Goal: Task Accomplishment & Management: Use online tool/utility

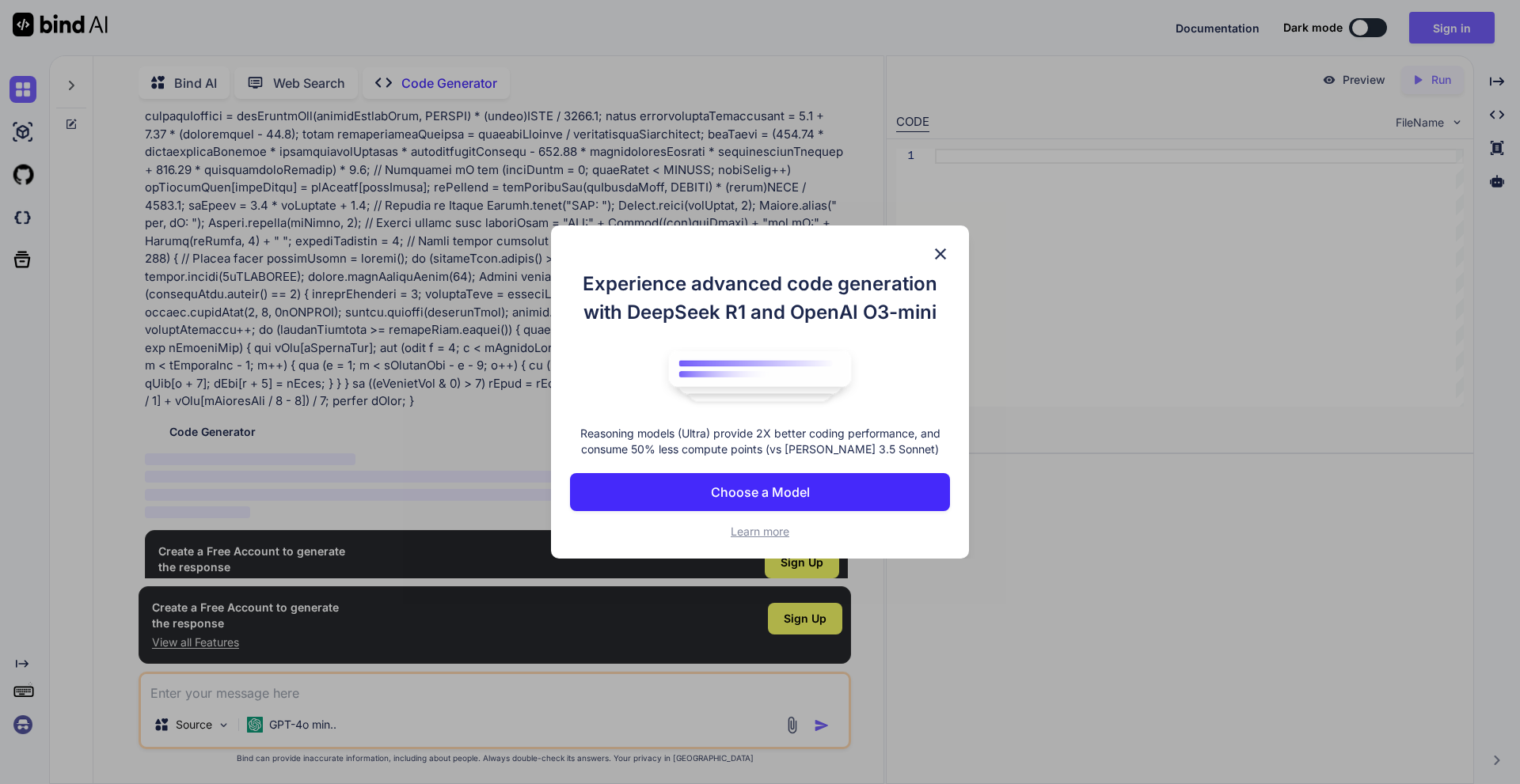
scroll to position [275, 0]
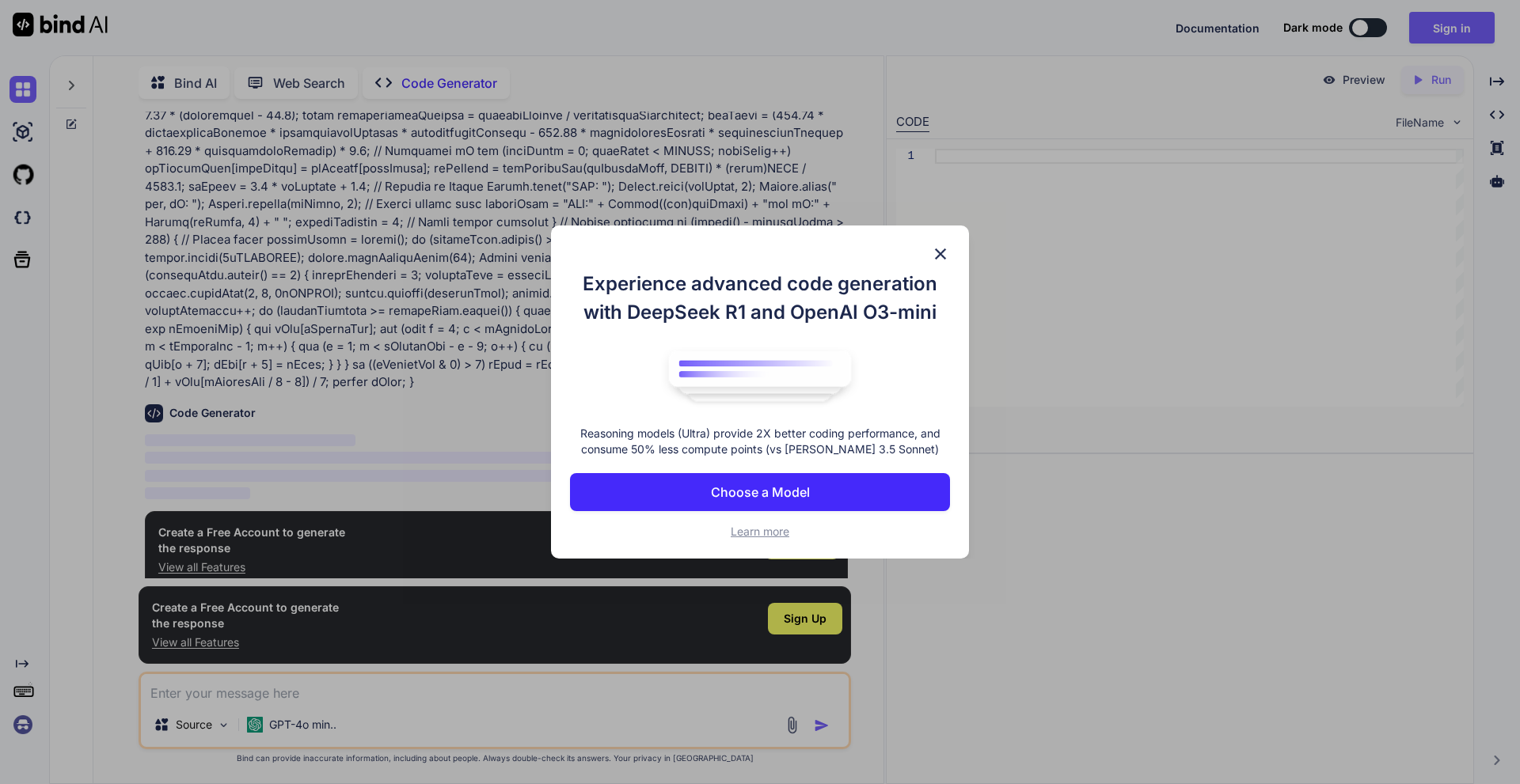
type textarea "x"
click at [802, 486] on p "Choose a Model" at bounding box center [760, 492] width 99 height 19
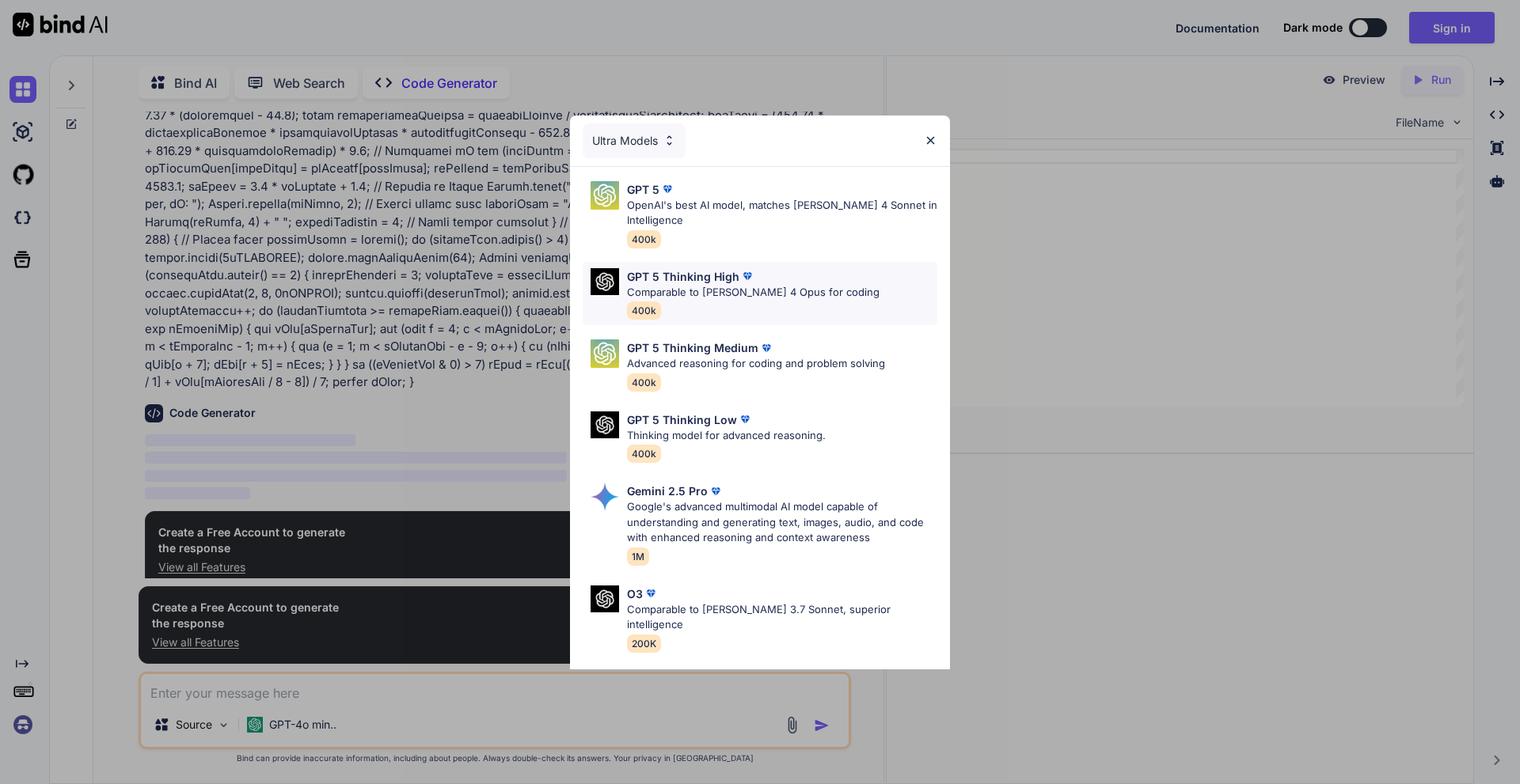
click at [790, 286] on p "Comparable to Claude 4 Opus for coding" at bounding box center [753, 293] width 252 height 16
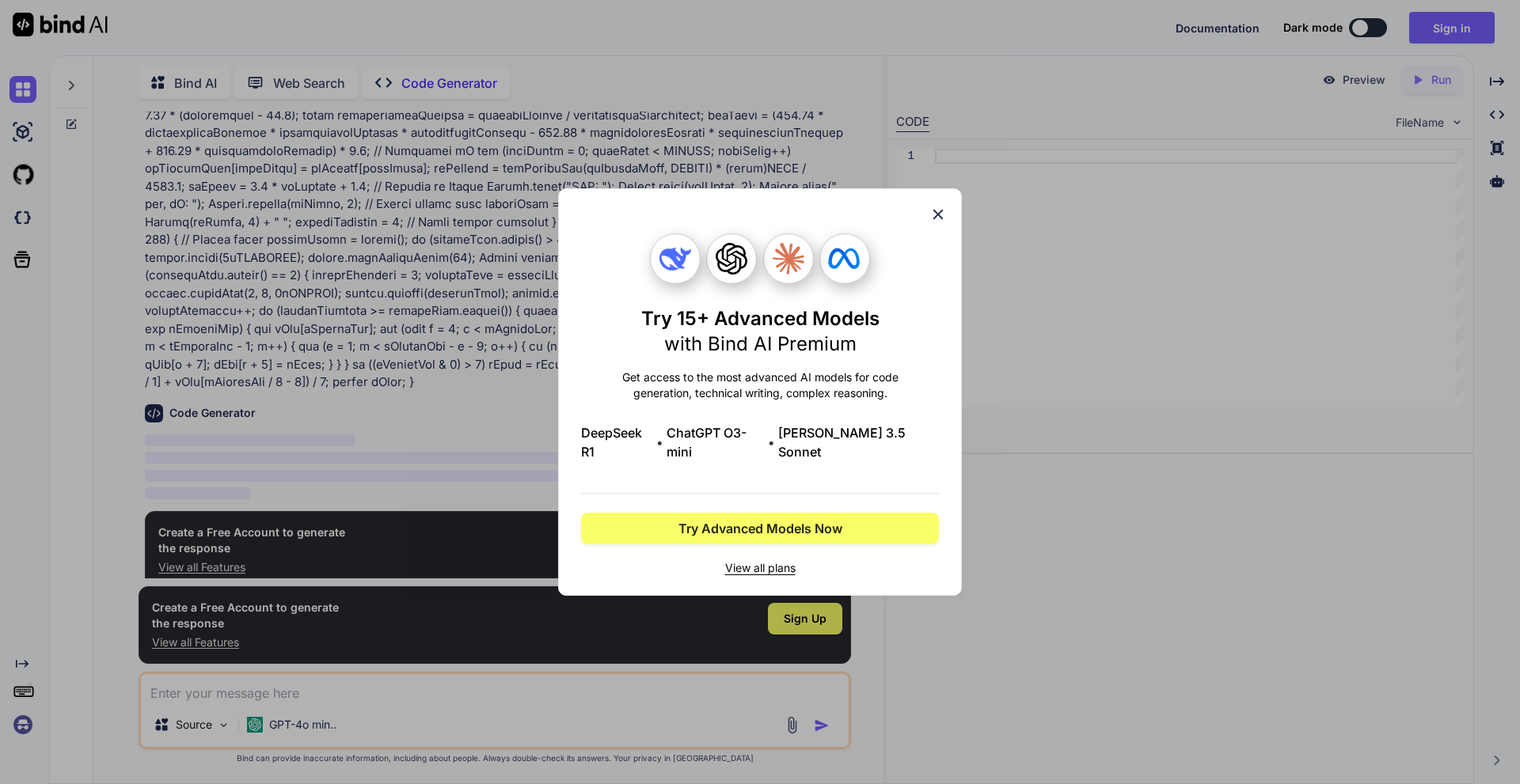
click at [948, 206] on div "Try 15+ Advanced Models with Bind AI Premium Get access to the most advanced AI…" at bounding box center [760, 392] width 404 height 408
click at [928, 227] on div "Try 15+ Advanced Models with Bind AI Premium Get access to the most advanced AI…" at bounding box center [760, 392] width 358 height 406
click at [773, 560] on span "View all plans" at bounding box center [760, 568] width 358 height 16
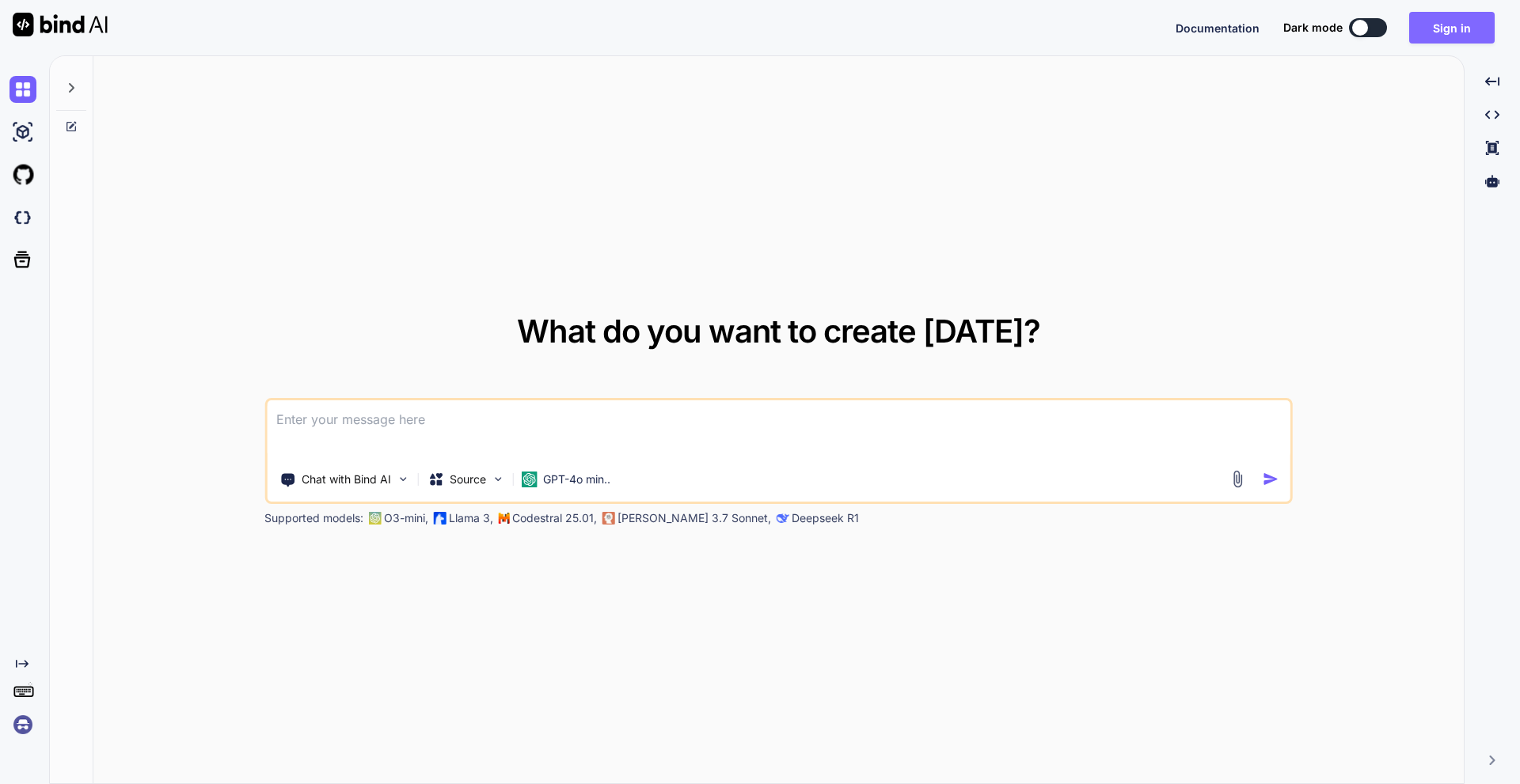
click at [1443, 21] on button "Sign in" at bounding box center [1452, 28] width 86 height 32
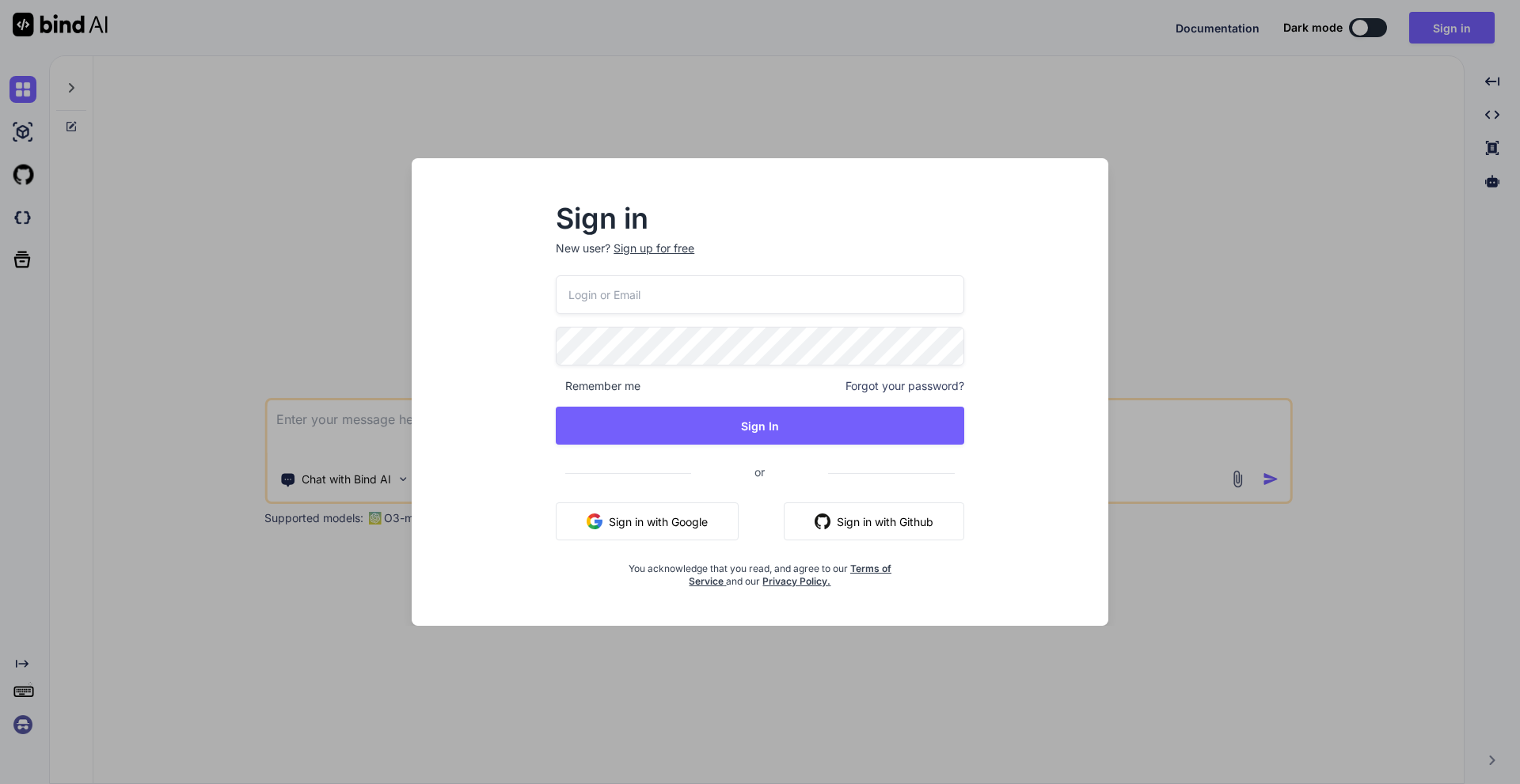
click at [651, 240] on div "Sign in New user? Sign up for free" at bounding box center [760, 240] width 409 height 70
click at [640, 250] on div "Sign up for free" at bounding box center [654, 248] width 81 height 16
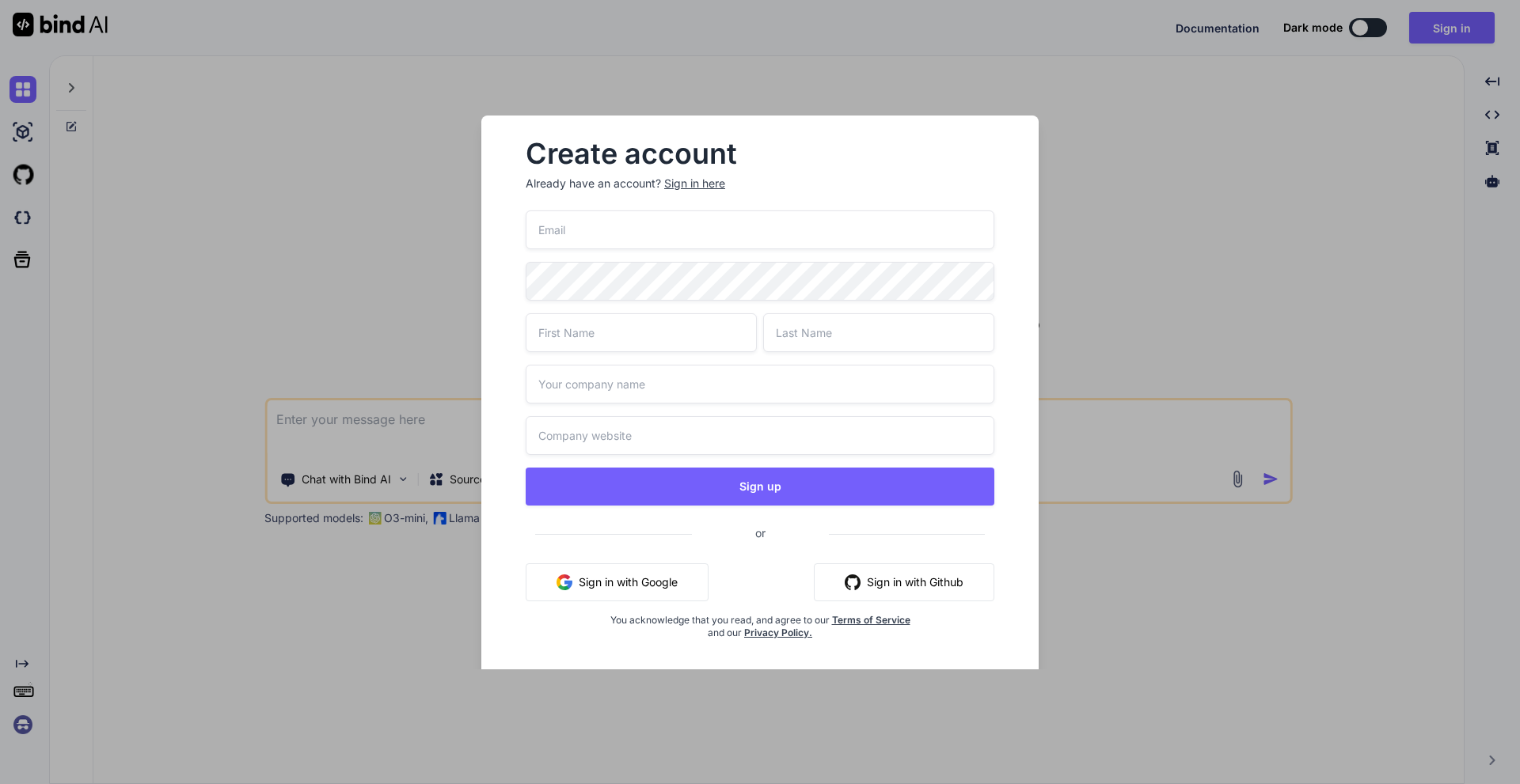
click at [654, 229] on input "email" at bounding box center [760, 229] width 468 height 39
type input "abnoerm2341@gmail.com"
type input "Abnoerm"
type input "Goodman"
type input "A"
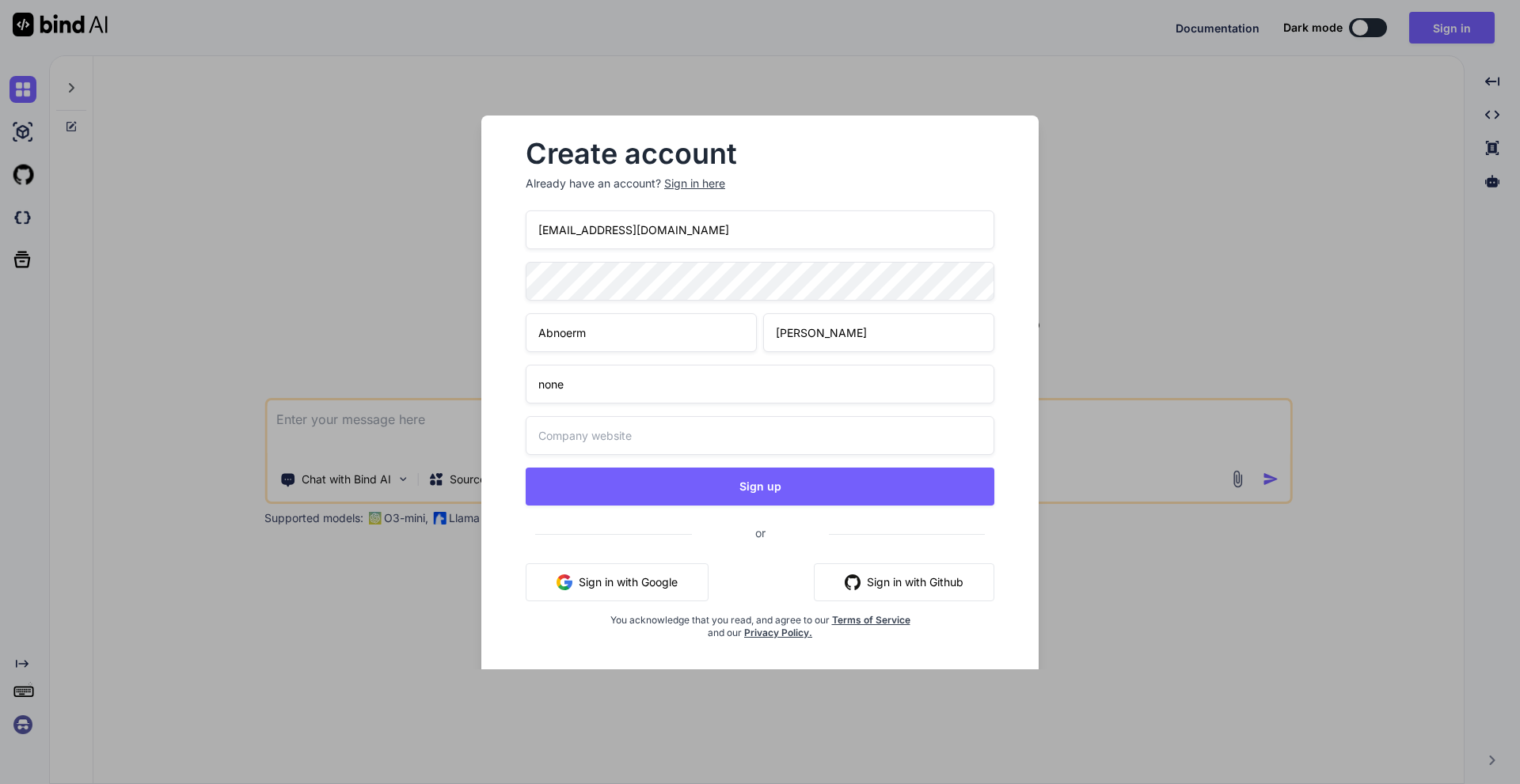
type input "none"
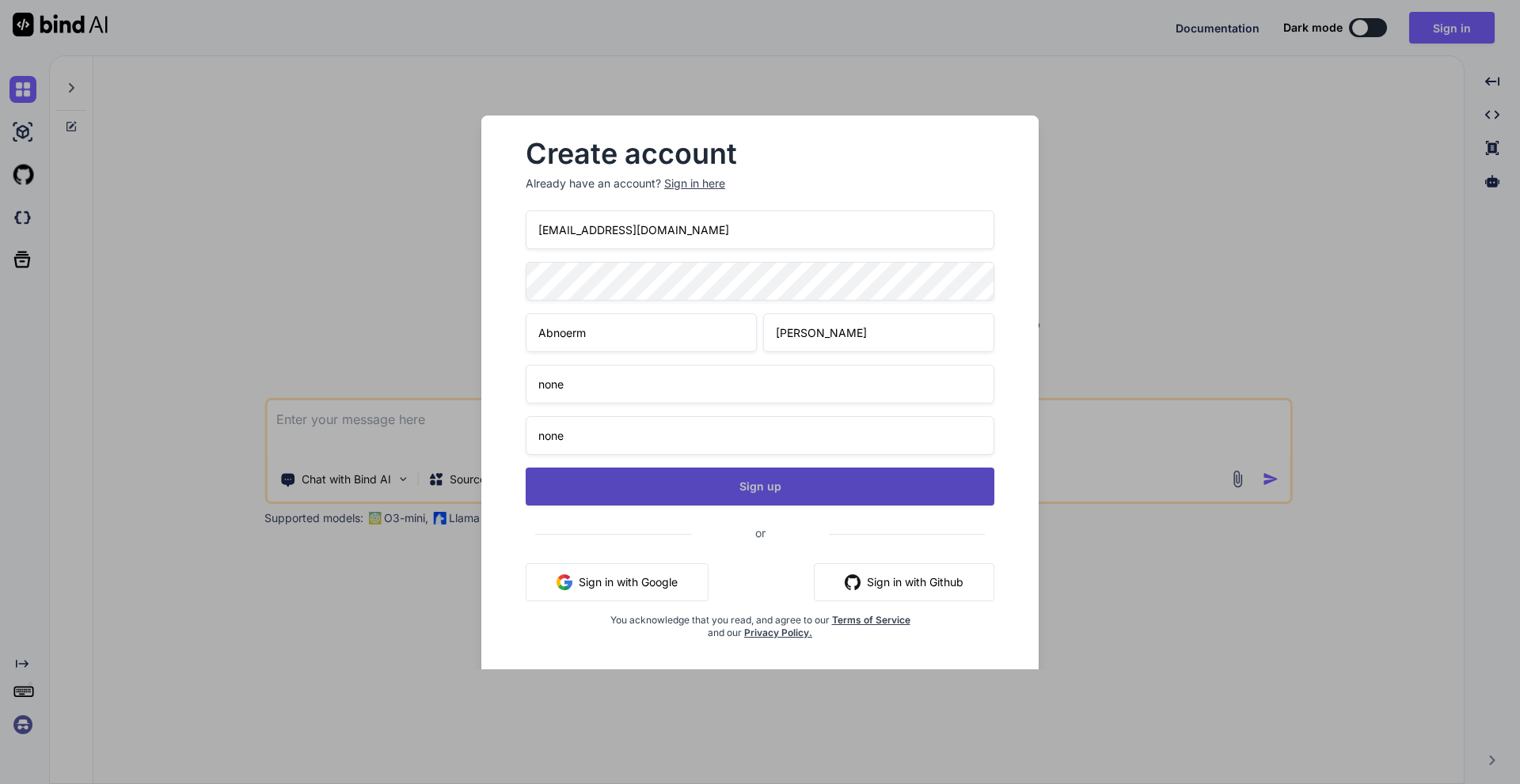
type input "none"
click at [810, 481] on button "Sign up" at bounding box center [760, 486] width 468 height 38
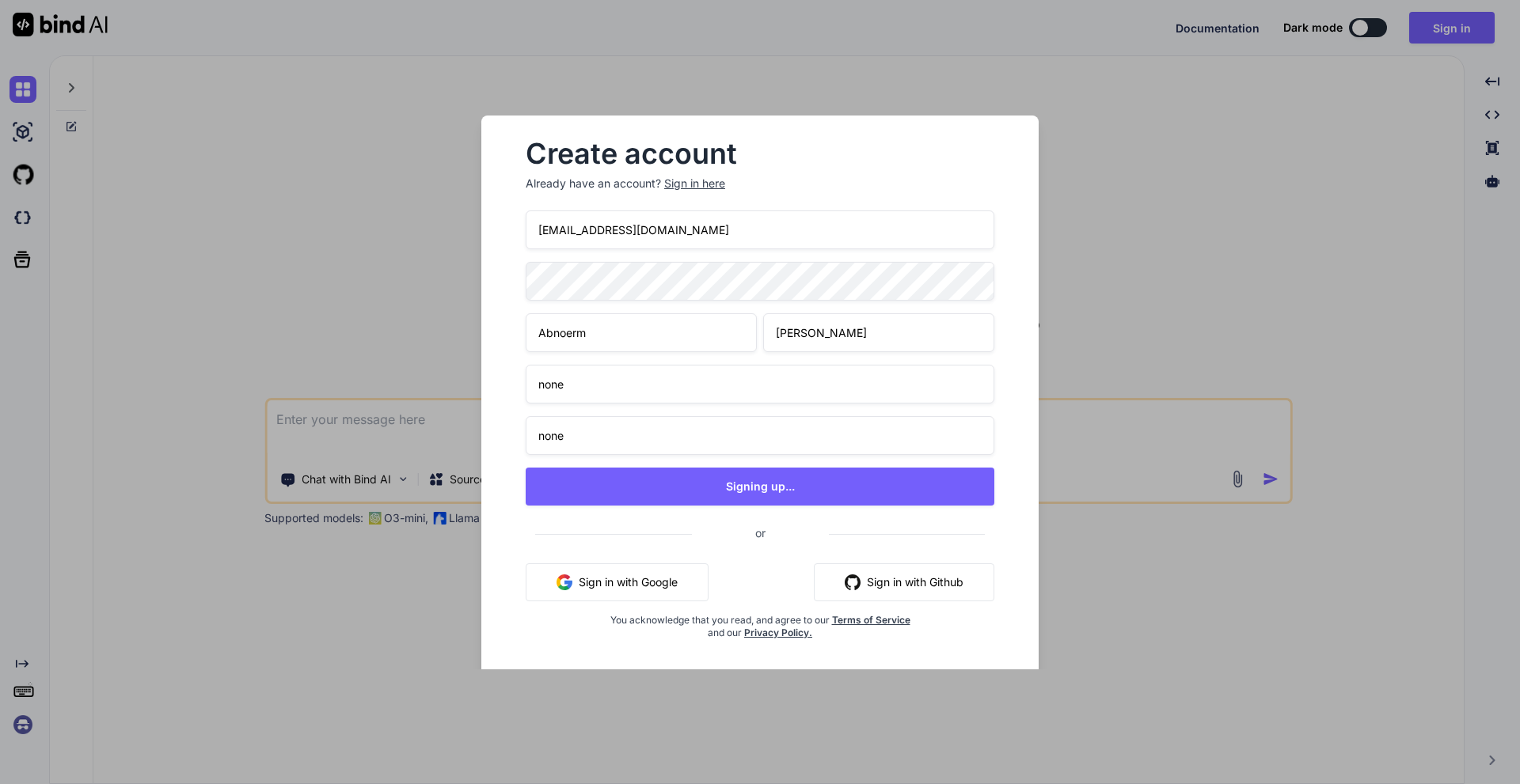
type textarea "x"
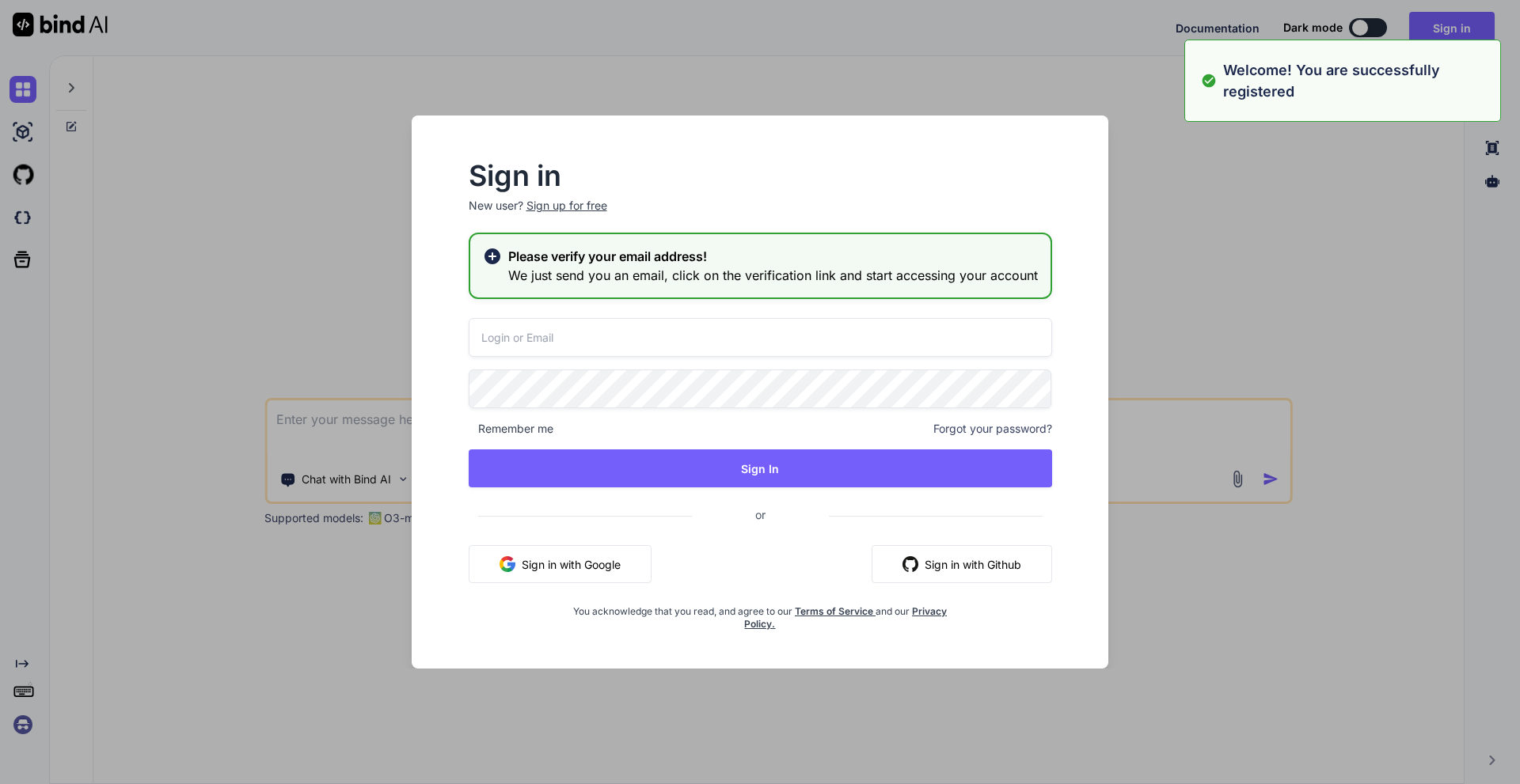
click at [613, 344] on input "email" at bounding box center [760, 337] width 583 height 39
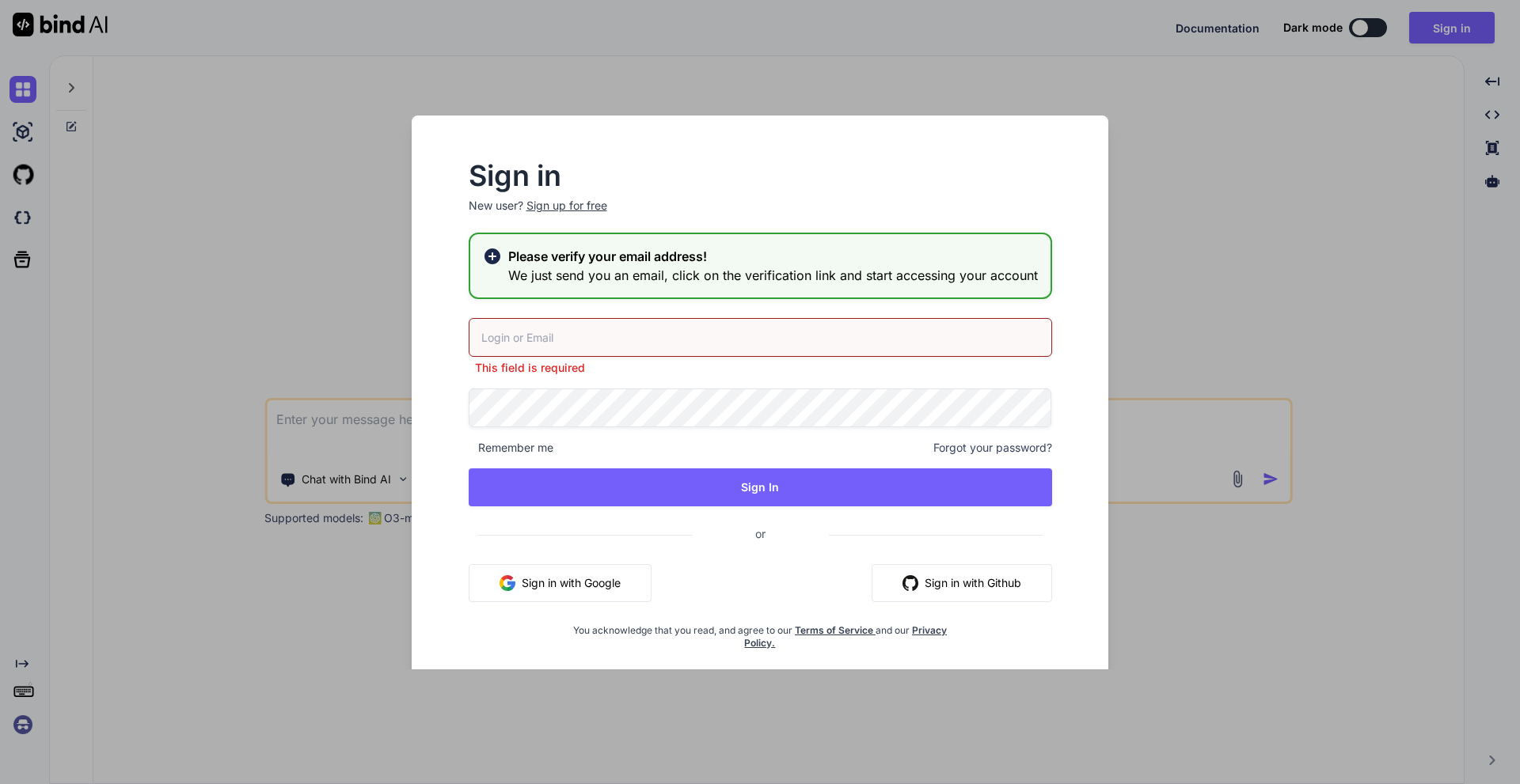
click at [529, 333] on input "email" at bounding box center [760, 337] width 583 height 39
type input "abnoerm2341@gmail.com"
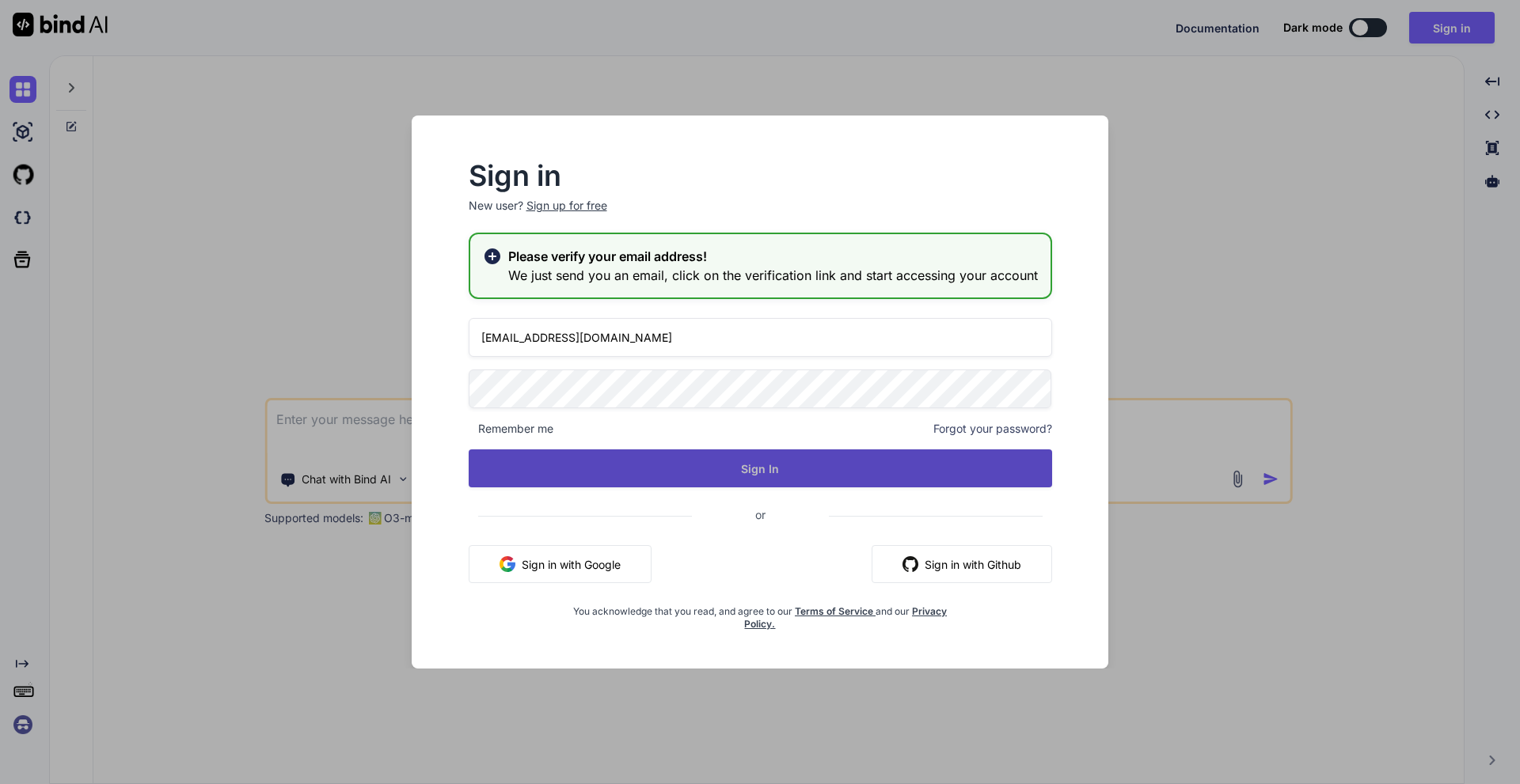
click at [757, 481] on button "Sign In" at bounding box center [760, 469] width 583 height 38
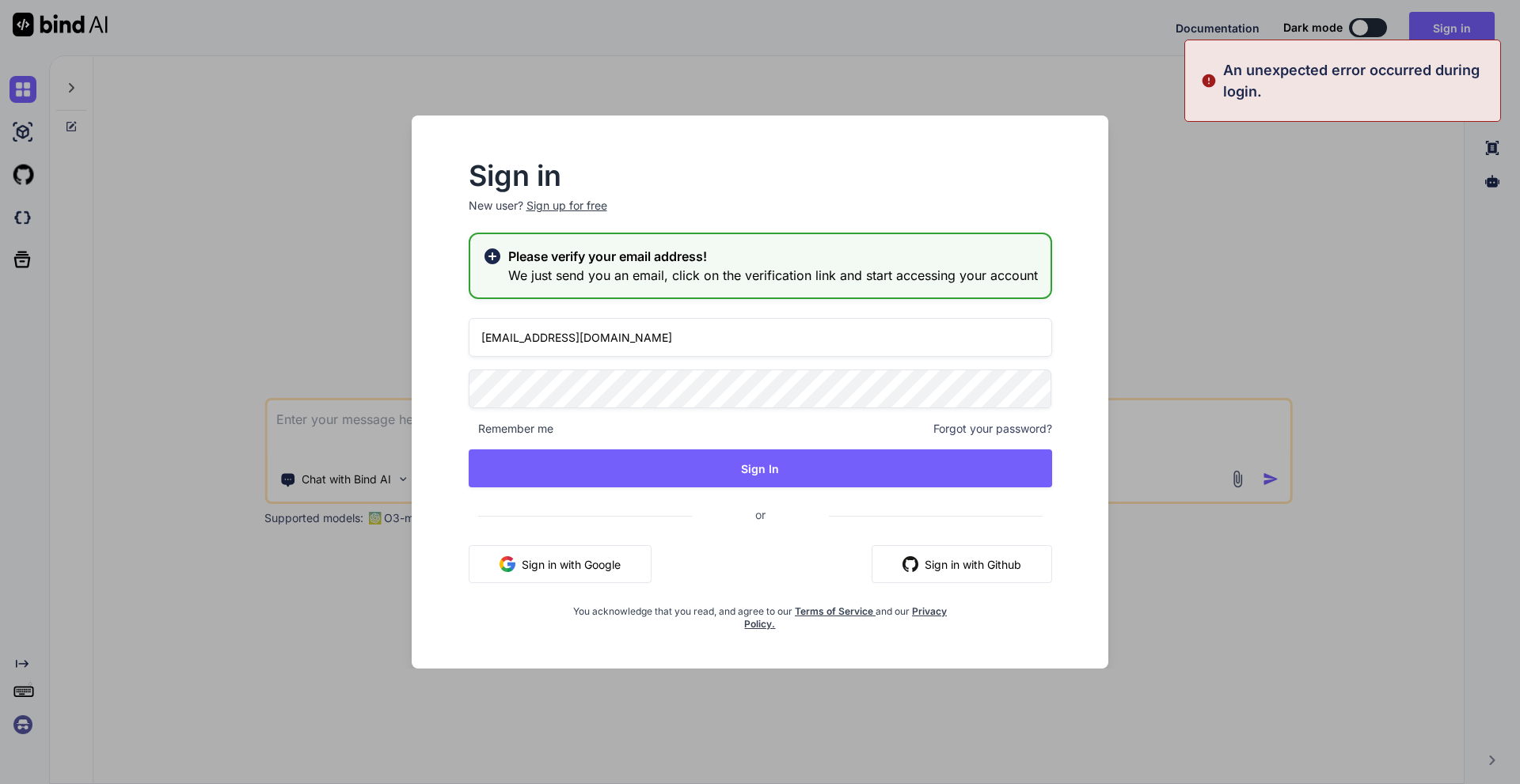
click at [389, 382] on div "Sign in New user? Sign up for free Please verify your email address! We just se…" at bounding box center [760, 392] width 760 height 553
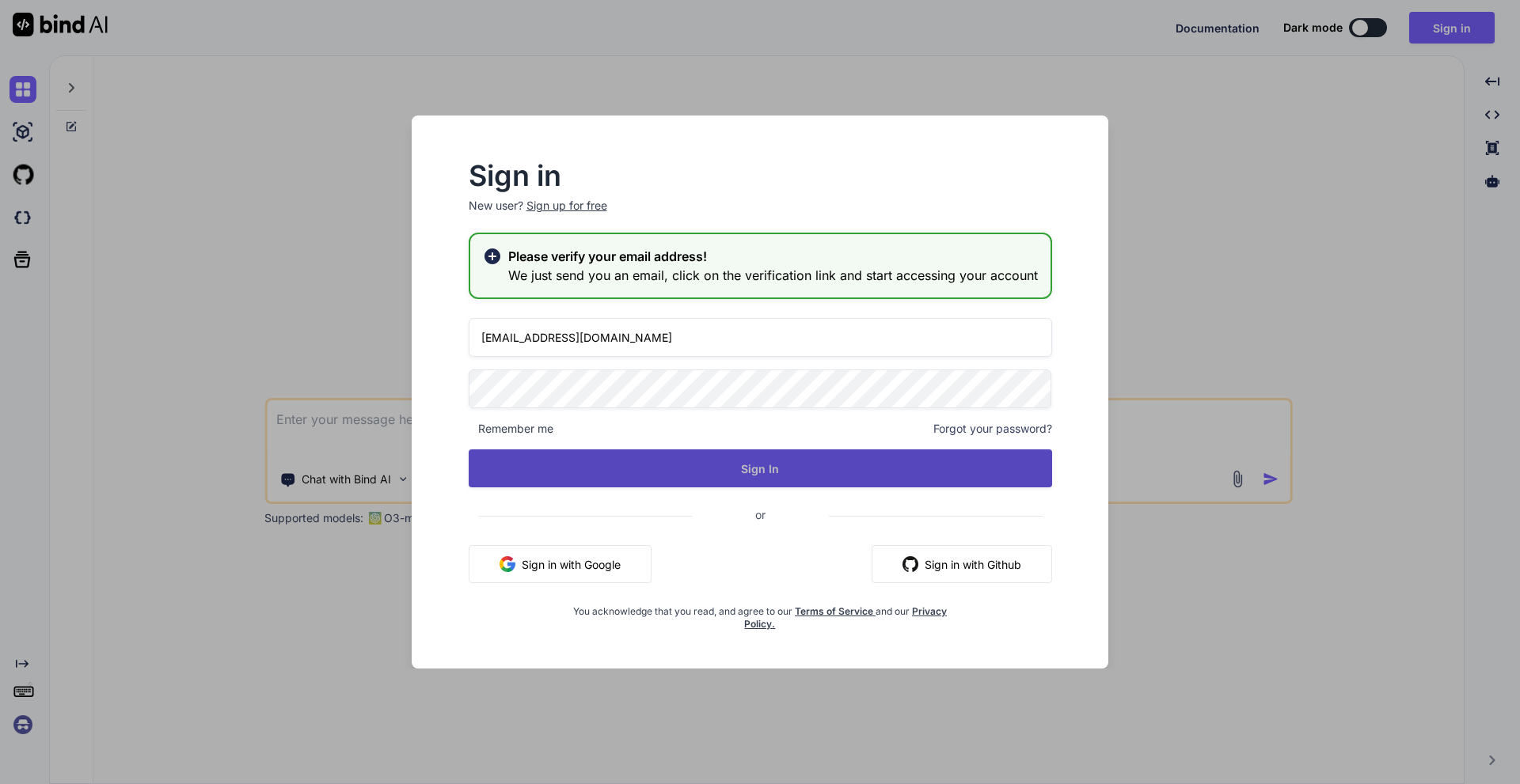
click at [864, 473] on button "Sign In" at bounding box center [760, 469] width 583 height 38
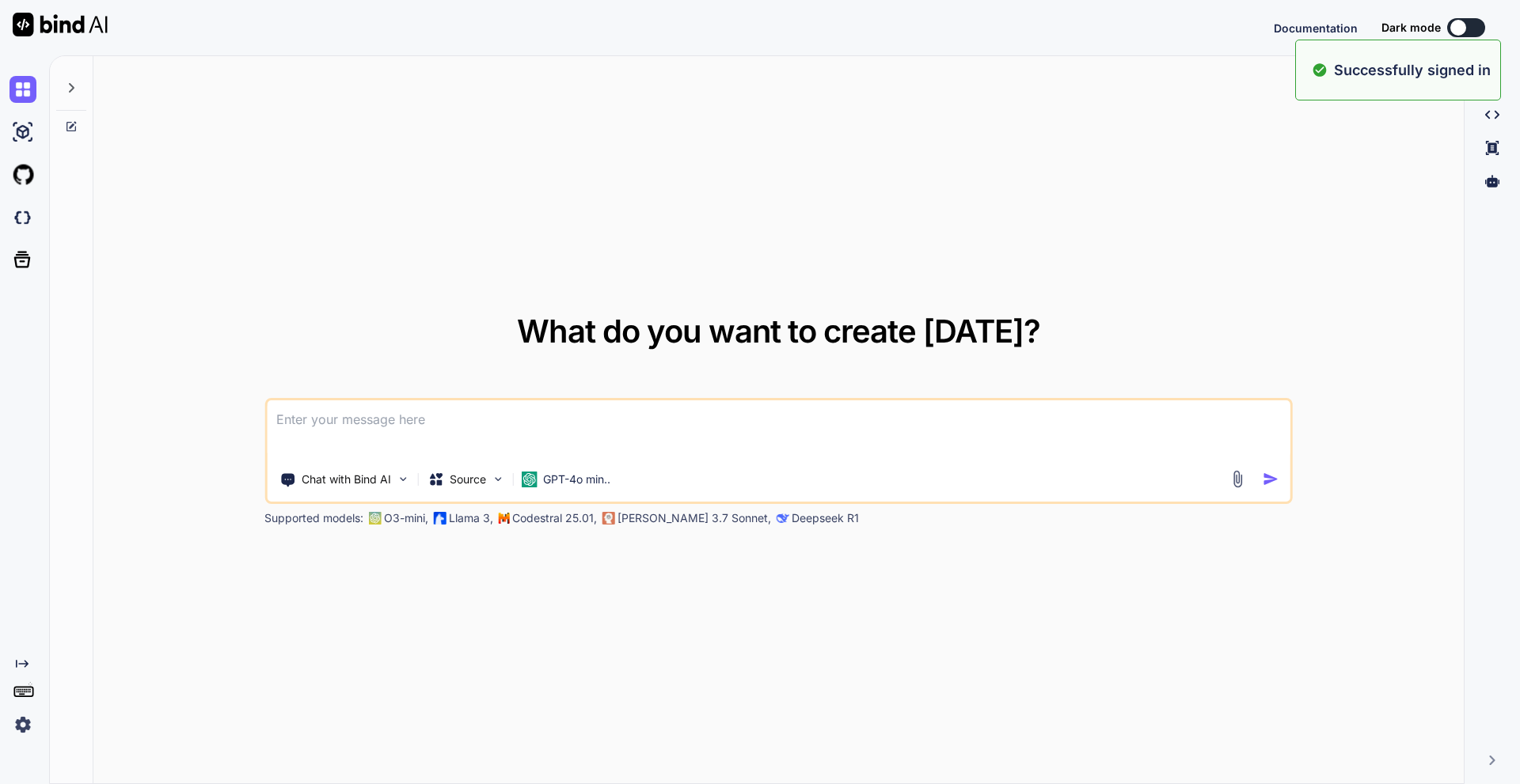
click at [1223, 298] on div "What do you want to create today? Chat with Bind AI Source GPT-4o min.. Support…" at bounding box center [779, 421] width 1370 height 729
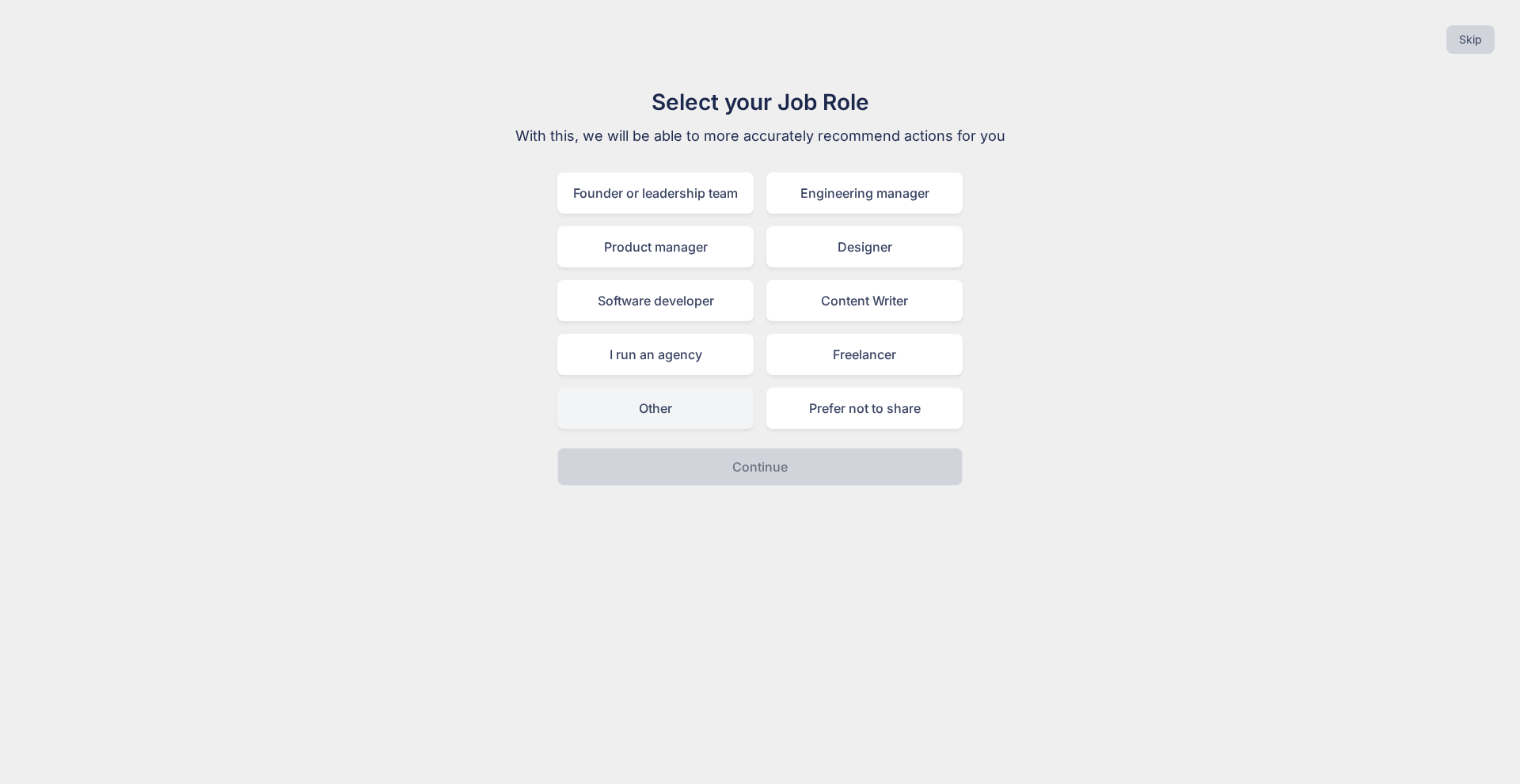
click at [662, 410] on div "Other" at bounding box center [655, 409] width 196 height 41
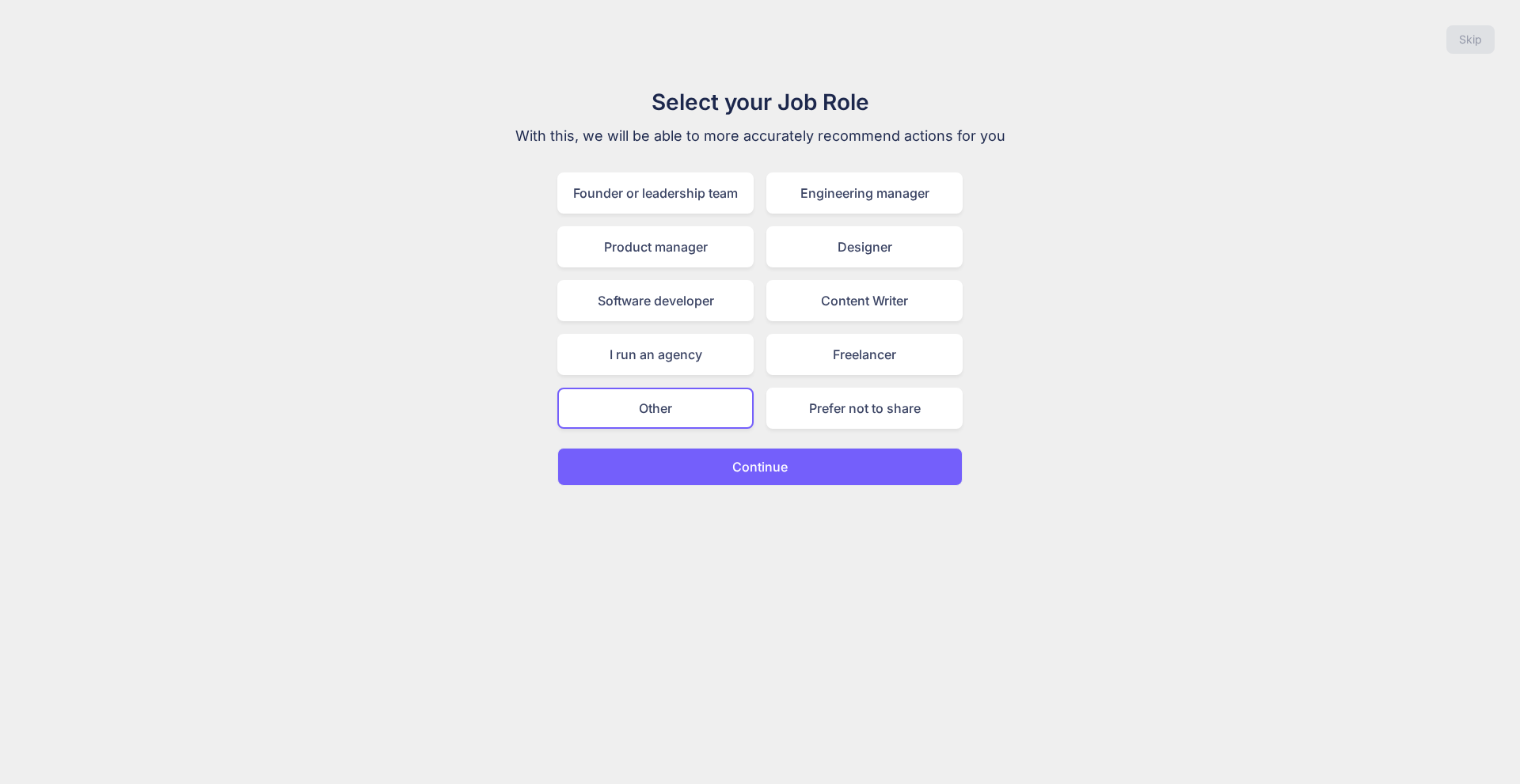
click at [802, 471] on button "Continue" at bounding box center [760, 467] width 406 height 38
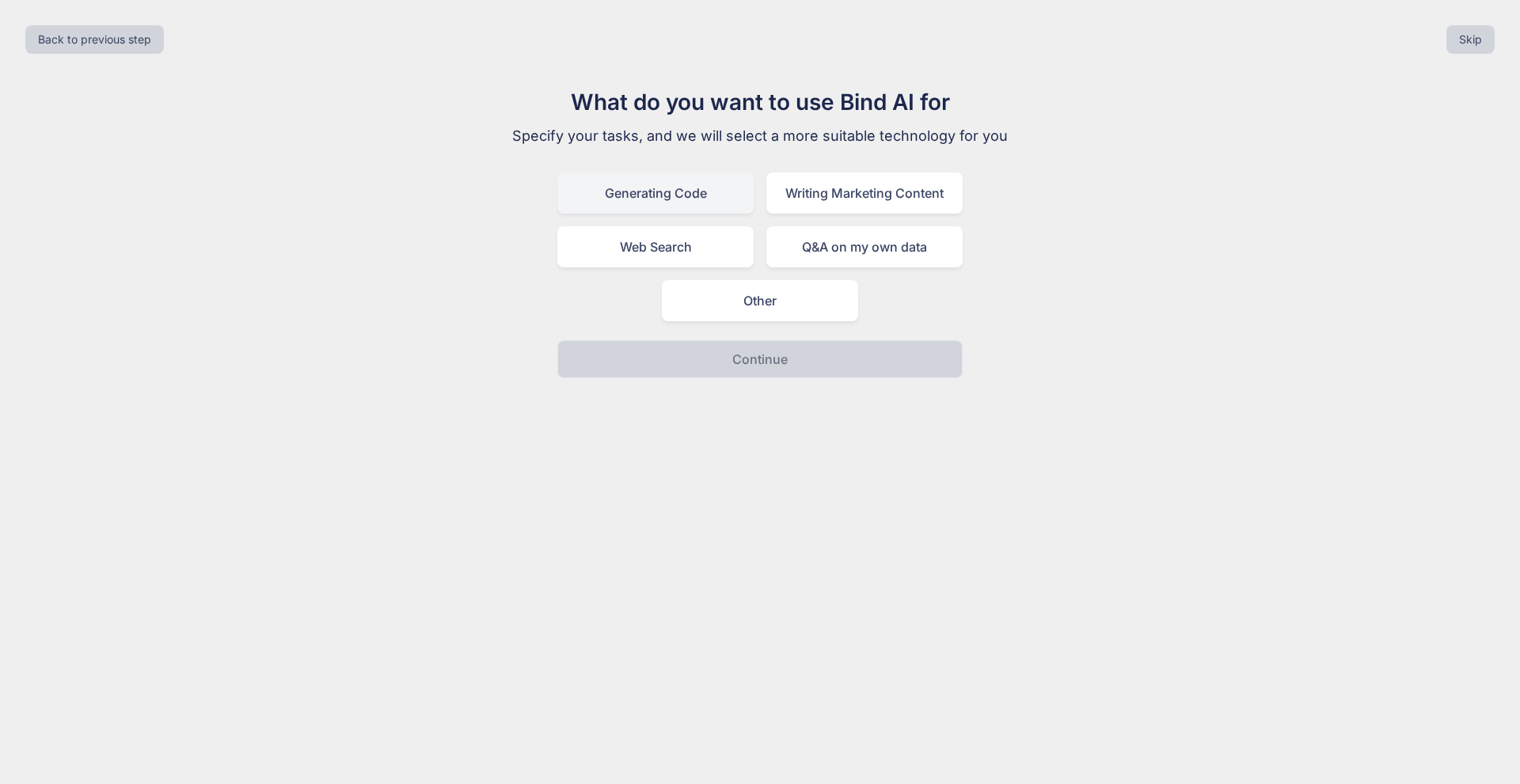
click at [685, 190] on div "Generating Code" at bounding box center [655, 193] width 196 height 41
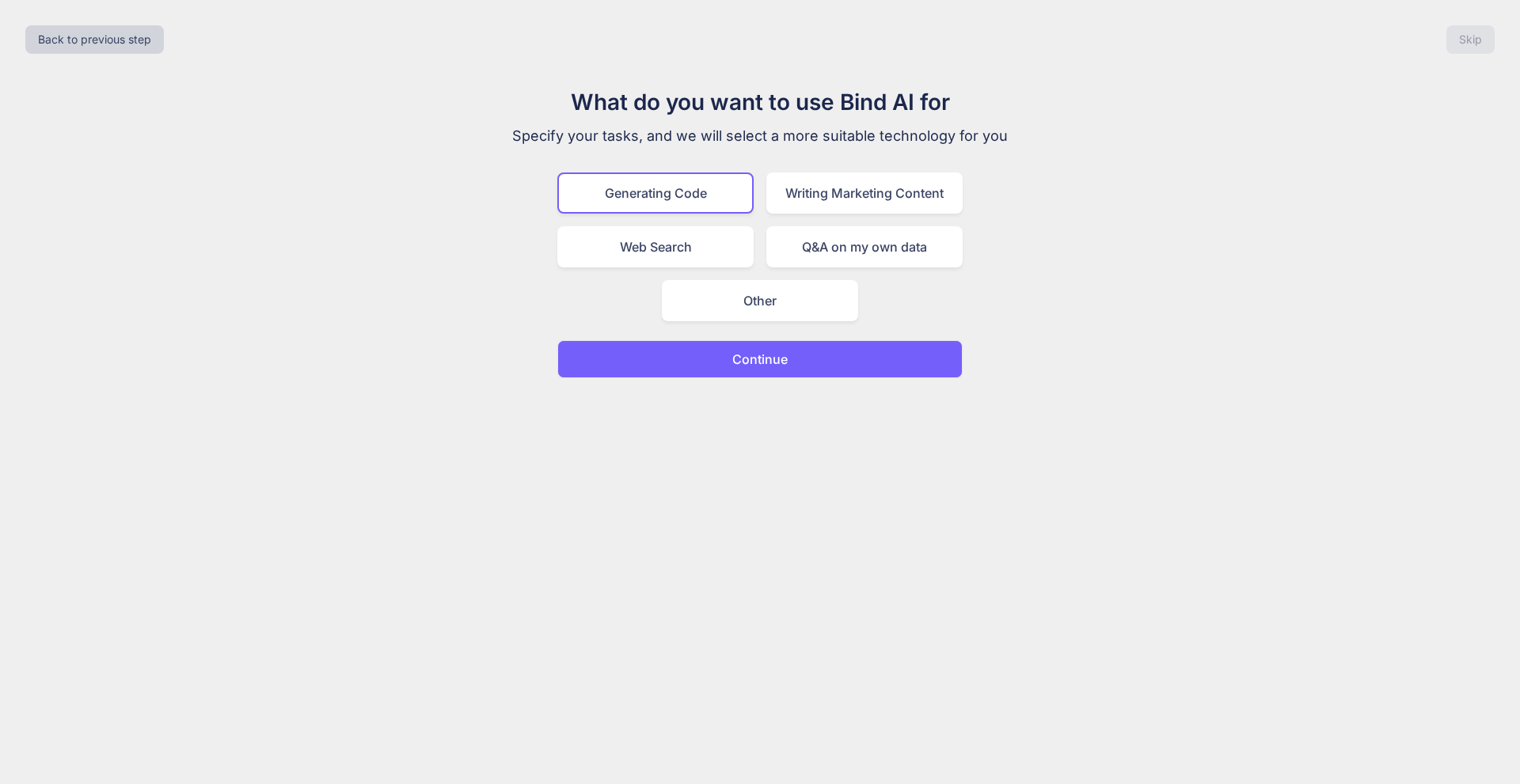
click at [772, 366] on p "Continue" at bounding box center [760, 359] width 56 height 19
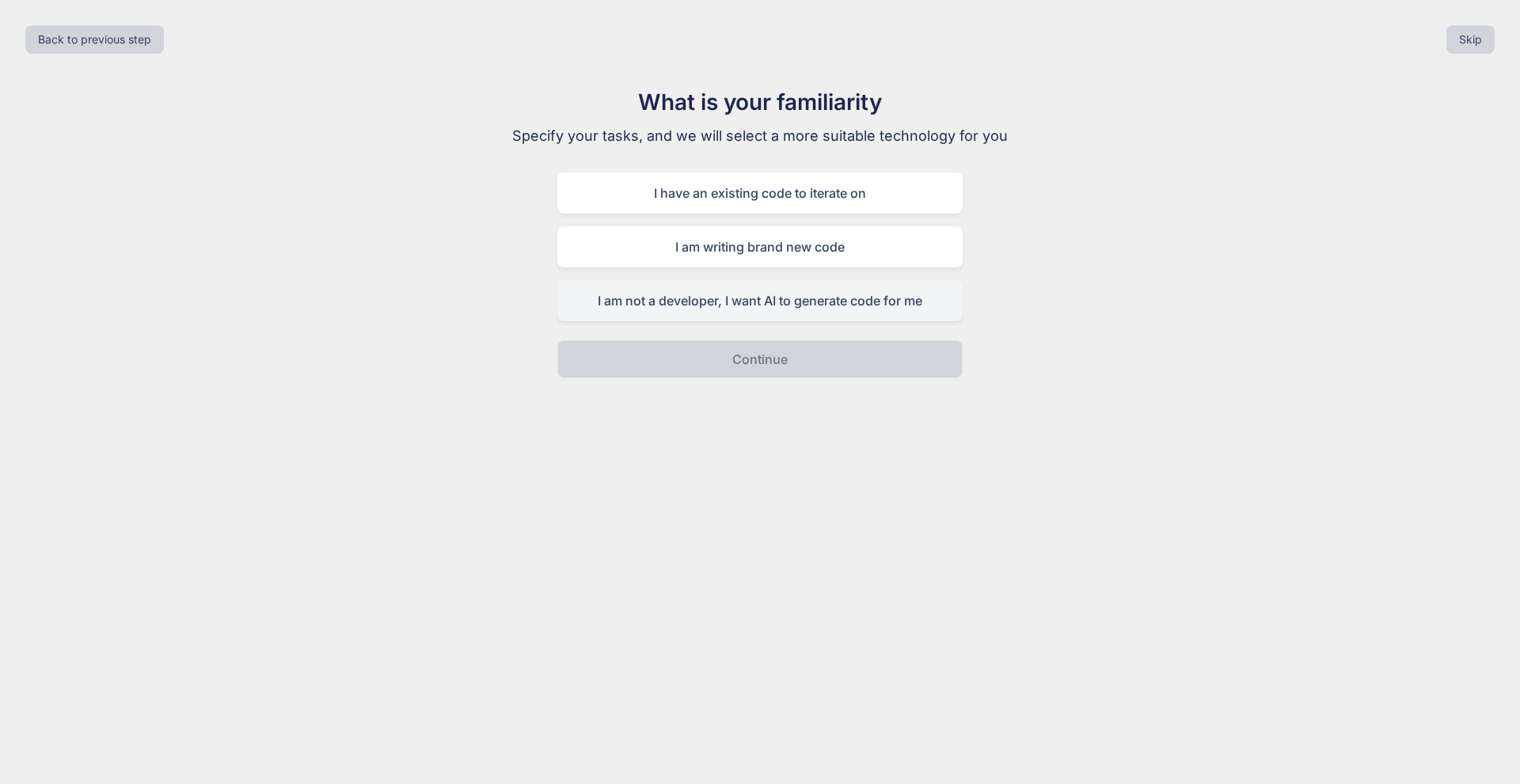
click at [752, 308] on div "I am not a developer, I want AI to generate code for me" at bounding box center [760, 301] width 406 height 41
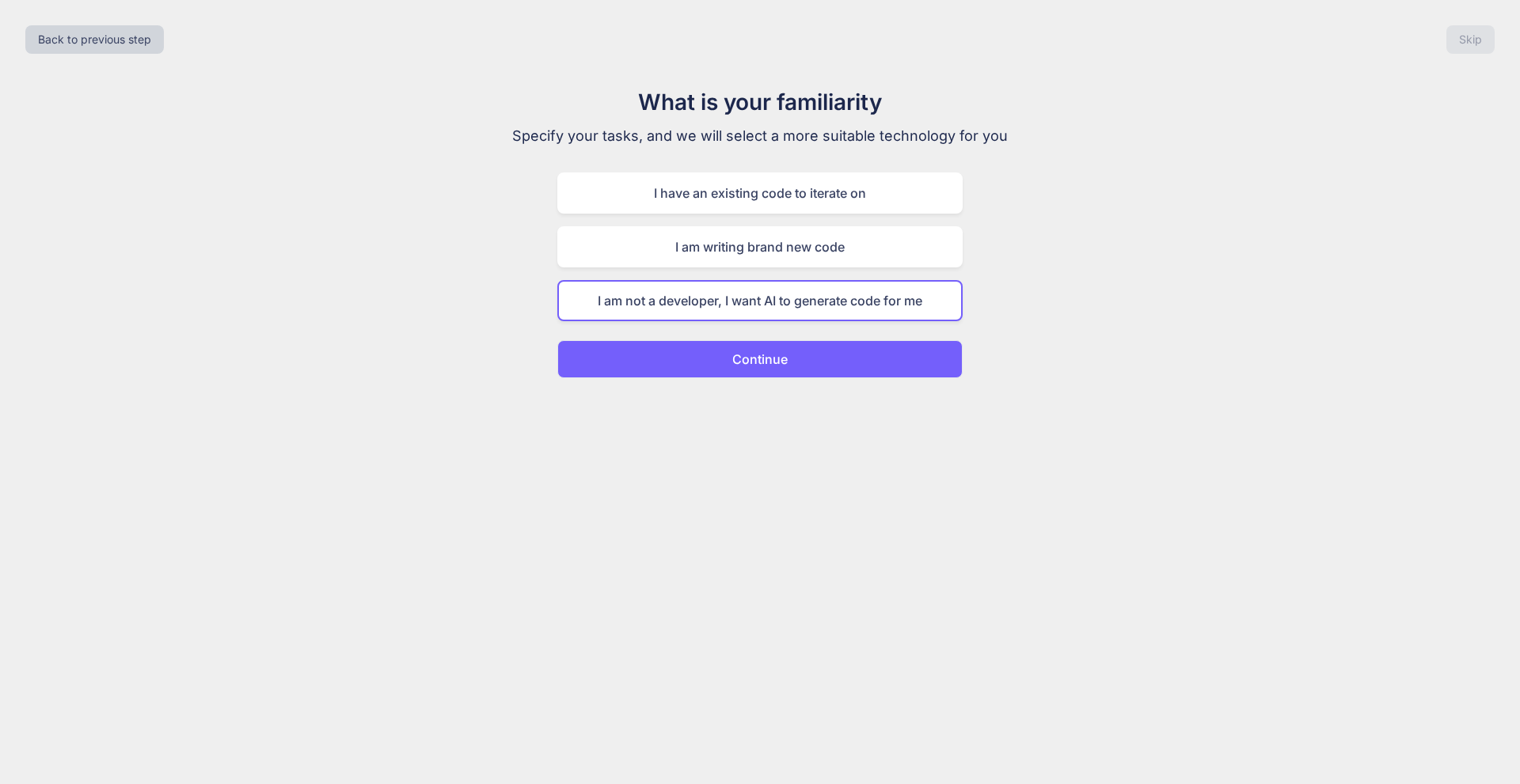
click at [864, 360] on button "Continue" at bounding box center [760, 359] width 406 height 38
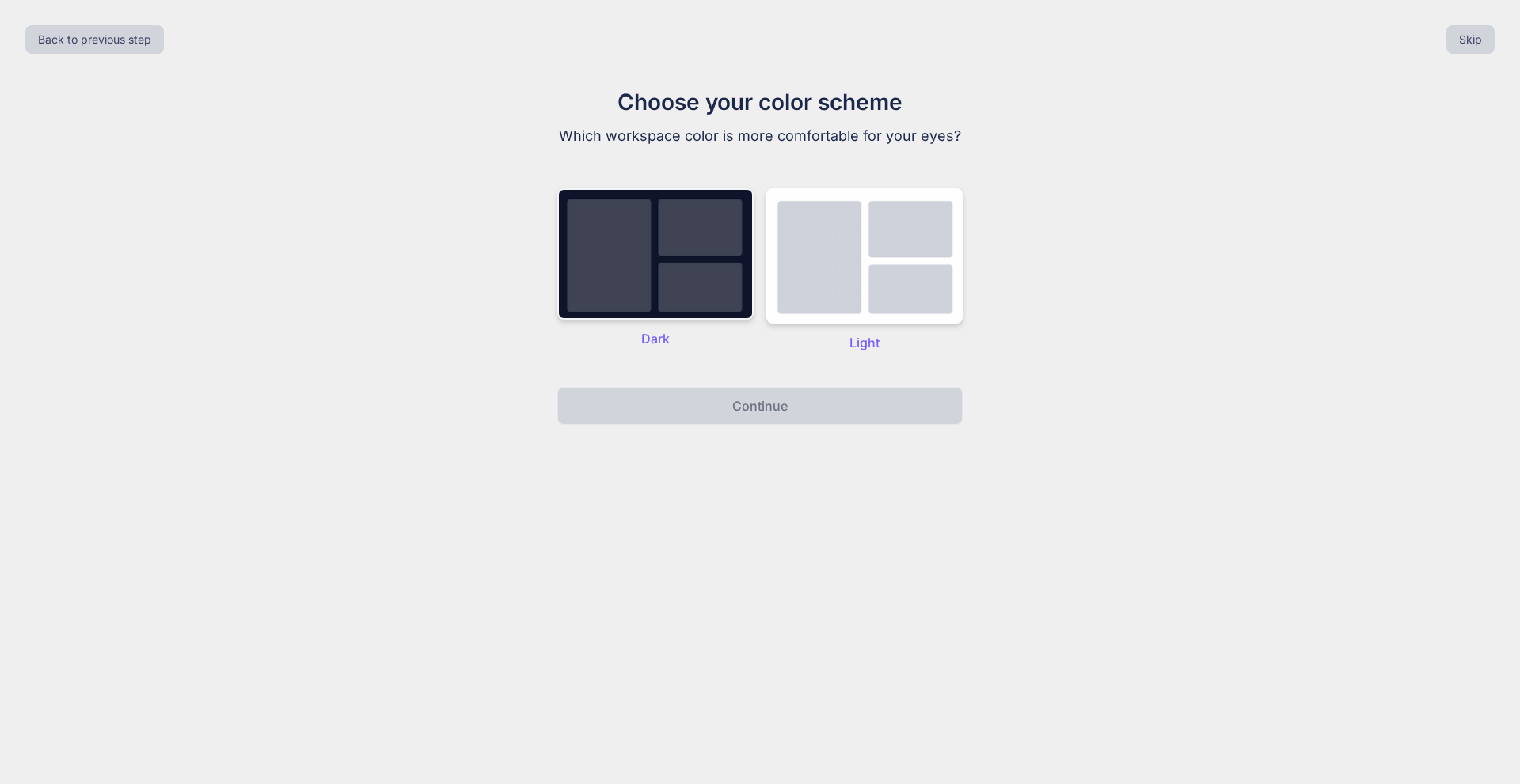
click at [652, 262] on img at bounding box center [655, 254] width 196 height 132
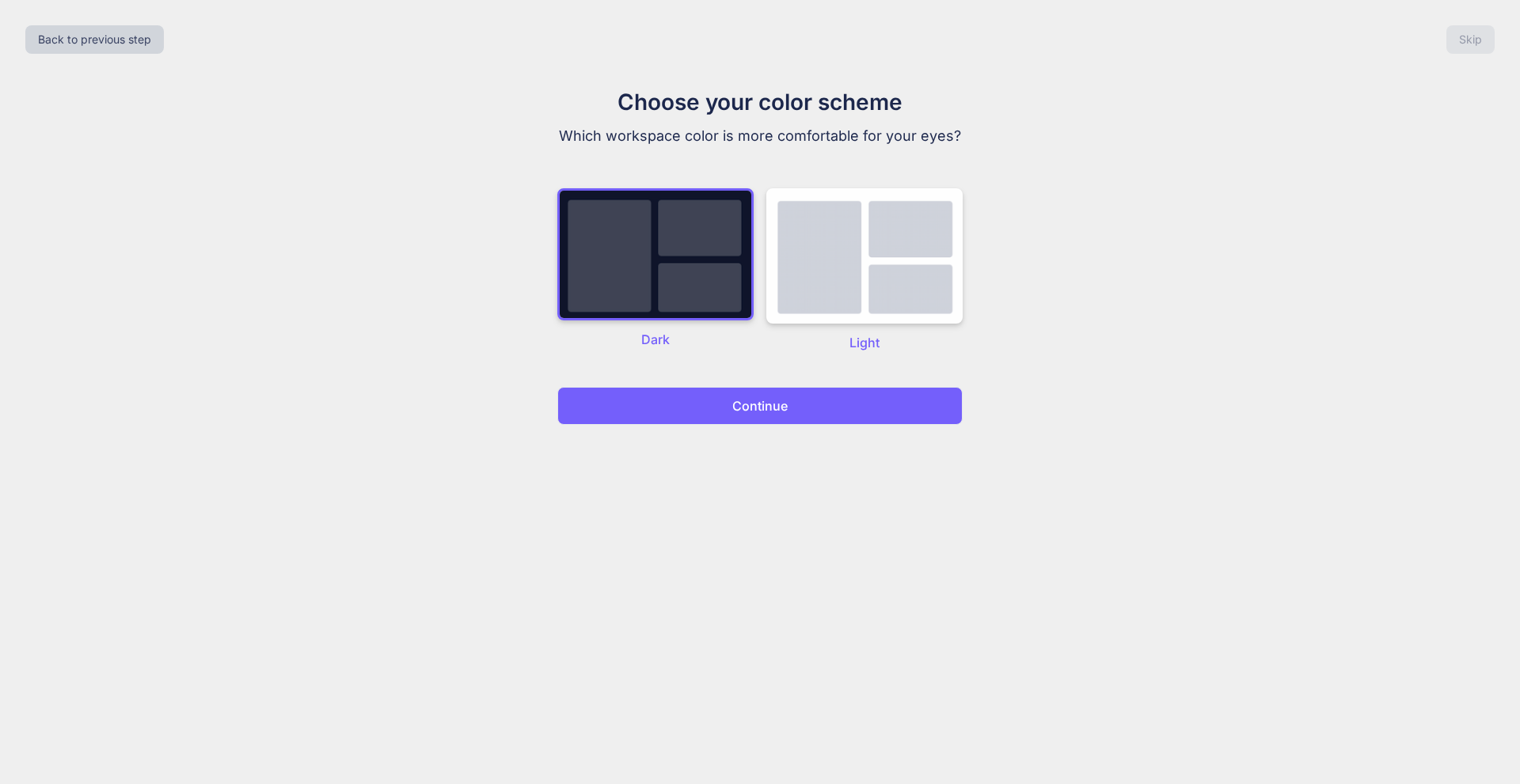
click at [735, 375] on div "Choose your color scheme Which workspace color is more comfortable for your eye…" at bounding box center [760, 256] width 532 height 340
click at [729, 415] on button "Continue" at bounding box center [760, 406] width 406 height 38
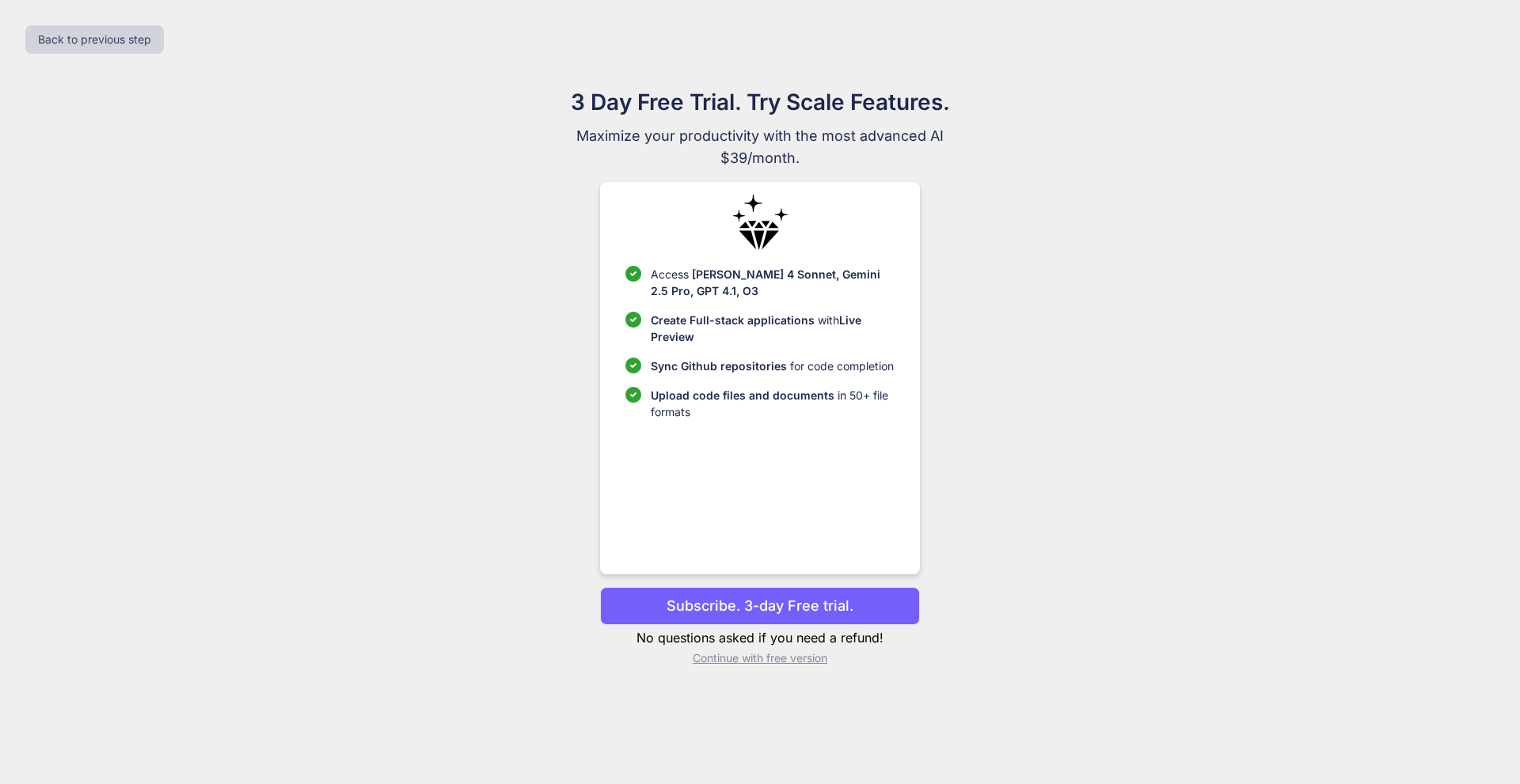
click at [749, 664] on p "Continue with free version" at bounding box center [760, 659] width 319 height 16
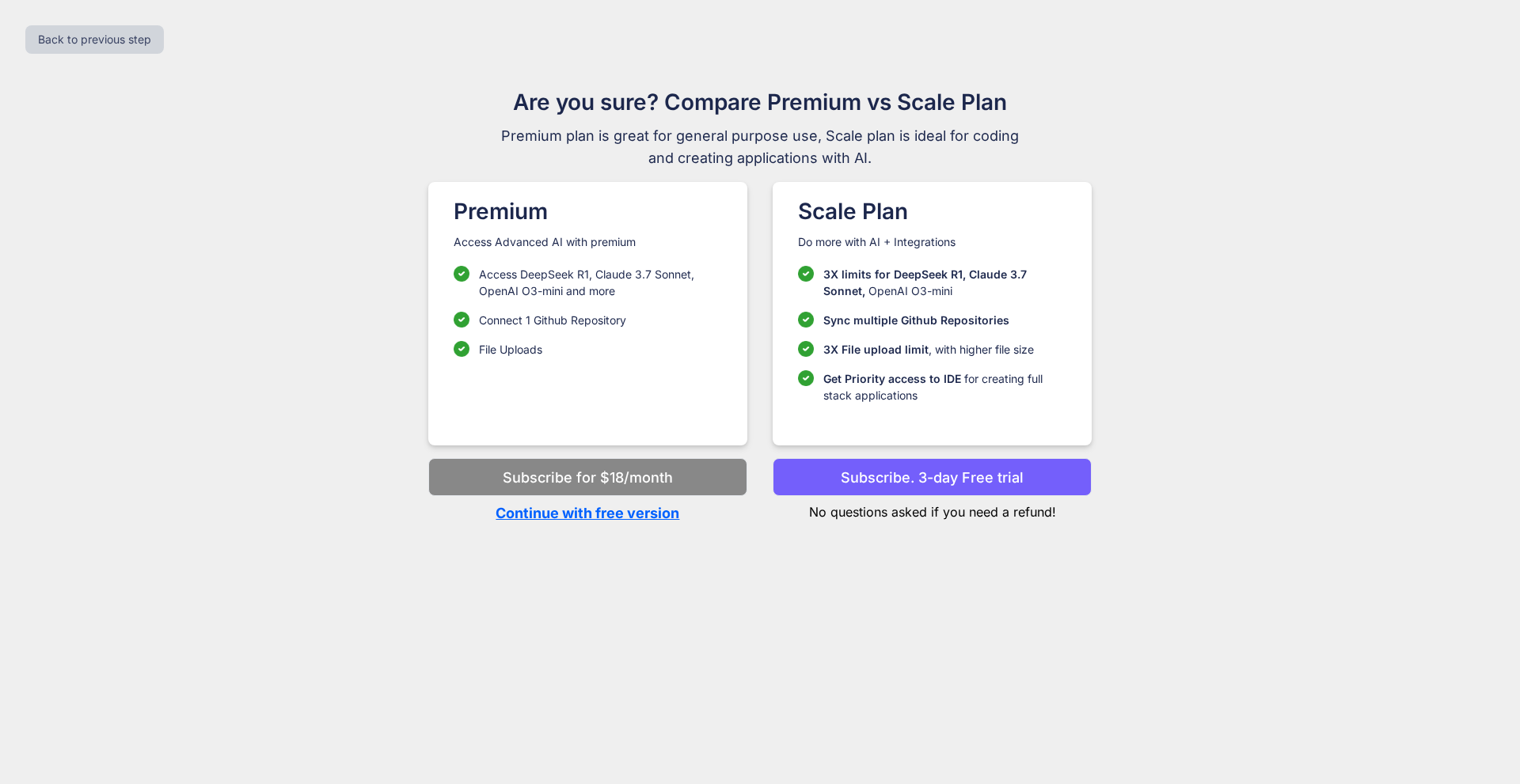
click at [584, 514] on p "Continue with free version" at bounding box center [588, 513] width 319 height 21
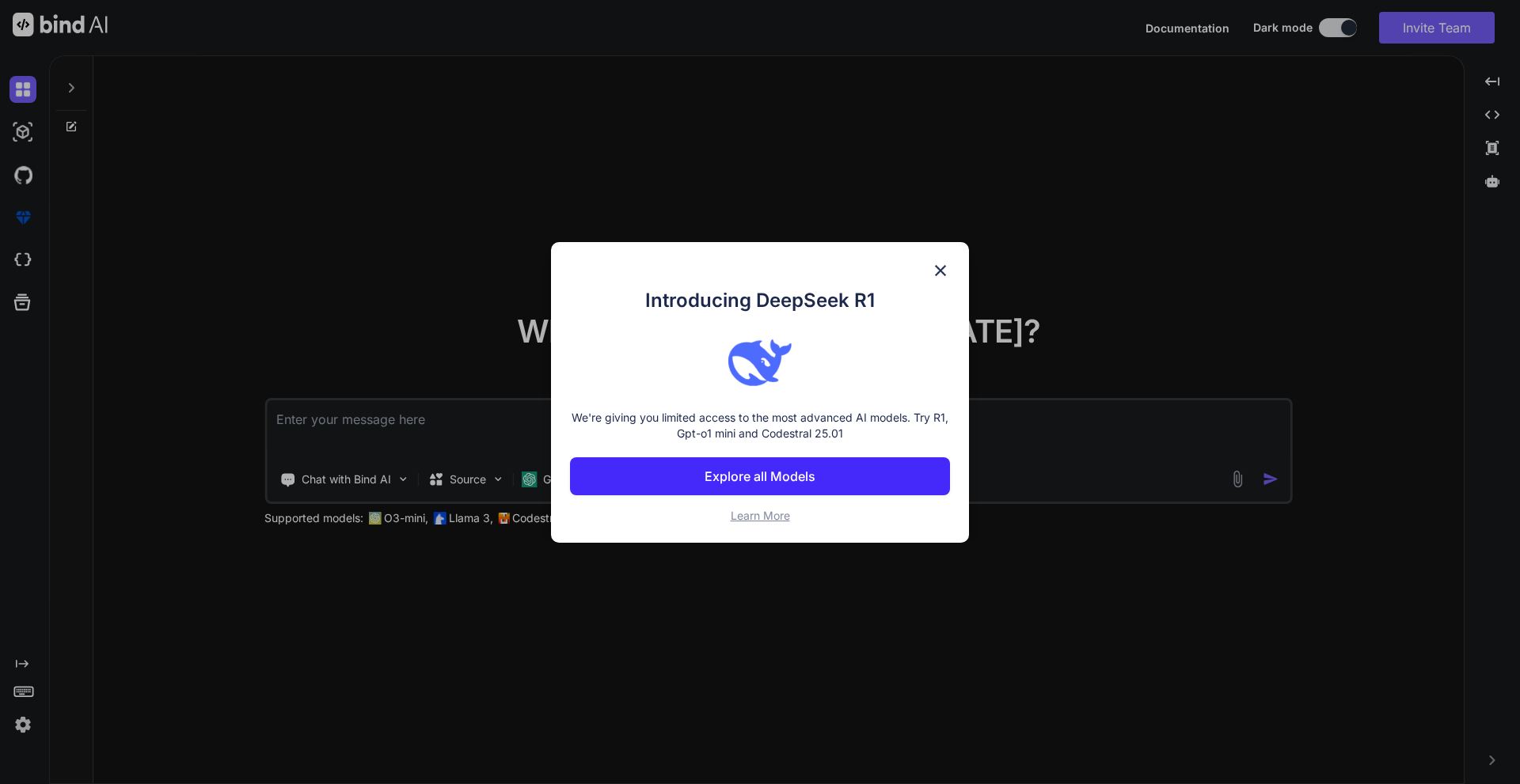
click at [932, 267] on img at bounding box center [941, 271] width 19 height 19
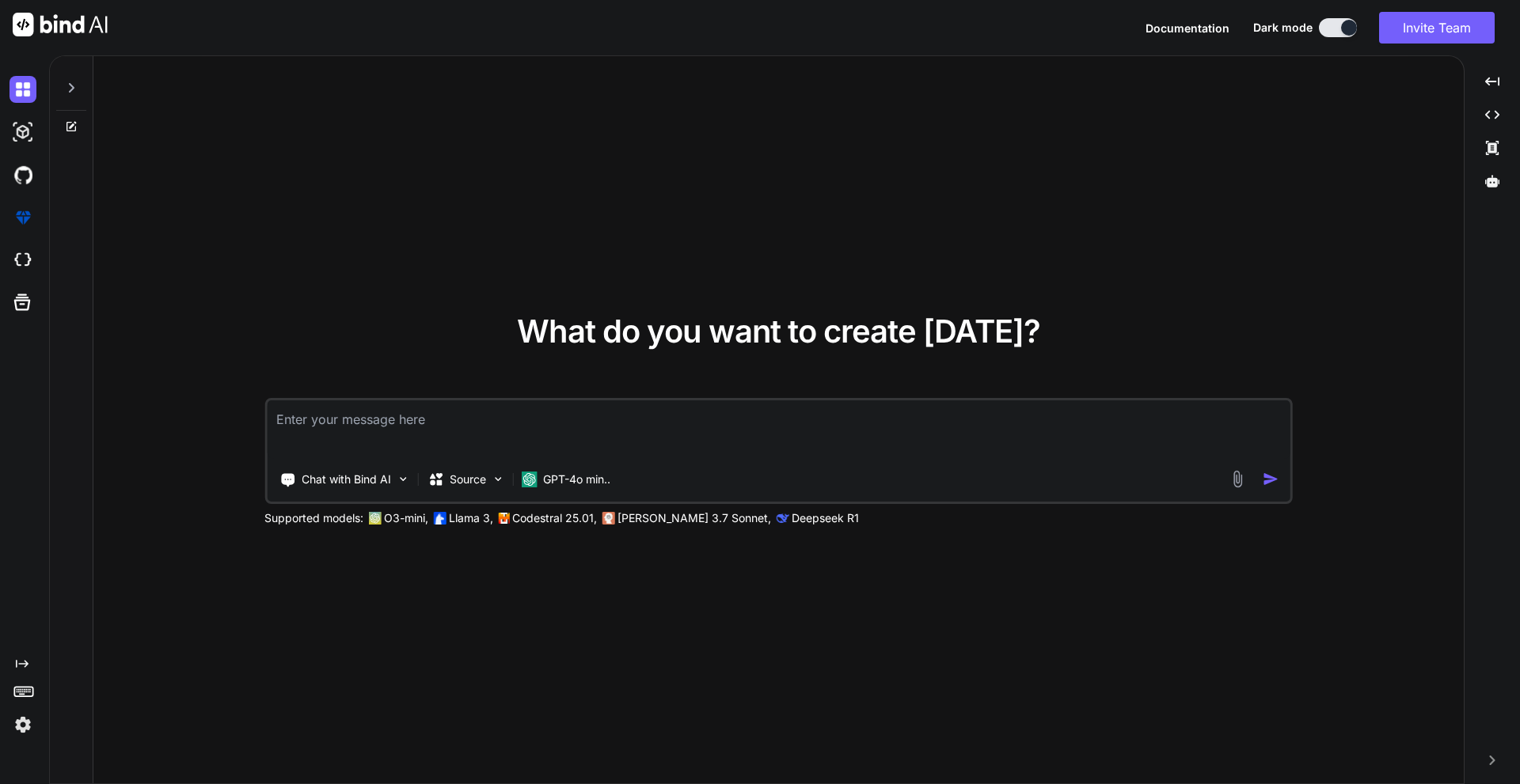
click at [395, 424] on textarea at bounding box center [779, 430] width 1024 height 59
click at [398, 491] on div "Chat with Bind AI" at bounding box center [344, 479] width 143 height 32
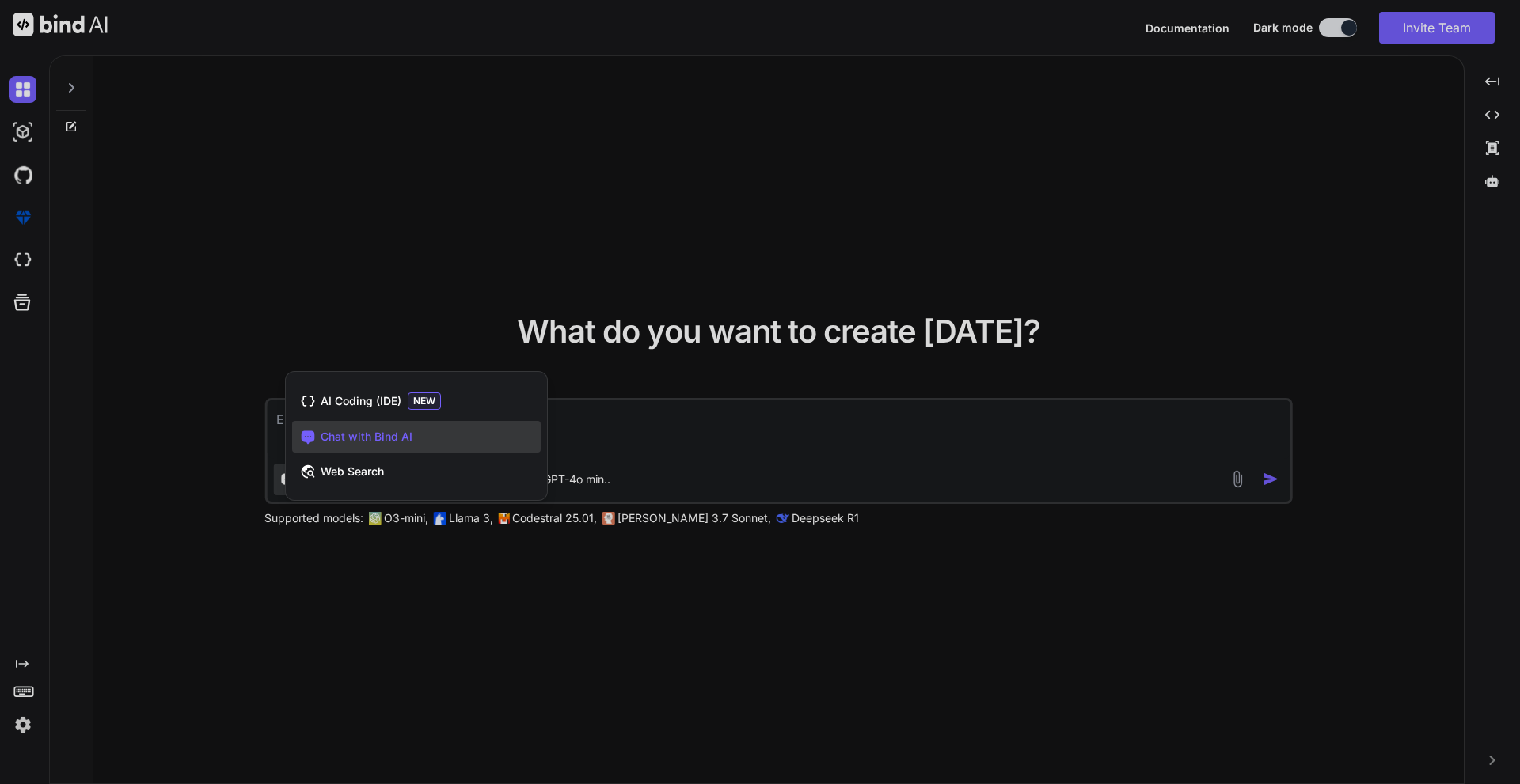
click at [548, 632] on div at bounding box center [760, 392] width 1520 height 784
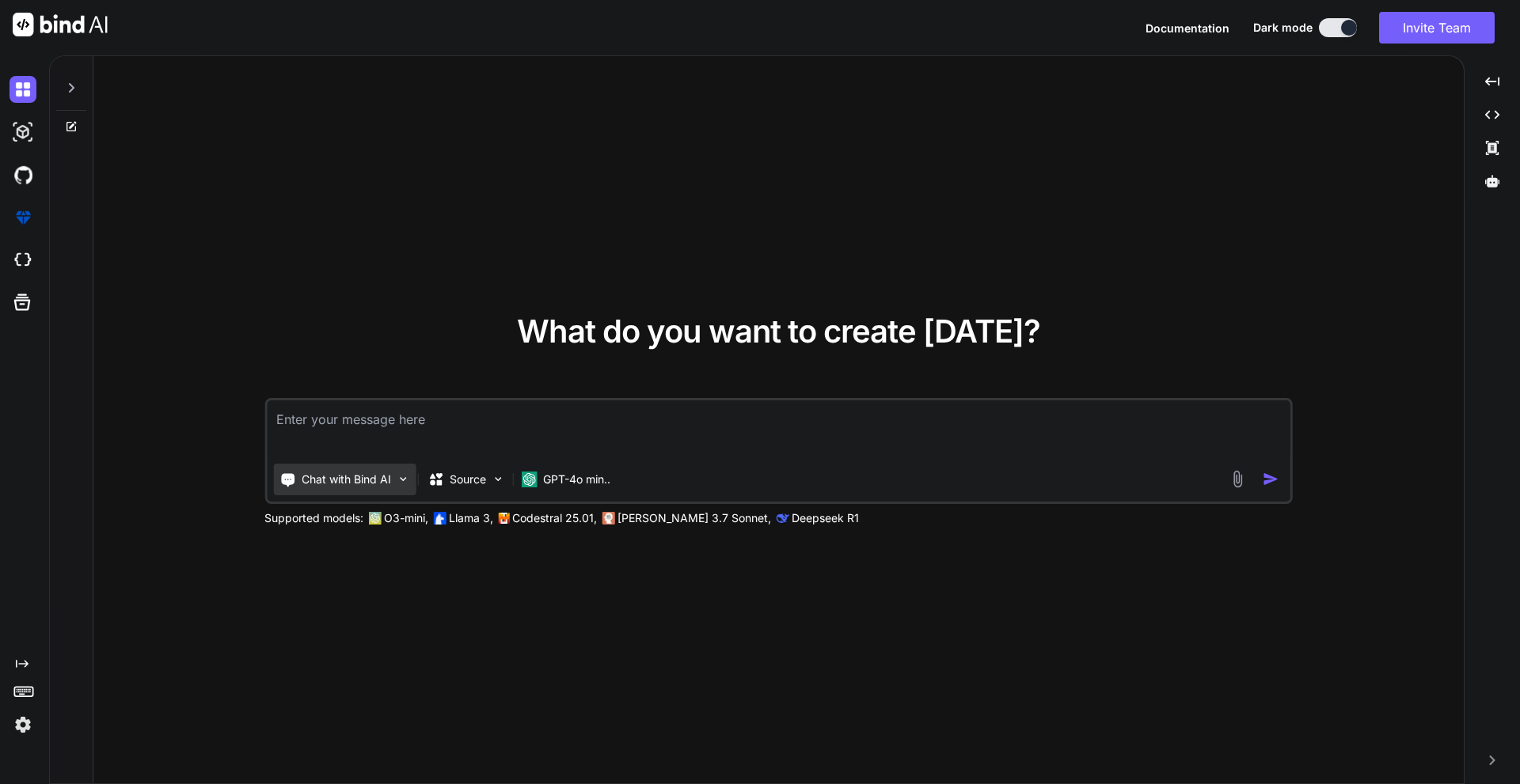
click at [380, 478] on p "Chat with Bind AI" at bounding box center [346, 479] width 90 height 16
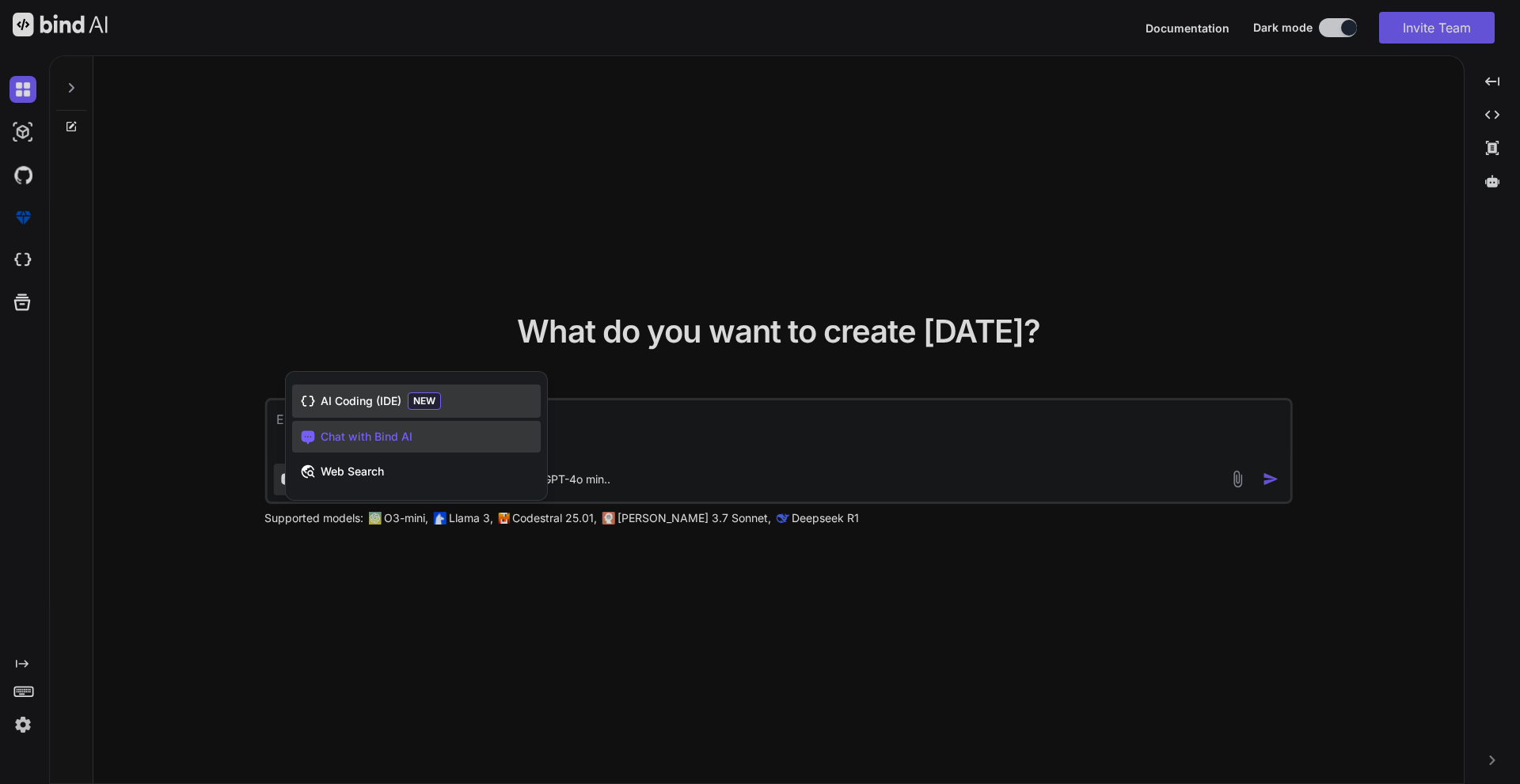
click at [387, 400] on span "AI Coding (IDE)" at bounding box center [361, 402] width 81 height 16
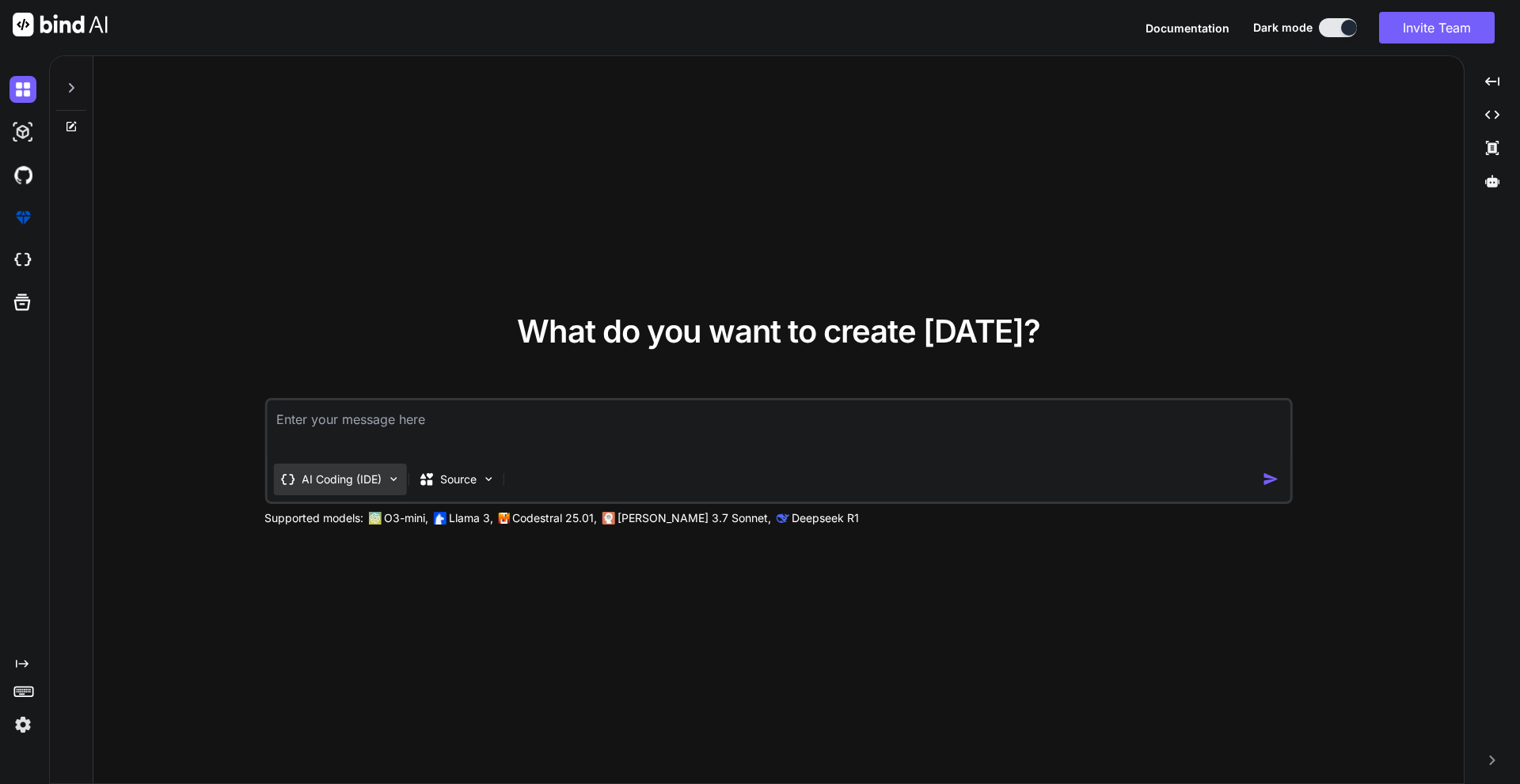
click at [383, 477] on div "AI Coding (IDE)" at bounding box center [340, 479] width 133 height 32
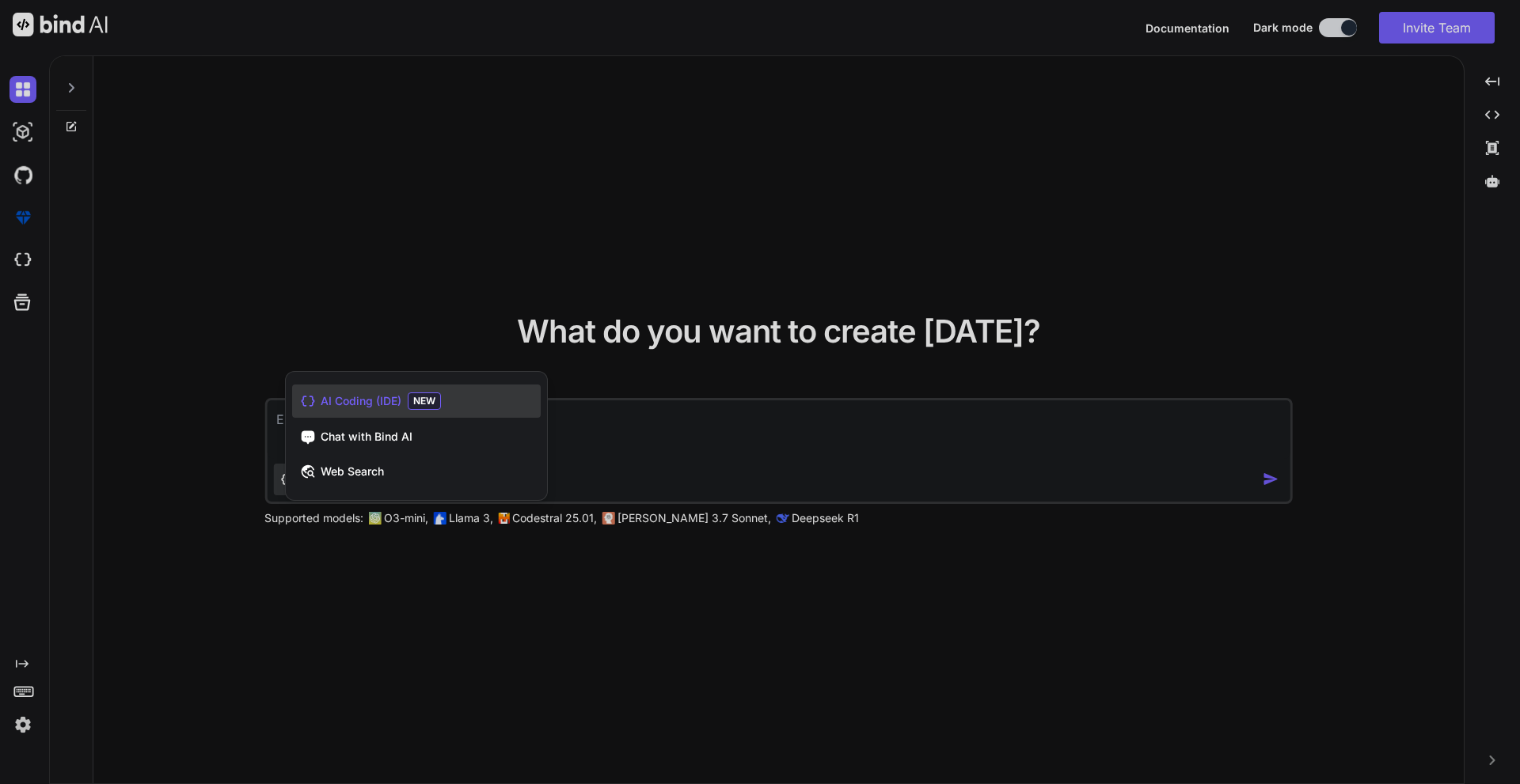
drag, startPoint x: 568, startPoint y: 601, endPoint x: 549, endPoint y: 571, distance: 35.5
click at [567, 603] on div at bounding box center [760, 392] width 1520 height 784
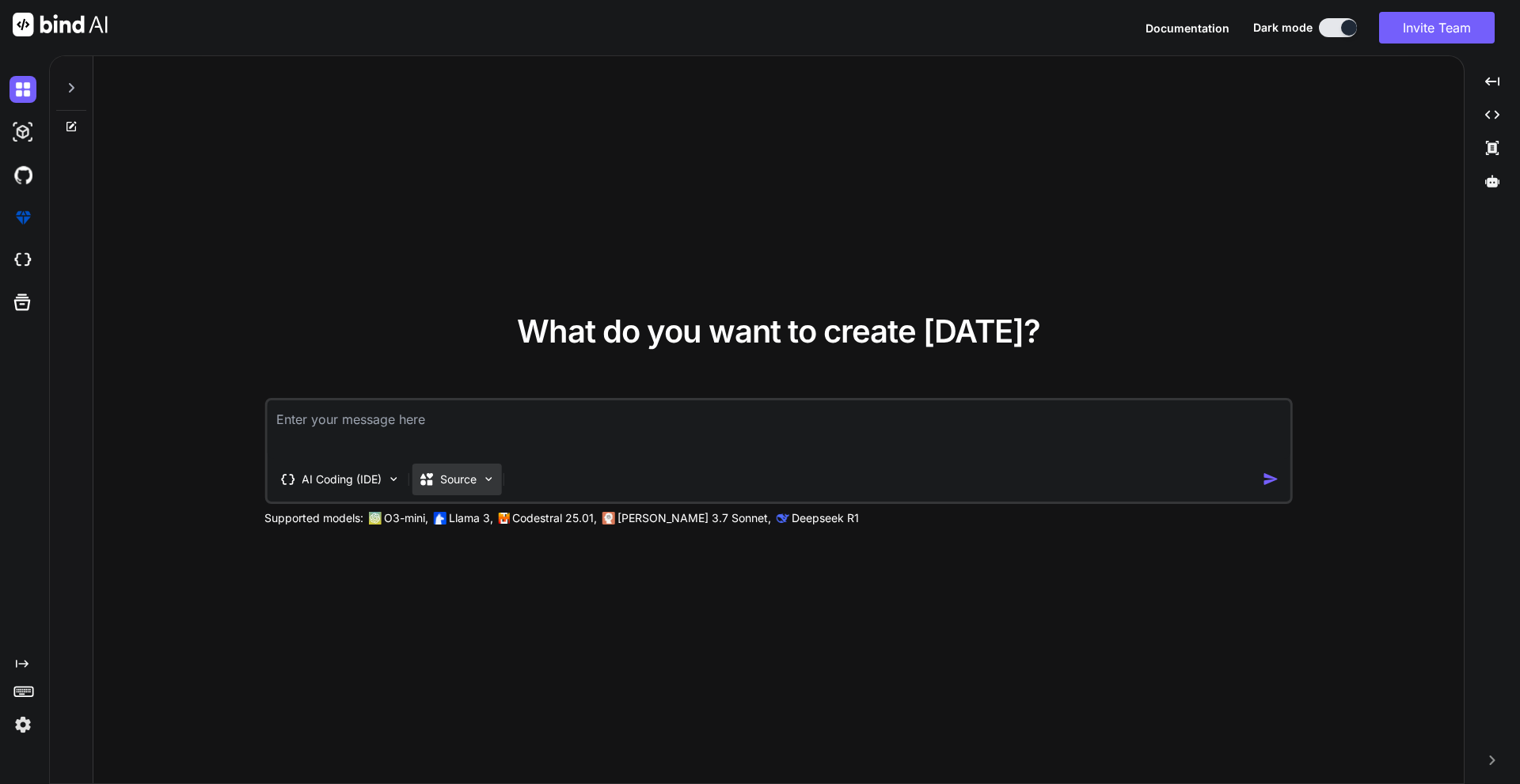
click at [471, 472] on p "Source" at bounding box center [459, 479] width 37 height 16
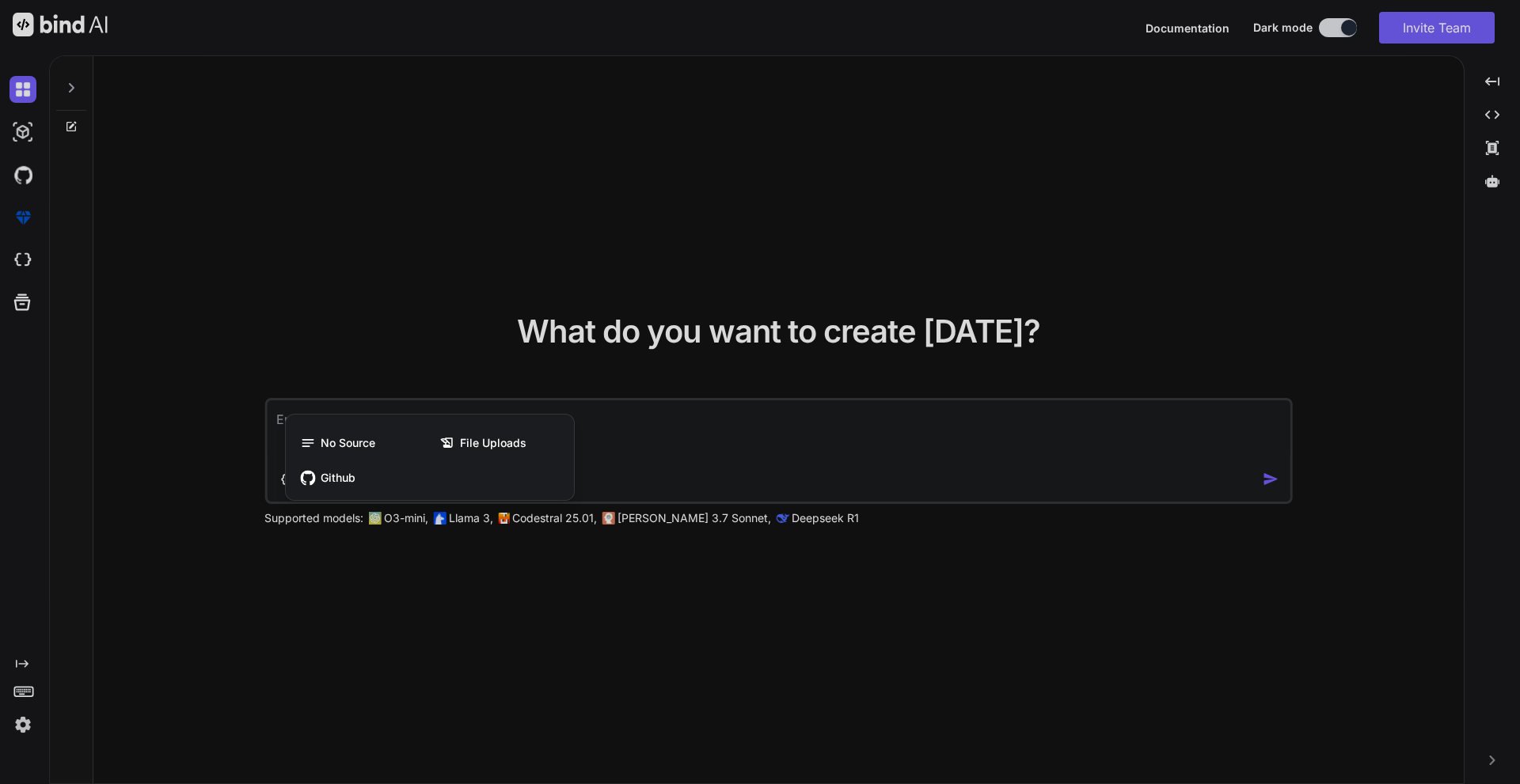
click at [708, 451] on div at bounding box center [760, 392] width 1520 height 784
click at [613, 428] on textarea at bounding box center [779, 430] width 1024 height 59
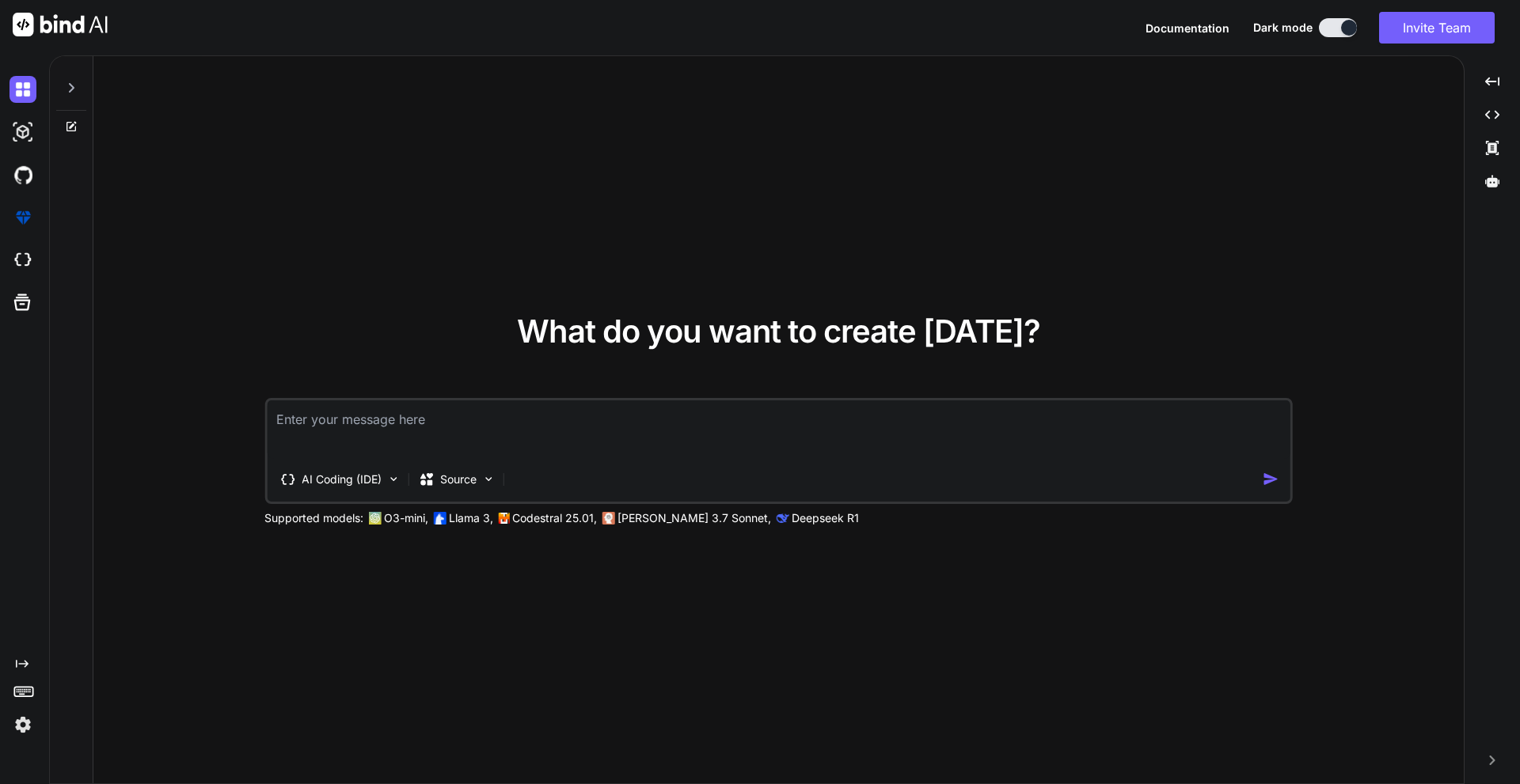
click at [531, 428] on textarea at bounding box center [779, 430] width 1024 height 59
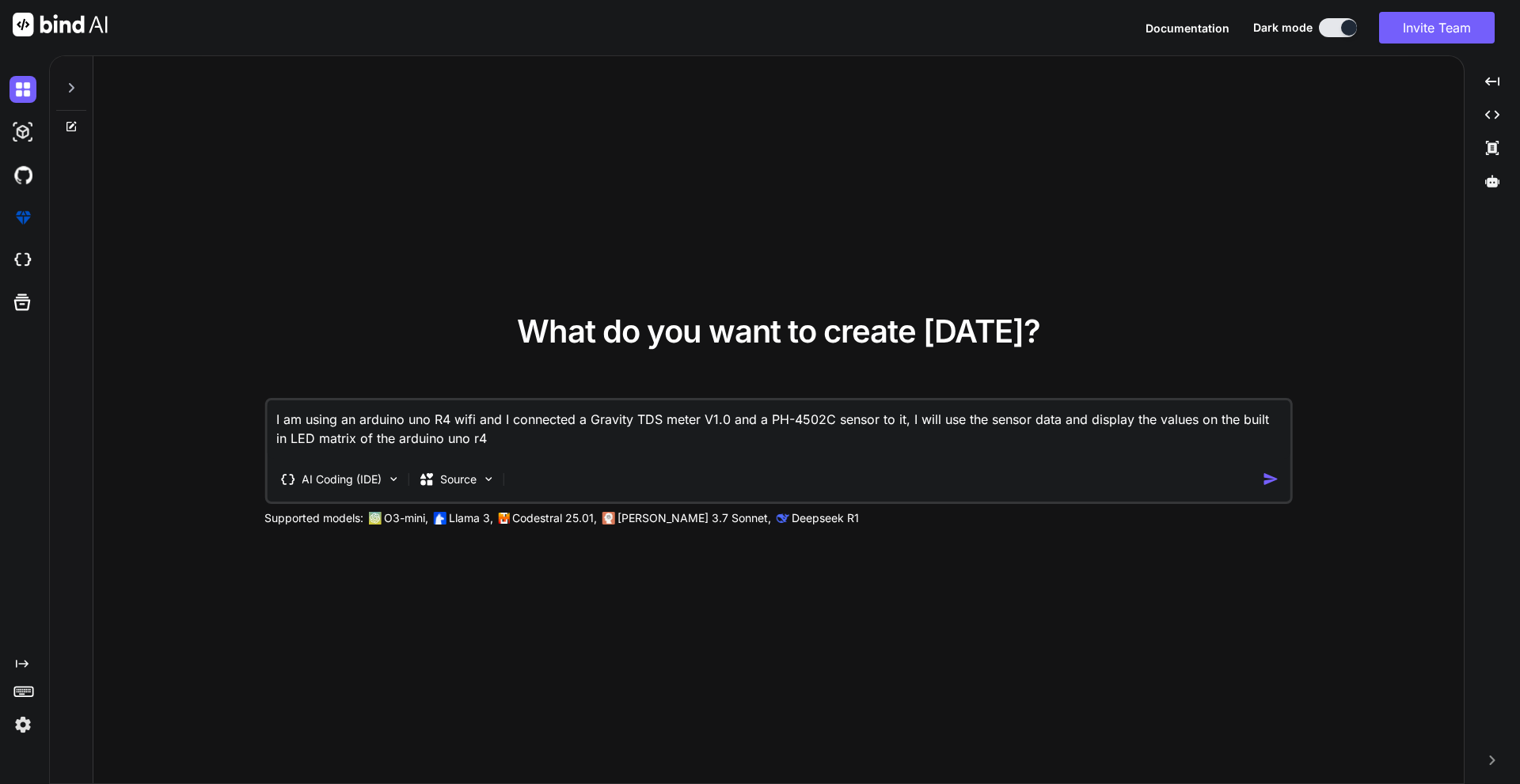
drag, startPoint x: 1087, startPoint y: 420, endPoint x: 923, endPoint y: 416, distance: 164.0
click at [923, 416] on textarea "I am using an arduino uno R4 wifi and I connected a Gravity TDS meter V1.0 and …" at bounding box center [779, 430] width 1024 height 59
click at [1030, 420] on textarea "I am using an arduino uno R4 wifi and I connected a Gravity TDS meter V1.0 and …" at bounding box center [779, 430] width 1024 height 59
click at [1004, 451] on textarea "I am using an arduino uno R4 wifi and I connected a Gravity TDS meter V1.0 and …" at bounding box center [779, 430] width 1024 height 59
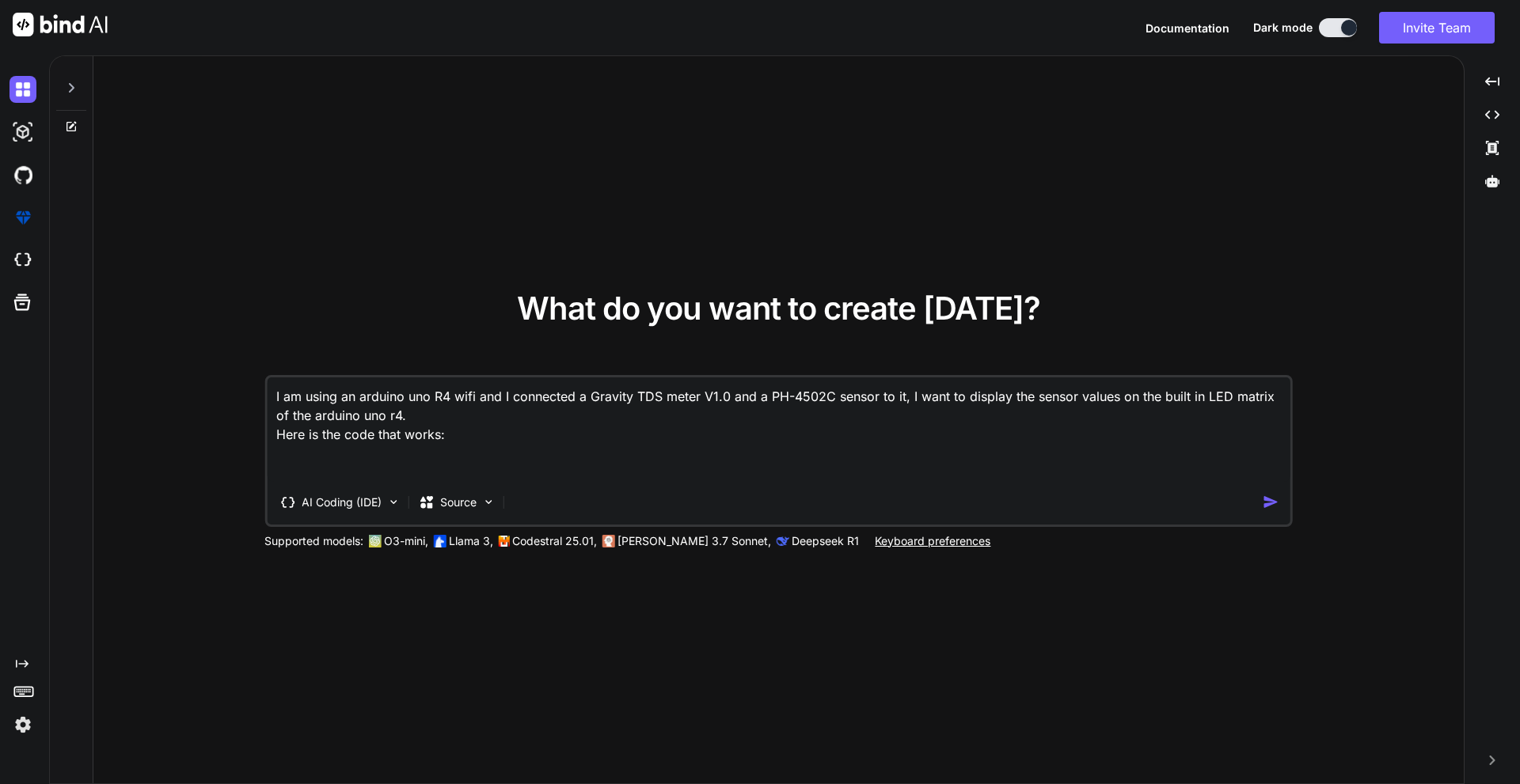
paste textarea "#include <ArduinoGraphics.h> #include <Arduino_LED_Matrix.h> ArduinoLEDMatrix m…"
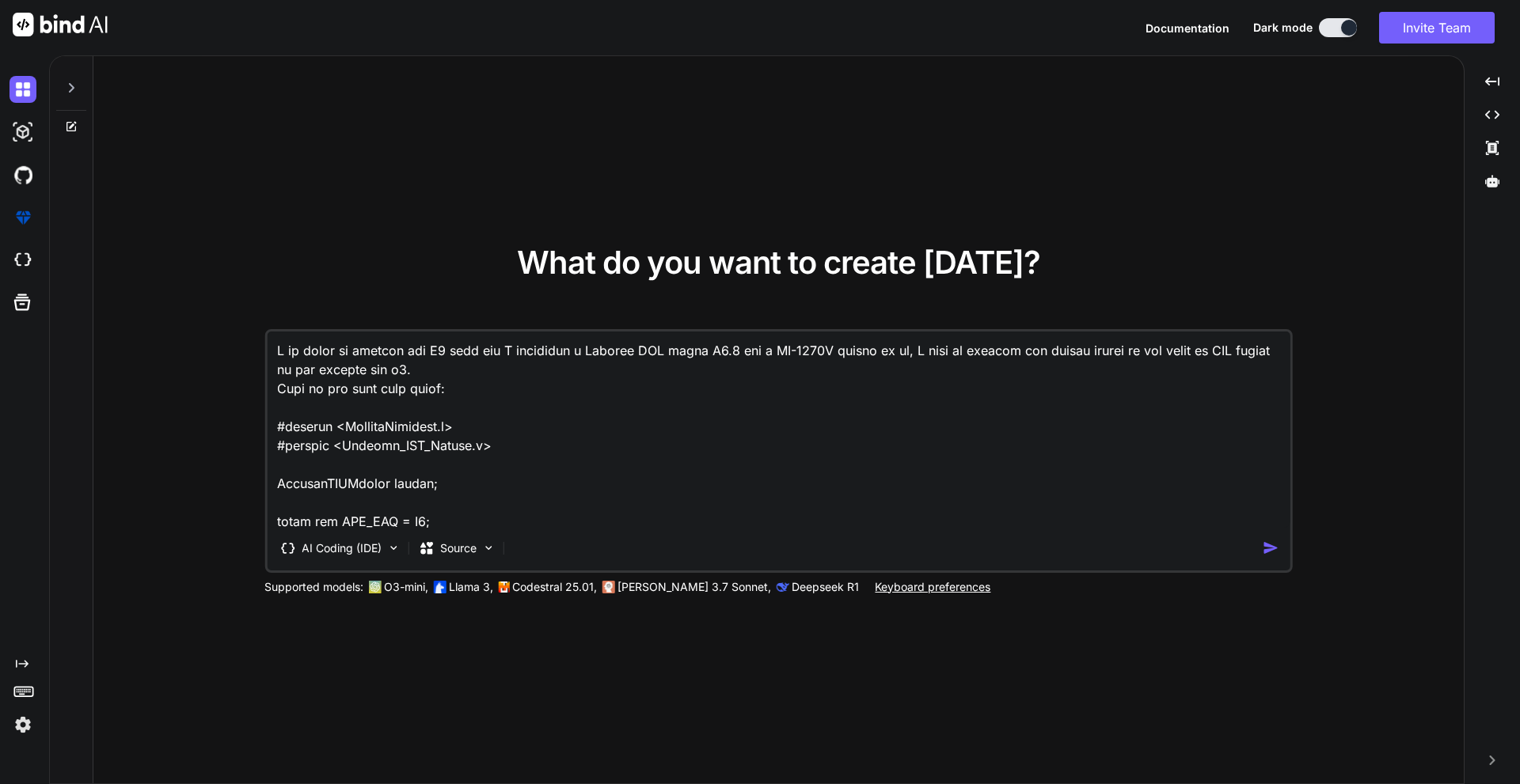
click at [494, 399] on textarea at bounding box center [779, 429] width 1024 height 196
click at [540, 398] on textarea at bounding box center [779, 429] width 1024 height 196
click at [538, 400] on textarea at bounding box center [779, 429] width 1024 height 196
click at [537, 386] on textarea at bounding box center [779, 429] width 1024 height 196
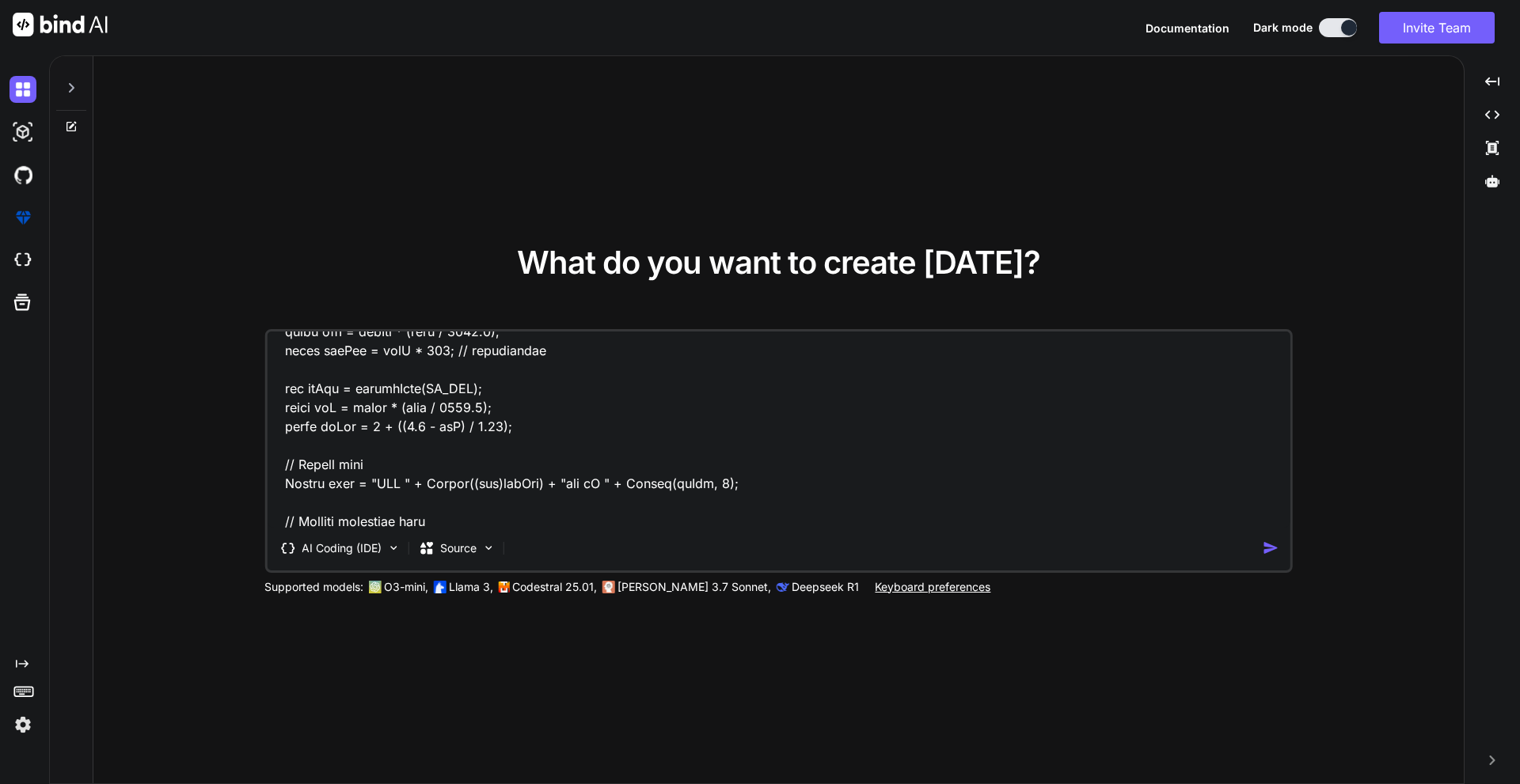
scroll to position [706, 0]
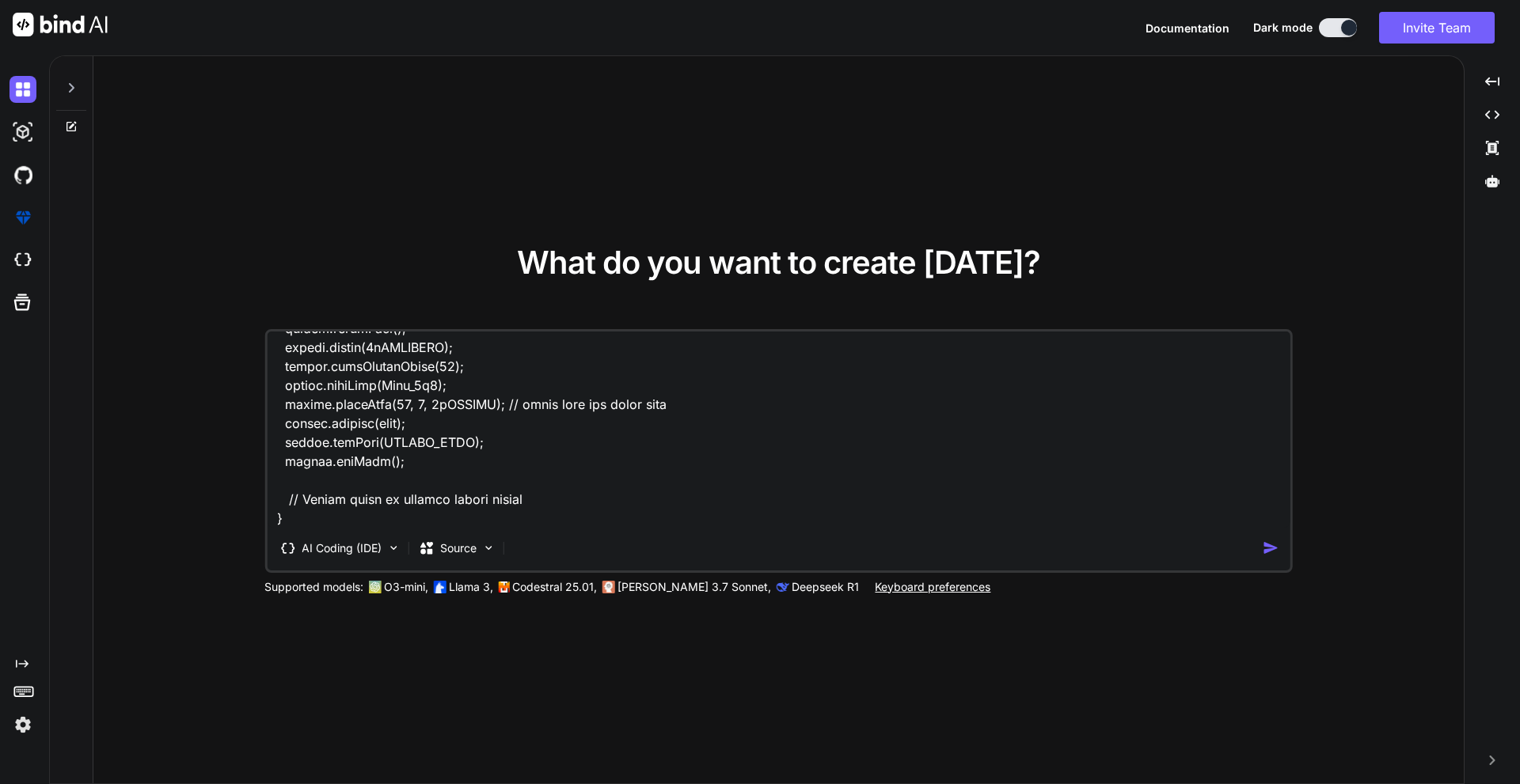
click at [641, 506] on textarea at bounding box center [779, 429] width 1024 height 196
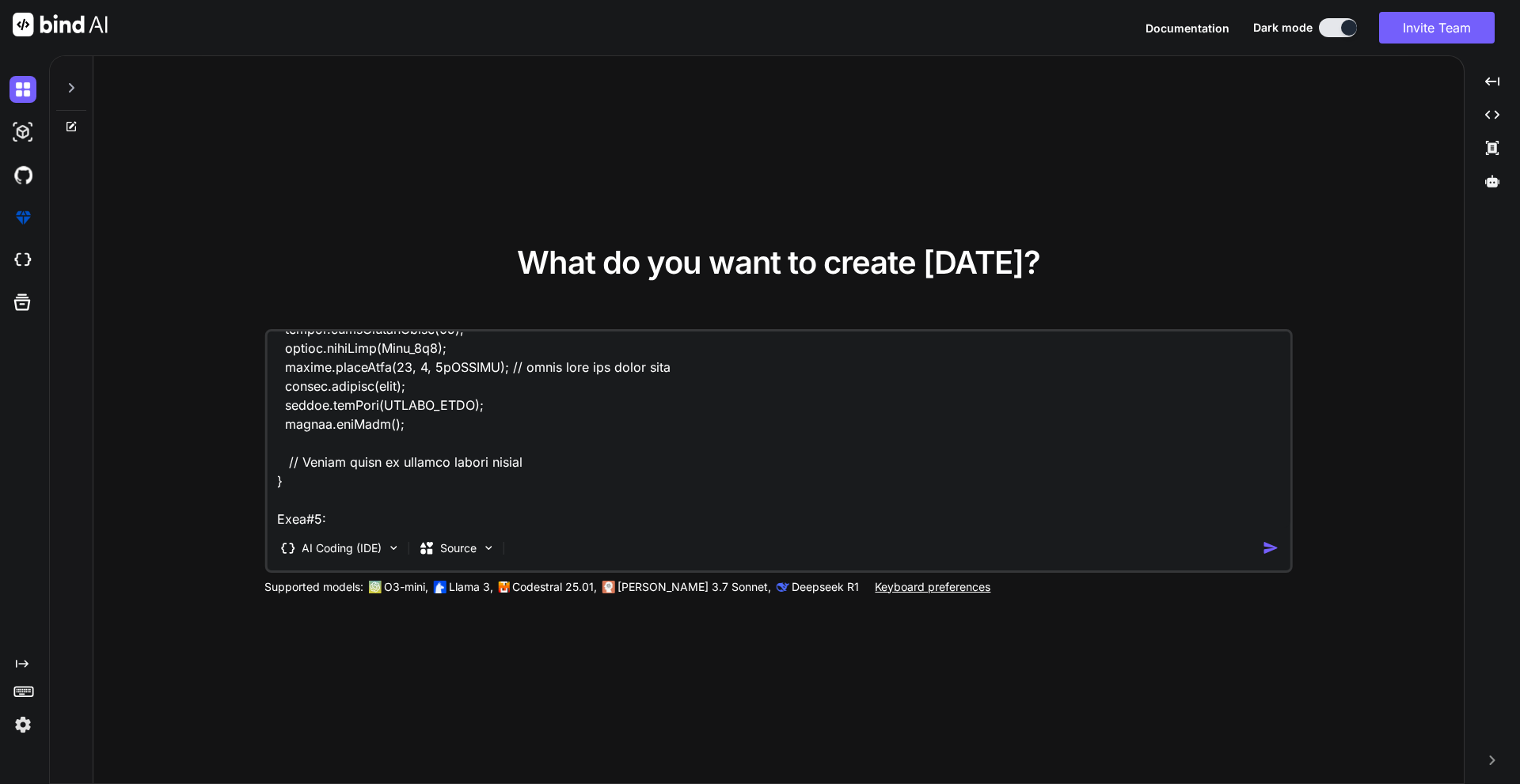
scroll to position [763, 0]
click at [375, 491] on textarea at bounding box center [779, 429] width 1024 height 196
click at [373, 496] on textarea at bounding box center [779, 429] width 1024 height 196
paste textarea "#define TdsSensorPin A1 #define VREF 5.0 // analog reference voltage(Volt) of t…"
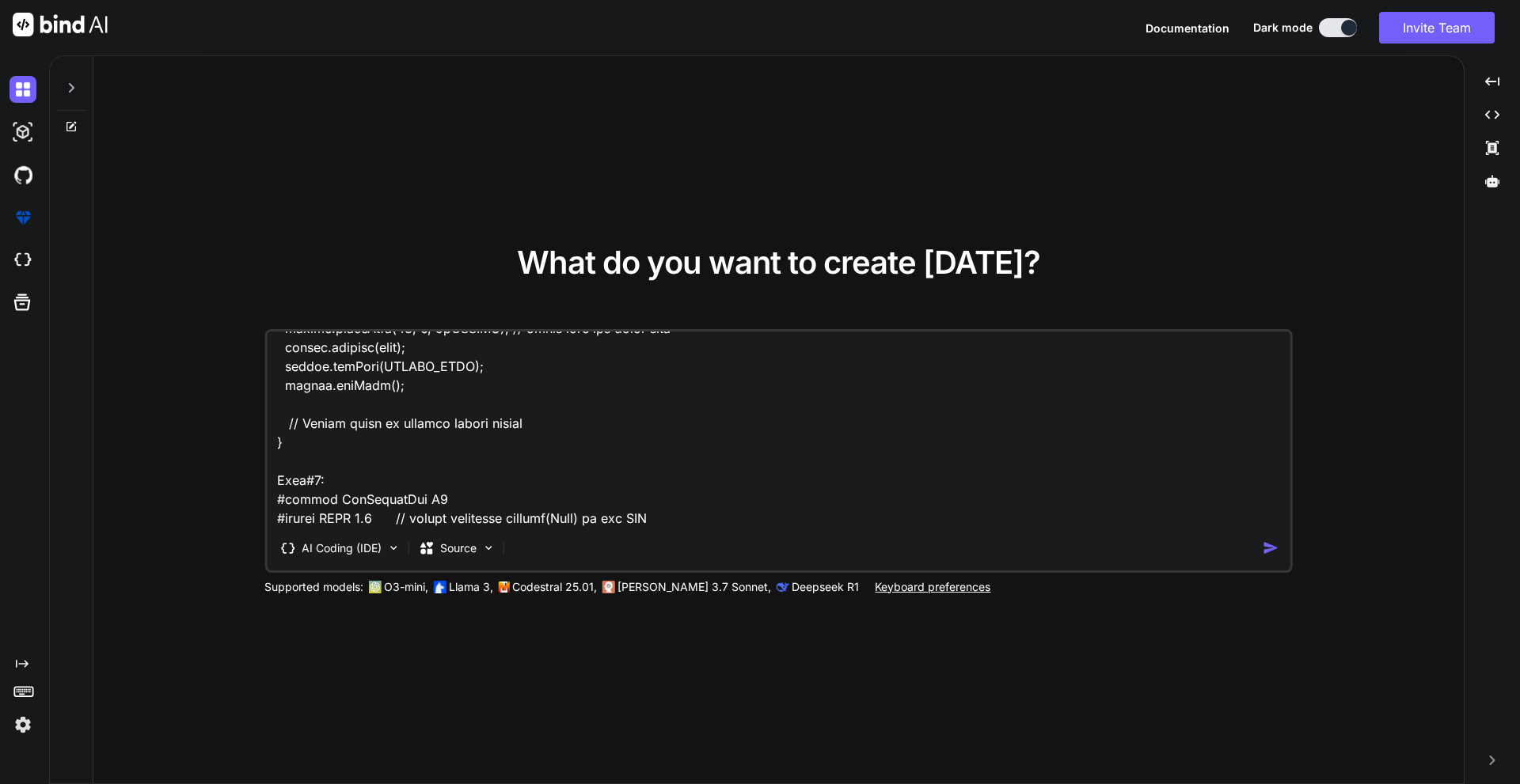
scroll to position [2054, 0]
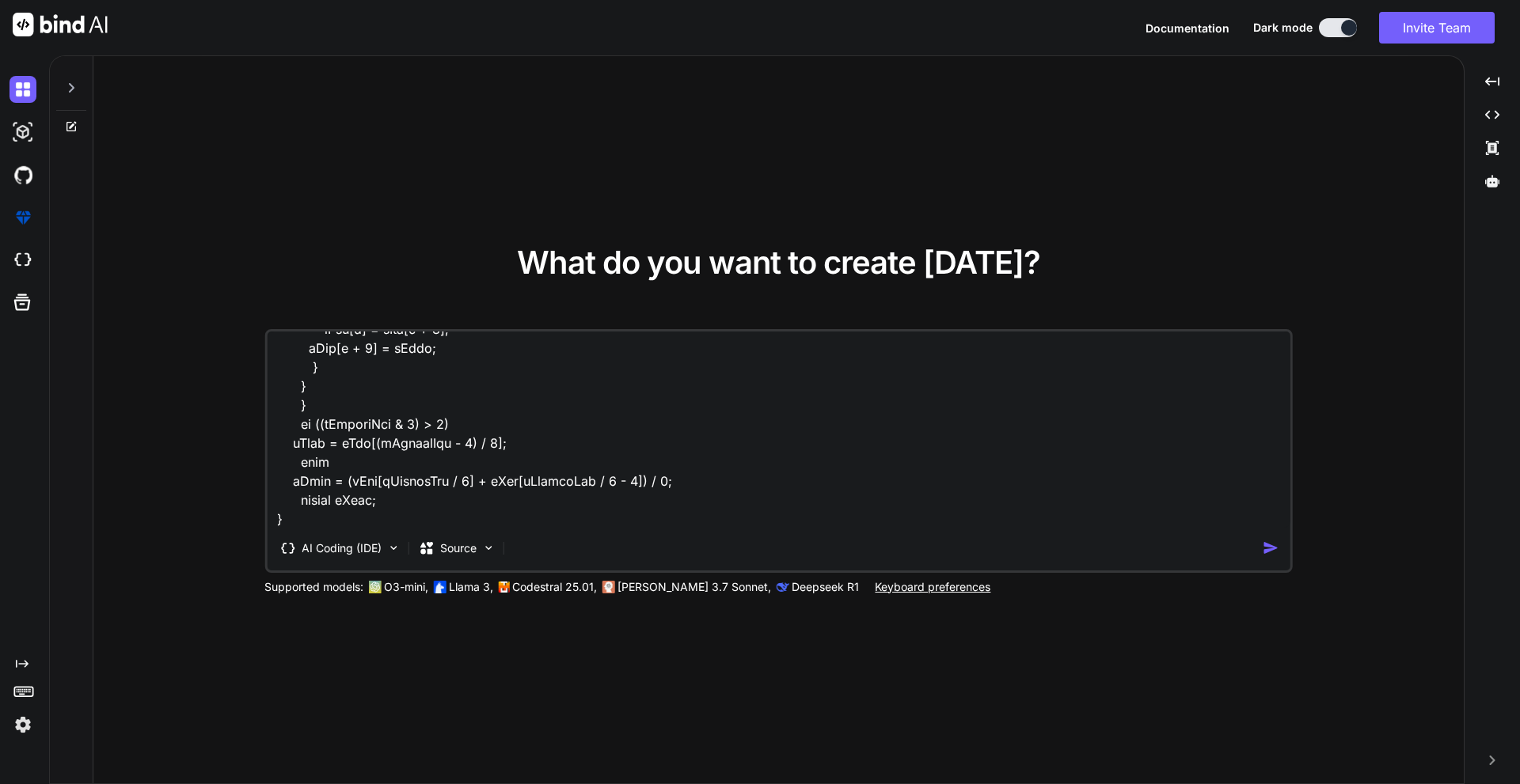
type textarea "I am using an arduino uno R4 wifi and I connected a Gravity TDS meter V1.0 and …"
click at [1268, 552] on img "button" at bounding box center [1271, 548] width 17 height 17
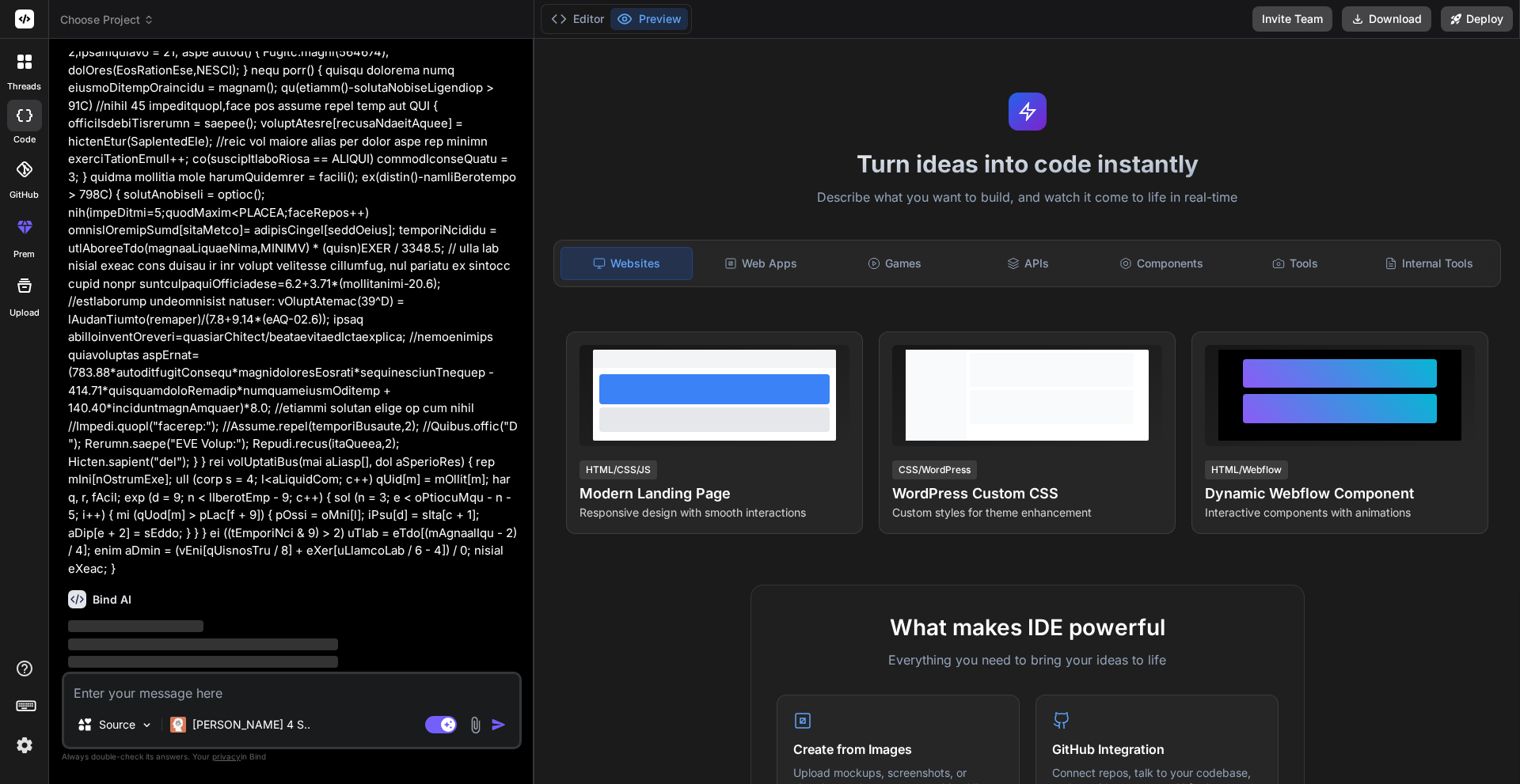
scroll to position [399, 0]
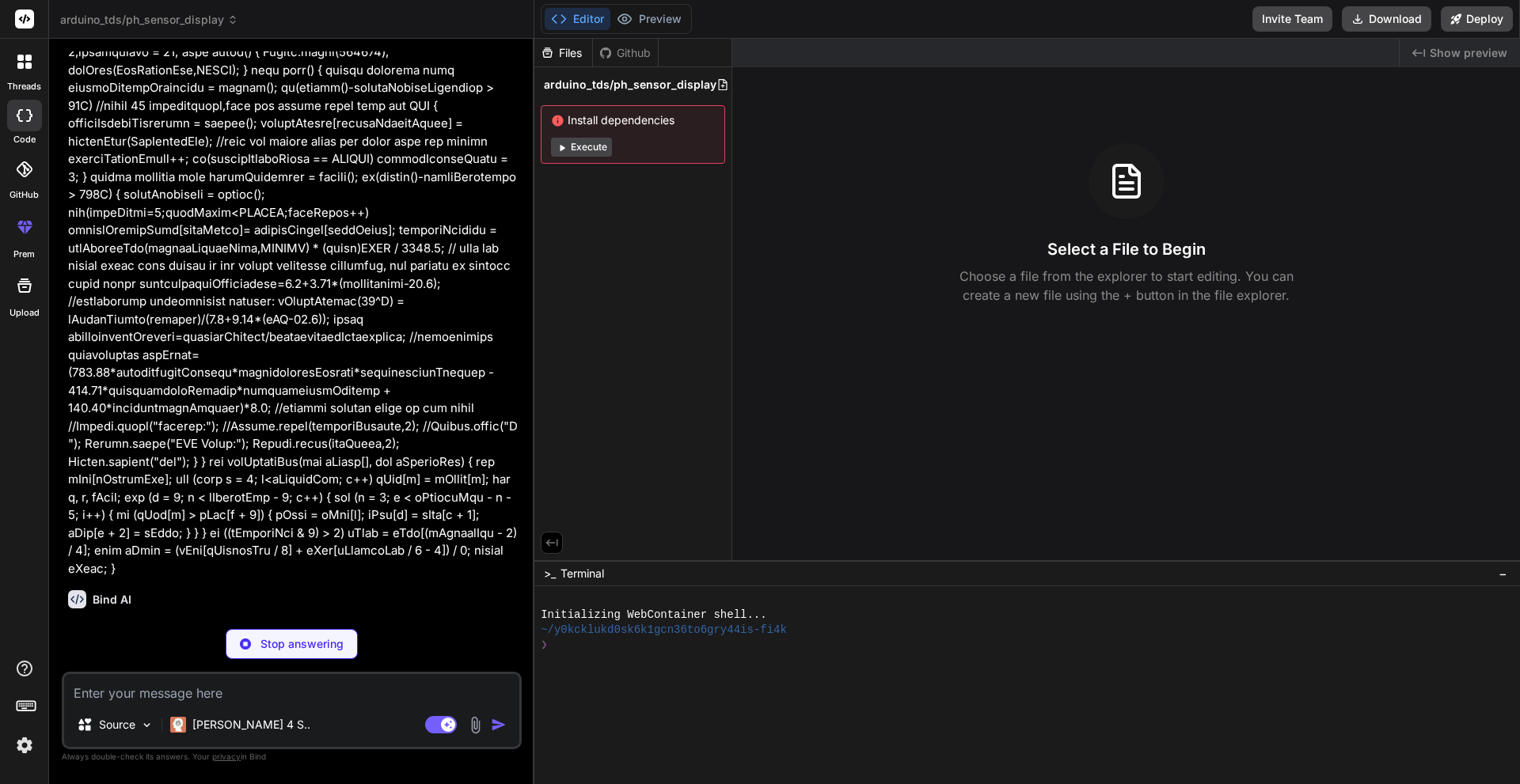
click at [576, 153] on button "Execute" at bounding box center [581, 148] width 61 height 19
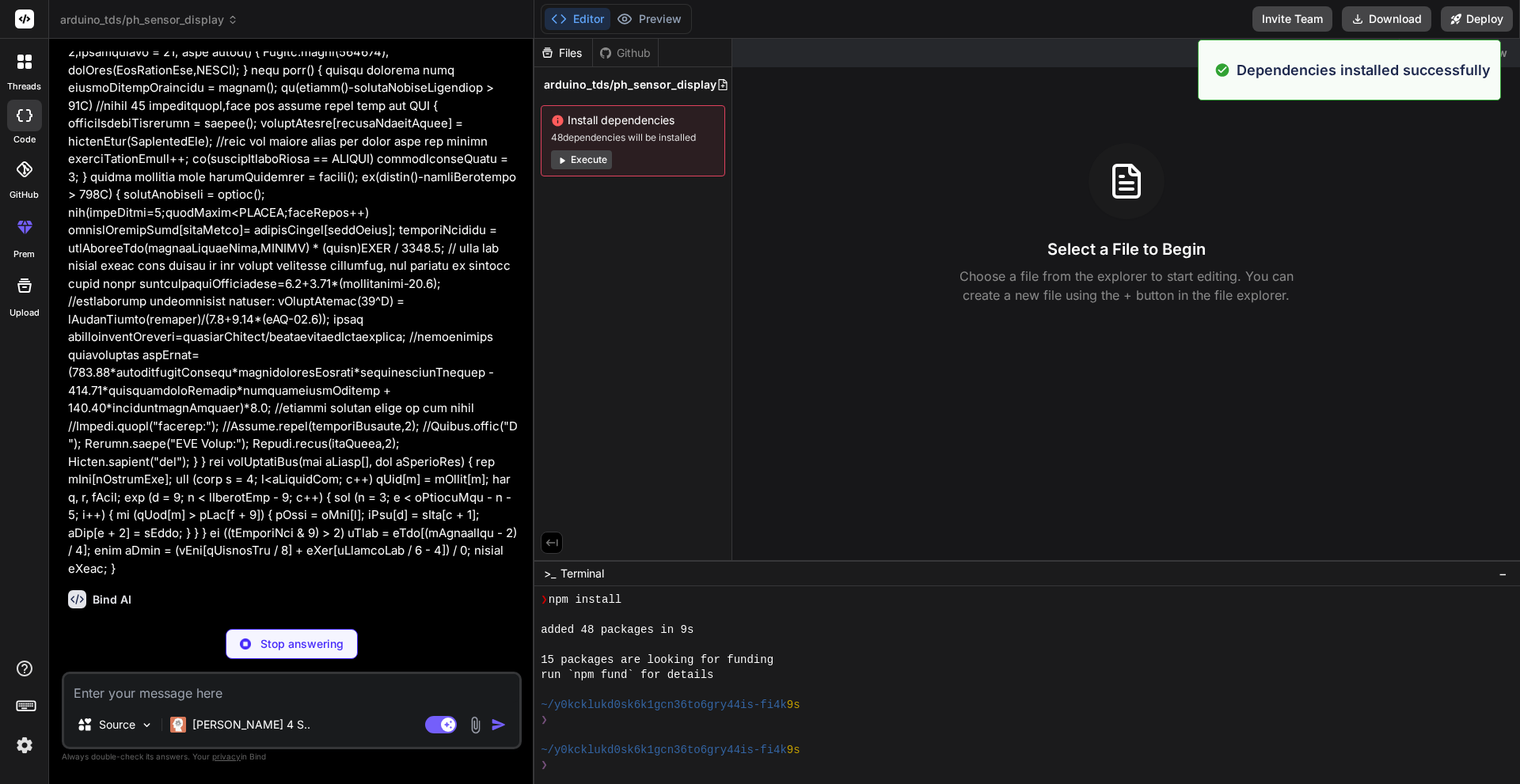
scroll to position [106, 0]
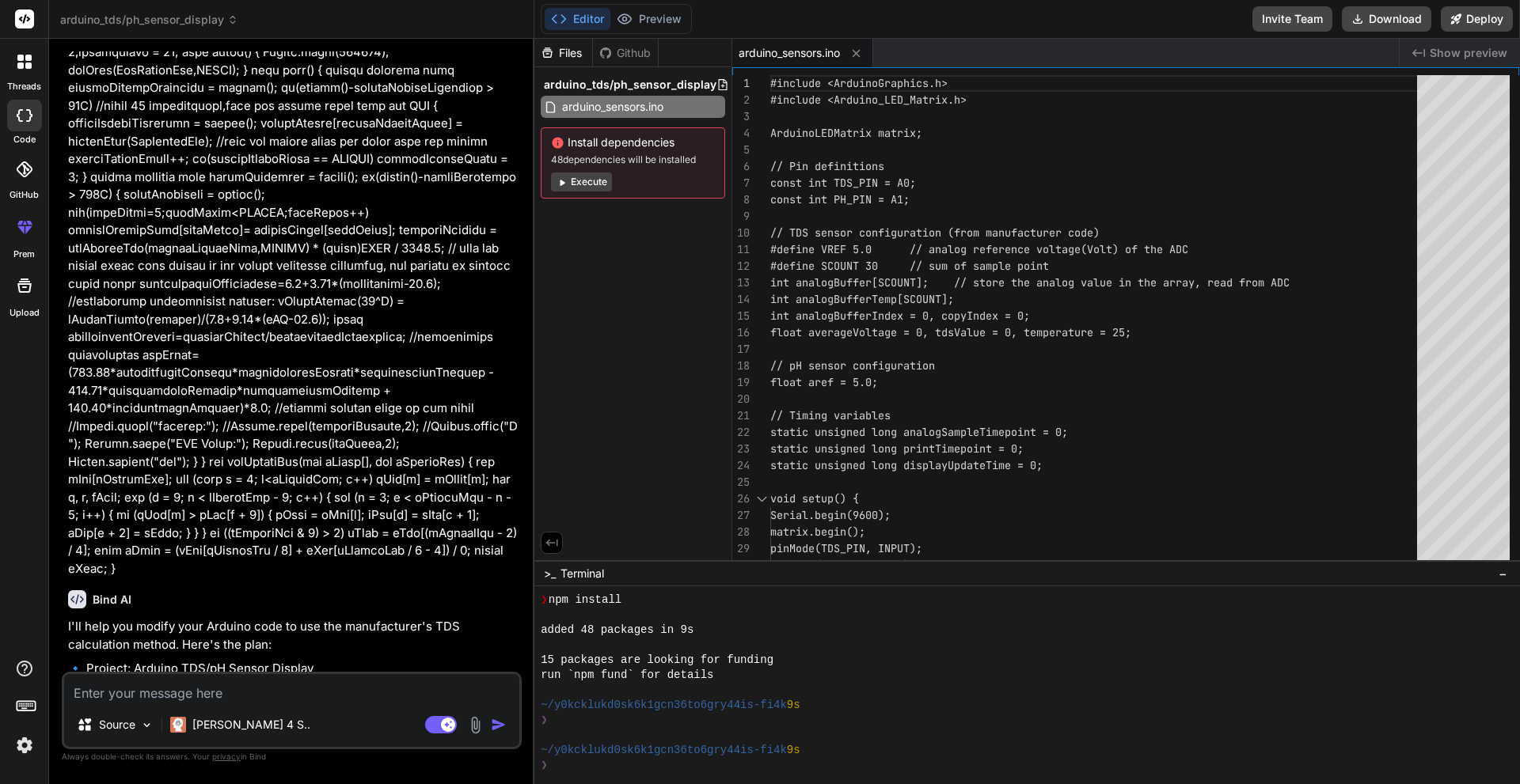
click at [590, 187] on button "Execute" at bounding box center [581, 182] width 61 height 19
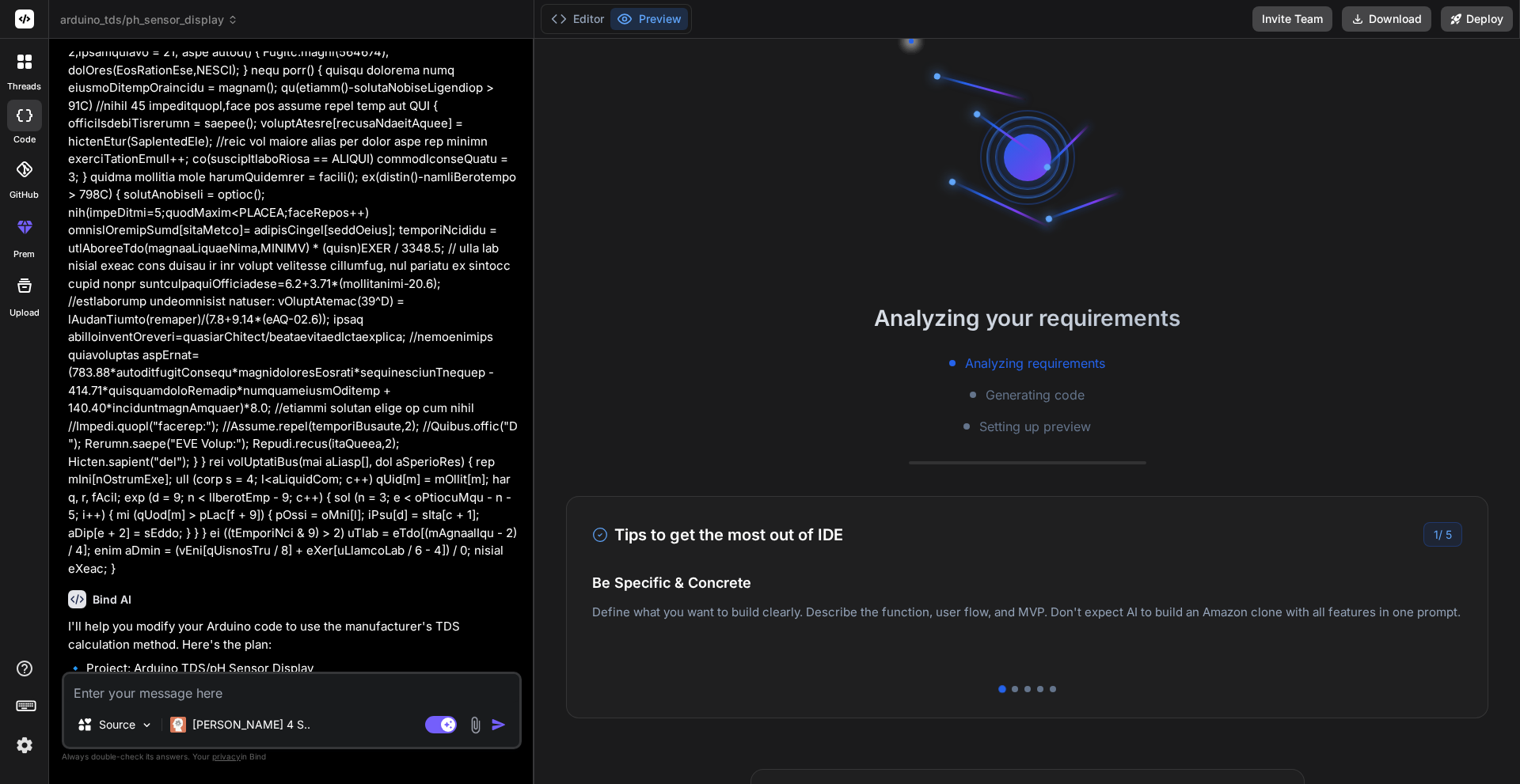
scroll to position [331, 0]
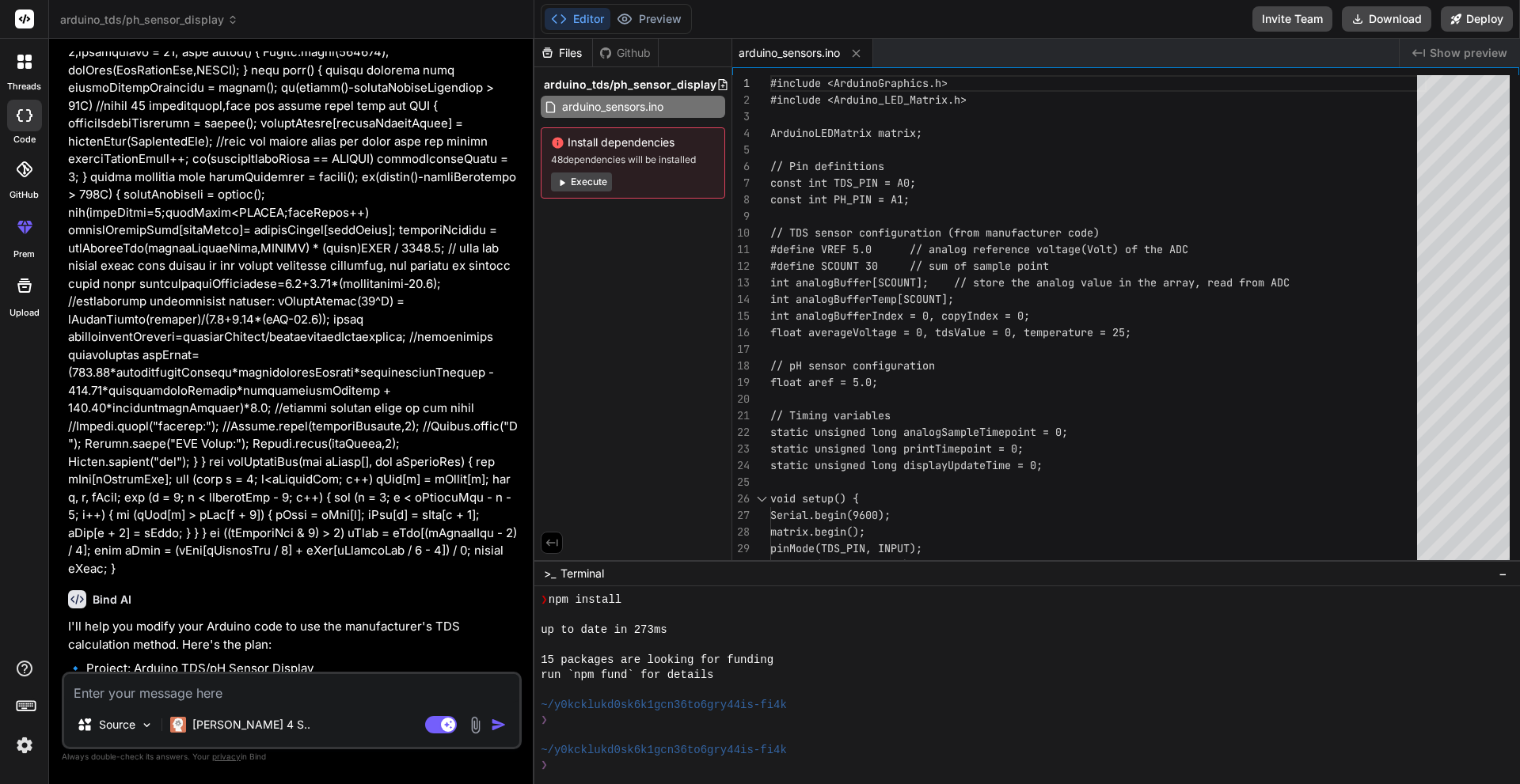
click at [574, 182] on button "Execute" at bounding box center [581, 182] width 61 height 19
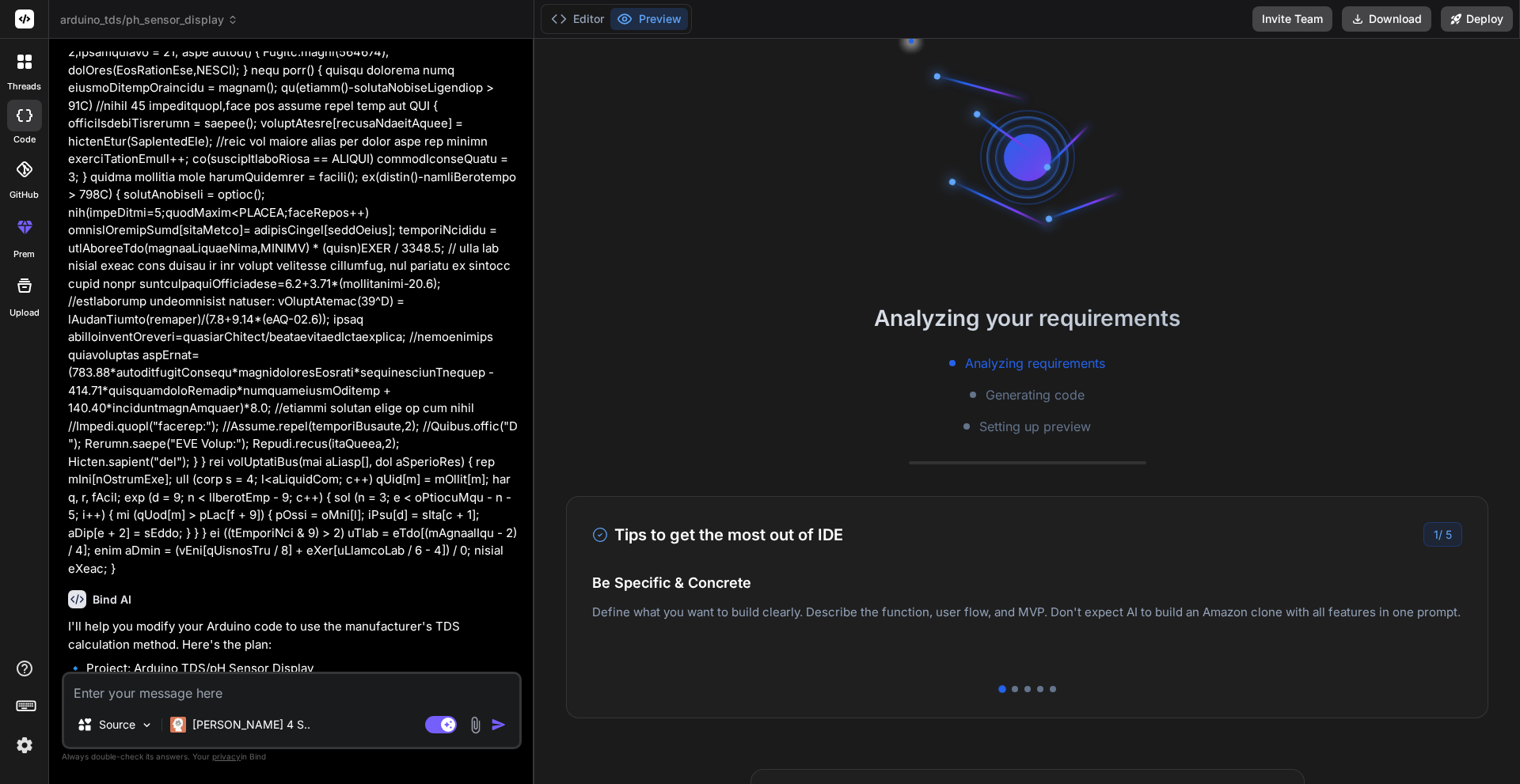
scroll to position [511, 0]
type textarea "x"
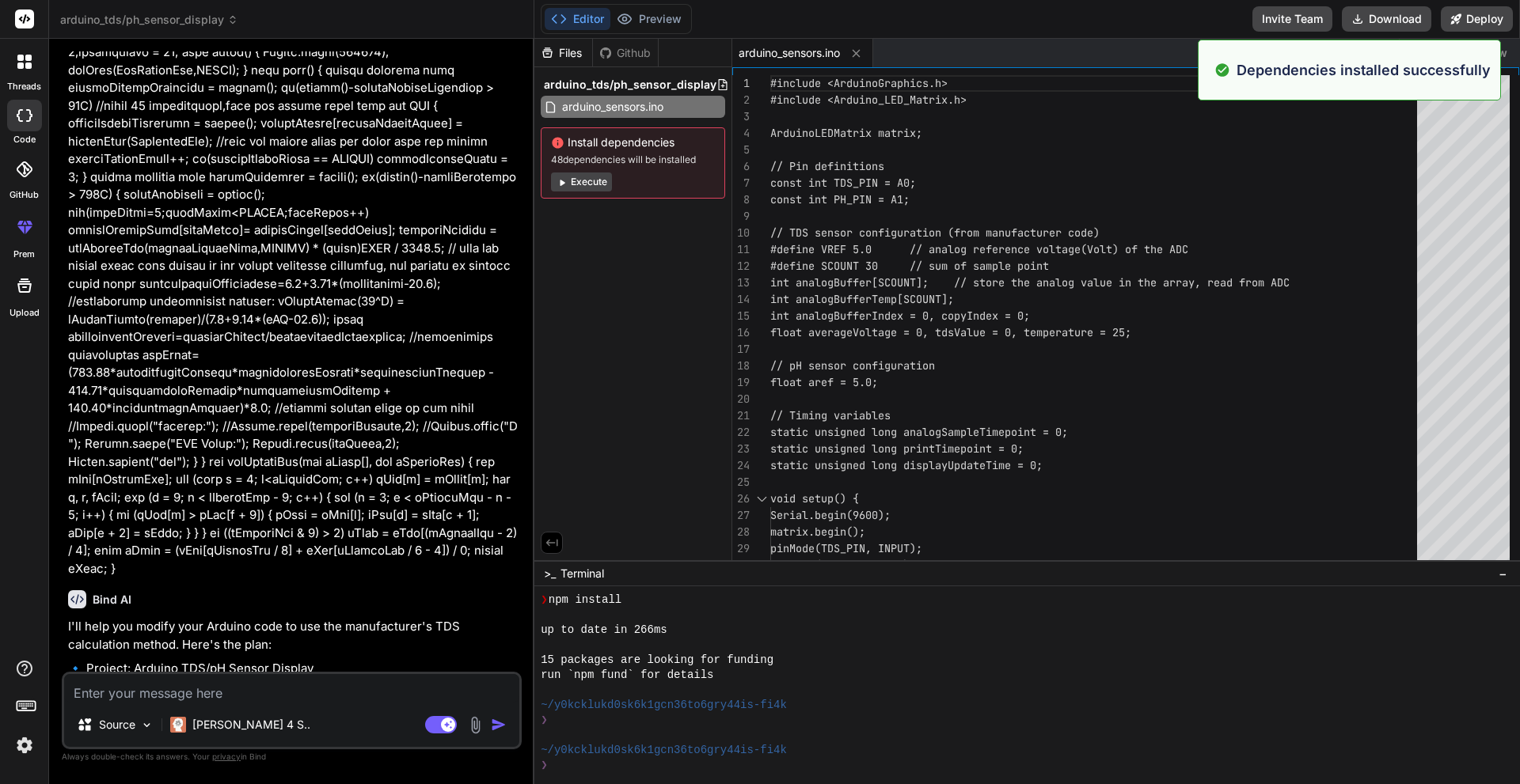
scroll to position [556, 0]
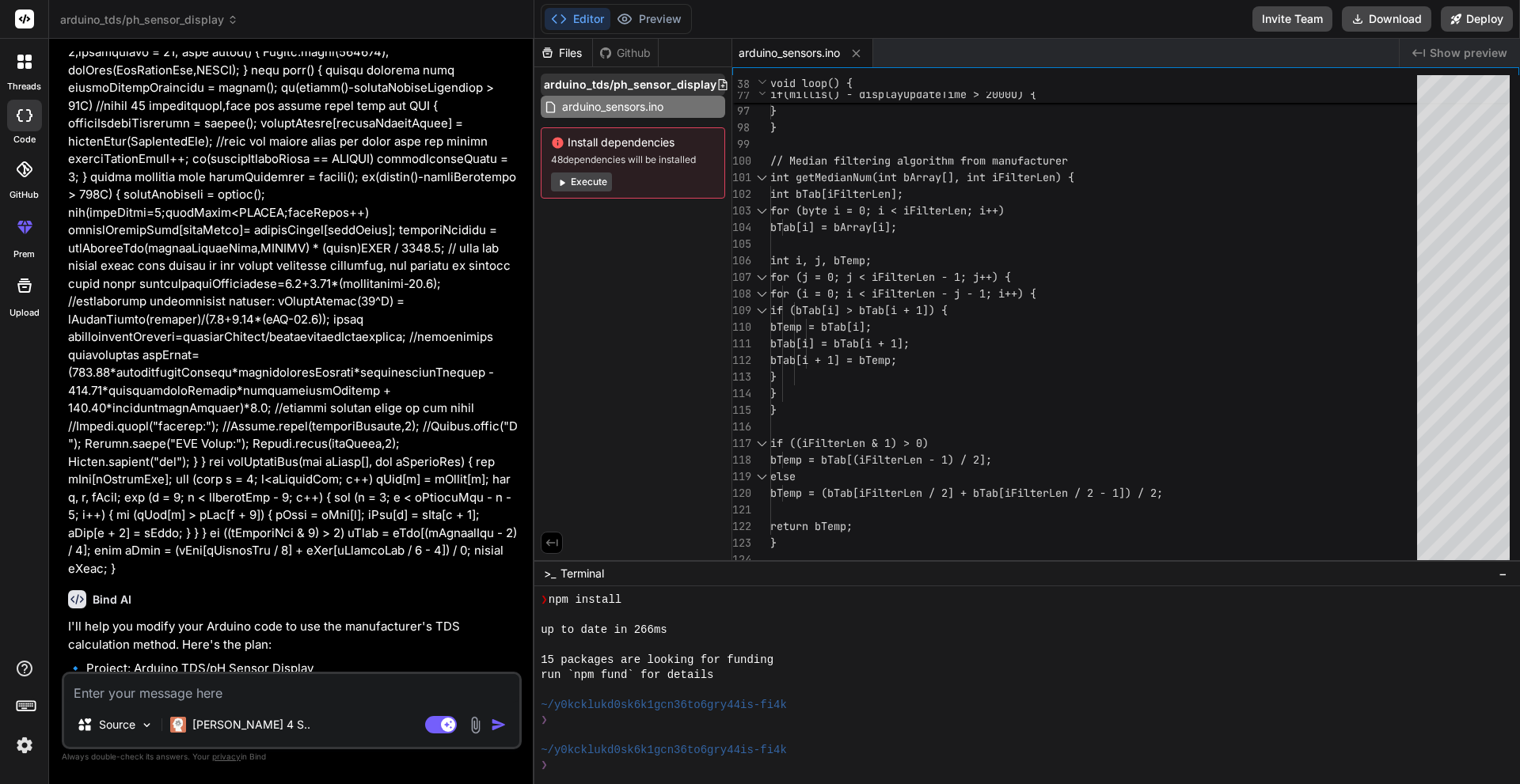
click at [670, 83] on span "arduino_tds/ph_sensor_display" at bounding box center [629, 85] width 172 height 16
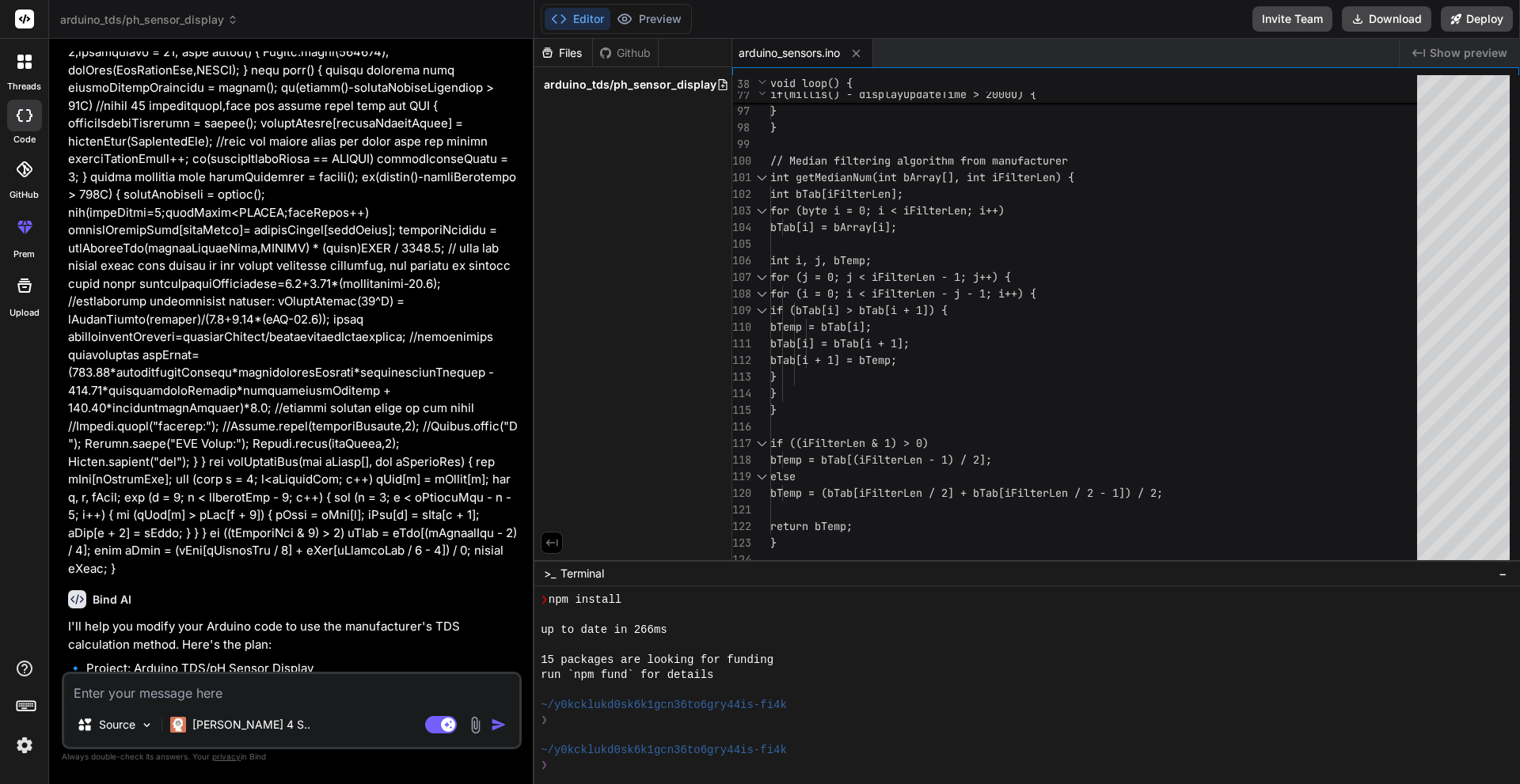
click at [663, 97] on div "arduino_tds/ph_sensor_display" at bounding box center [633, 85] width 197 height 35
click at [663, 94] on div "arduino_tds/ph_sensor_display" at bounding box center [633, 85] width 184 height 22
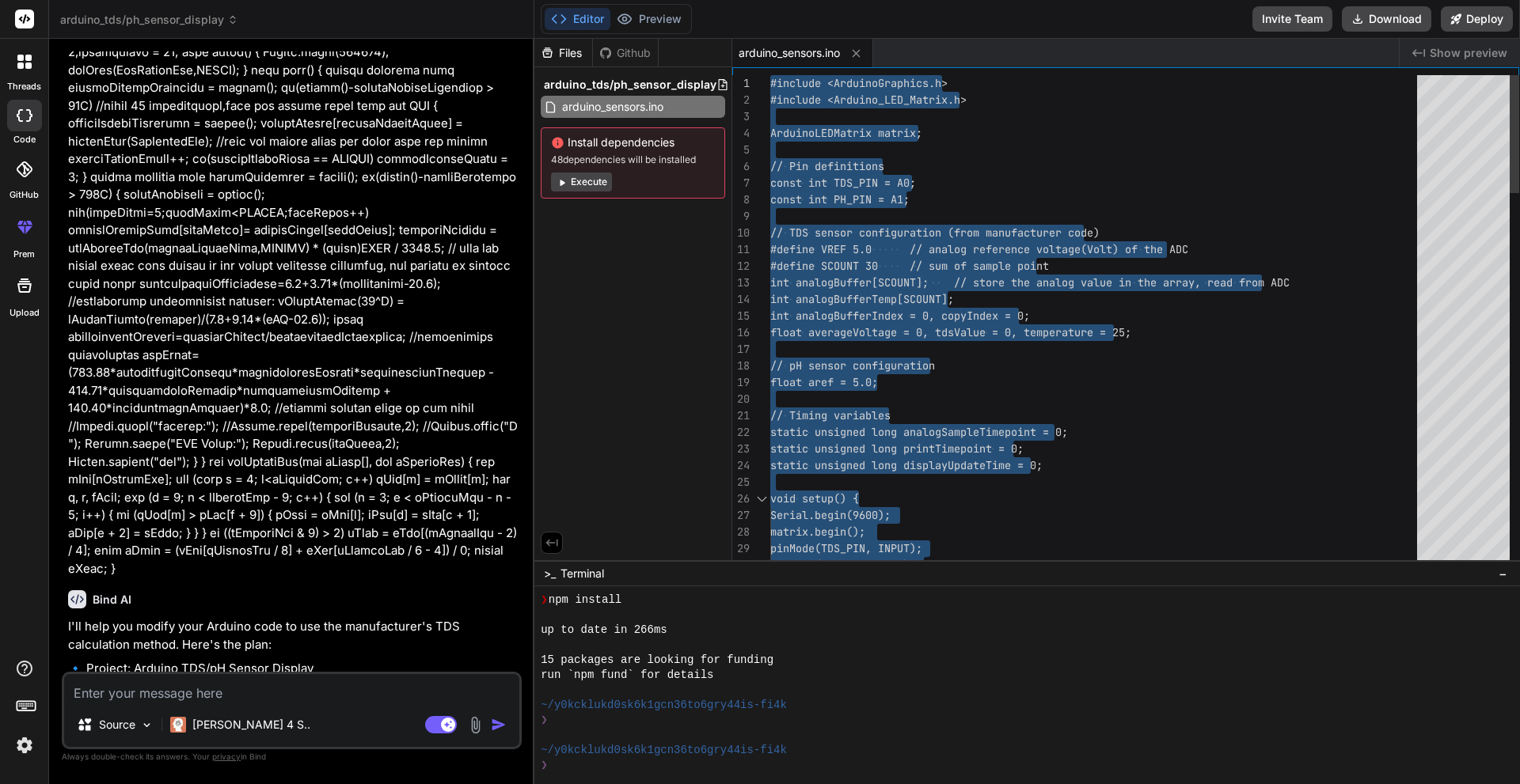
drag, startPoint x: 804, startPoint y: 542, endPoint x: 763, endPoint y: 66, distance: 477.8
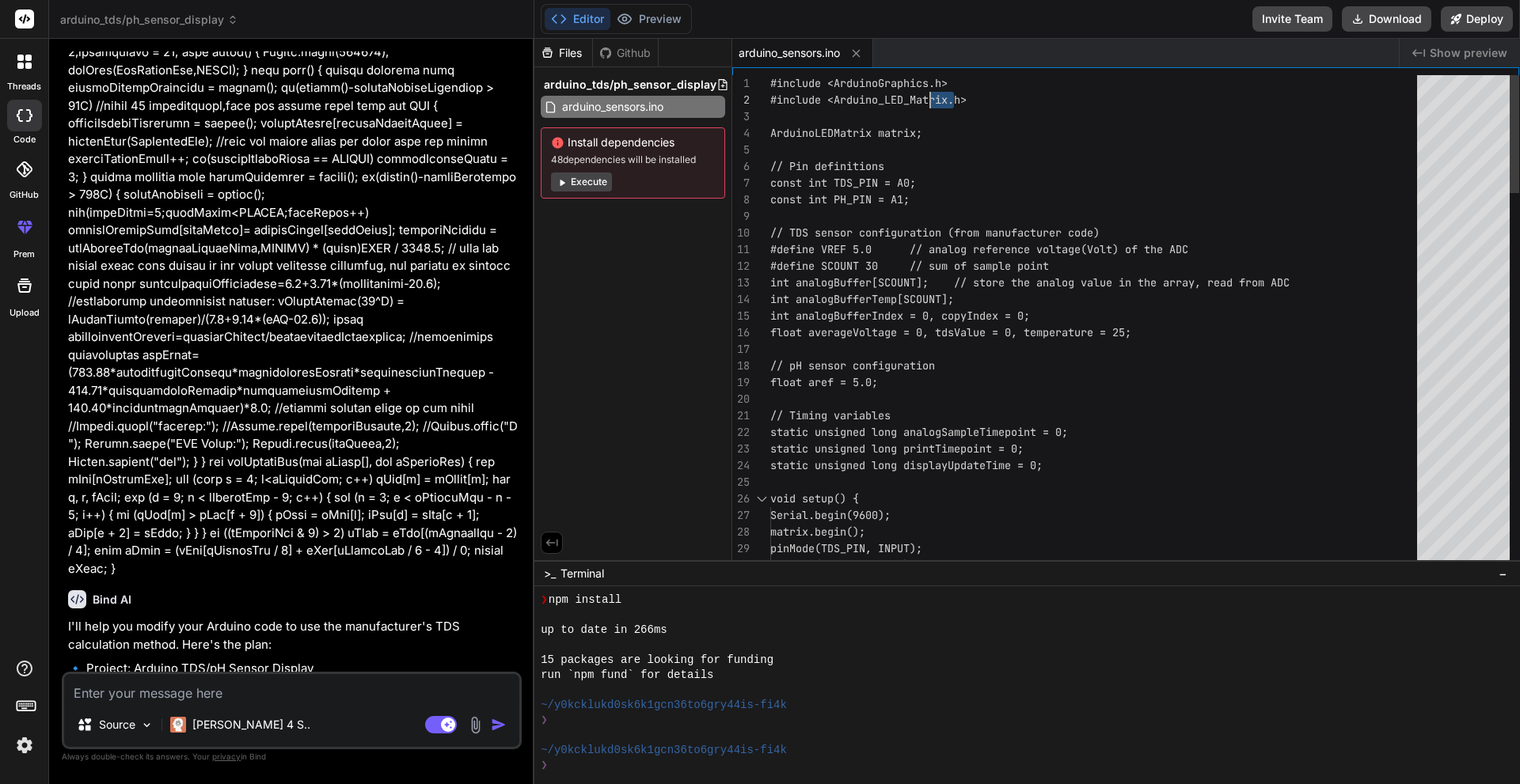
drag, startPoint x: 973, startPoint y: 98, endPoint x: 944, endPoint y: 98, distance: 29.0
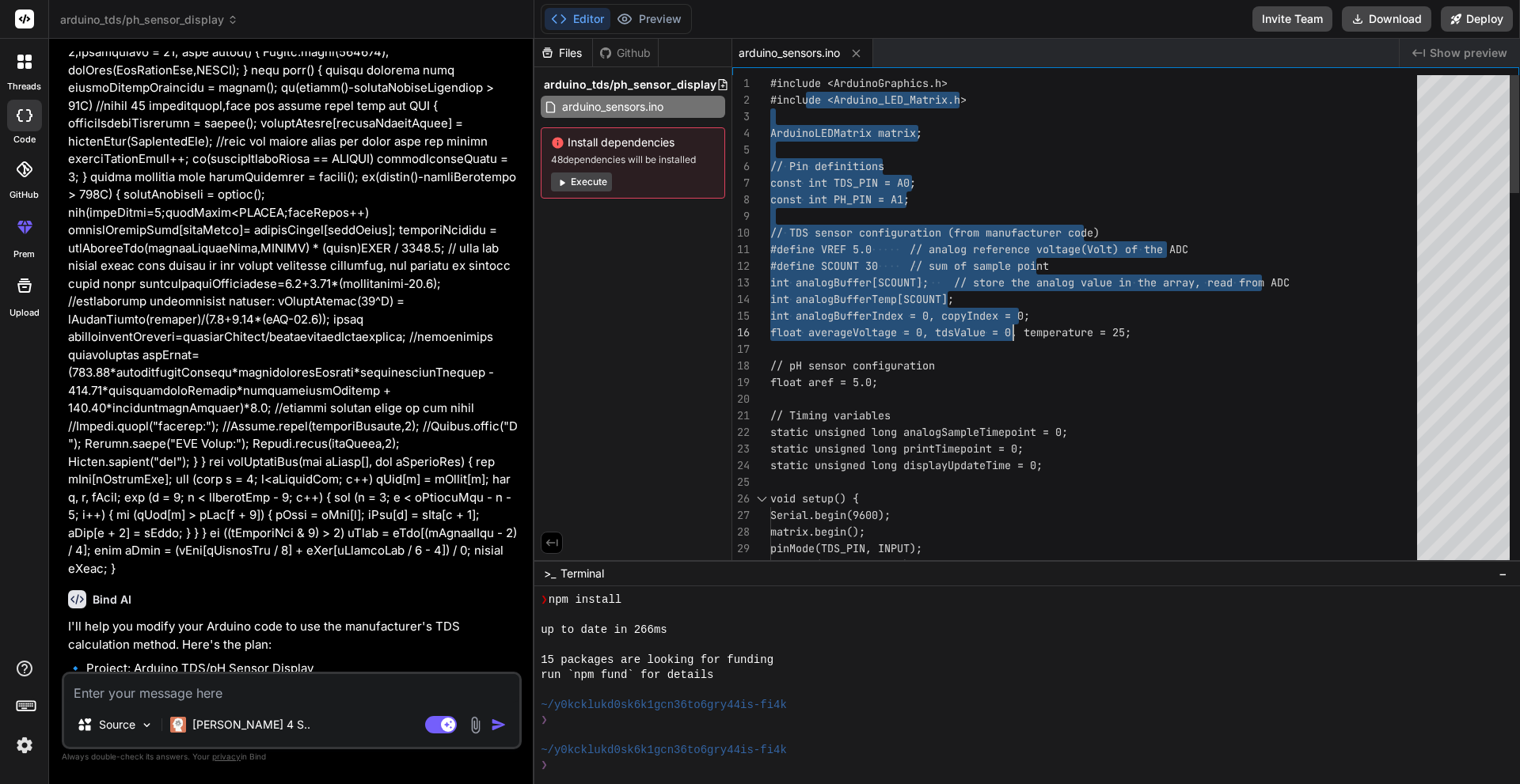
drag, startPoint x: 805, startPoint y: 90, endPoint x: 1033, endPoint y: 325, distance: 327.4
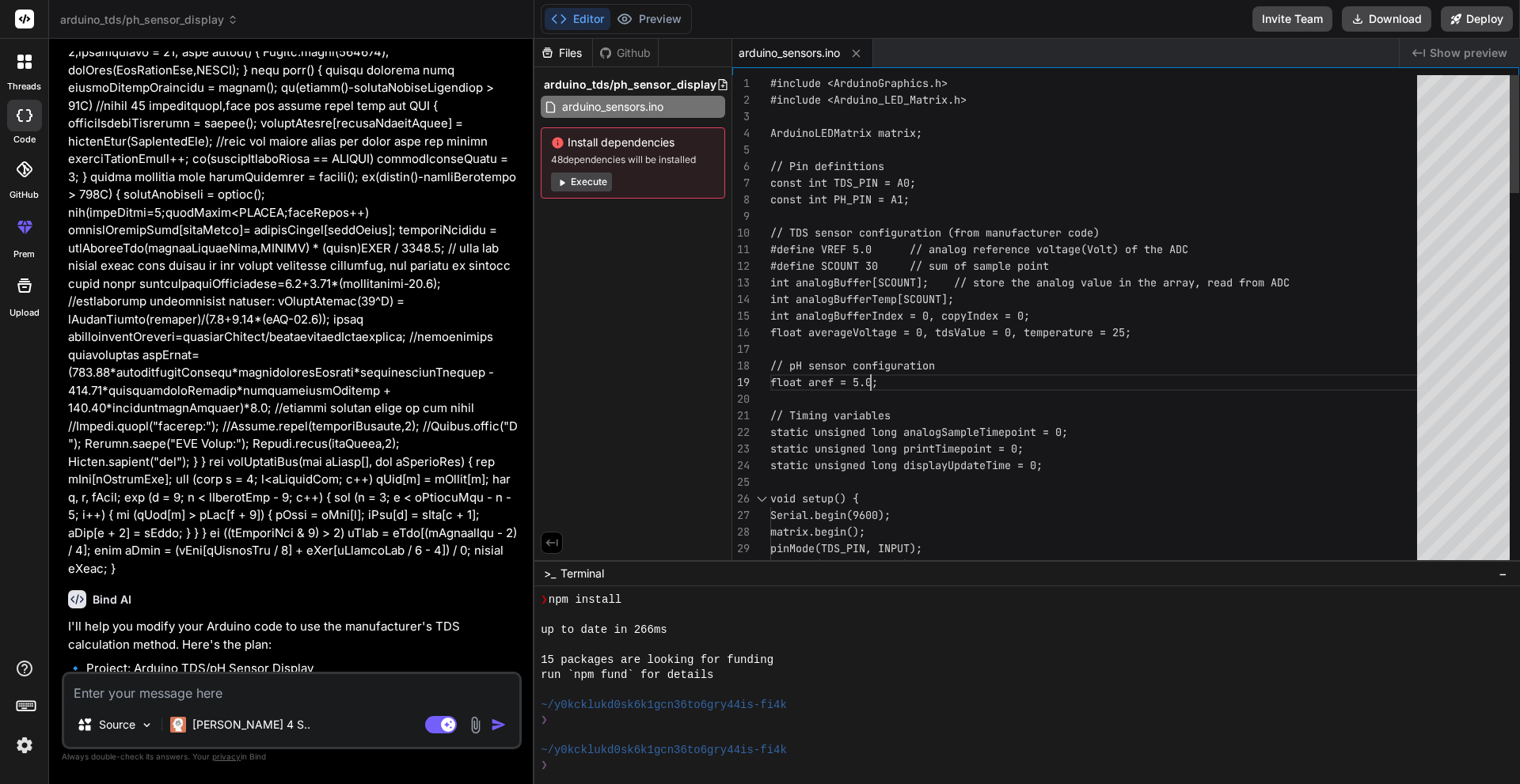
click at [1441, 47] on span "Show preview" at bounding box center [1468, 53] width 78 height 16
click at [1410, 50] on div "Created with Pixso. Show preview" at bounding box center [1460, 53] width 121 height 29
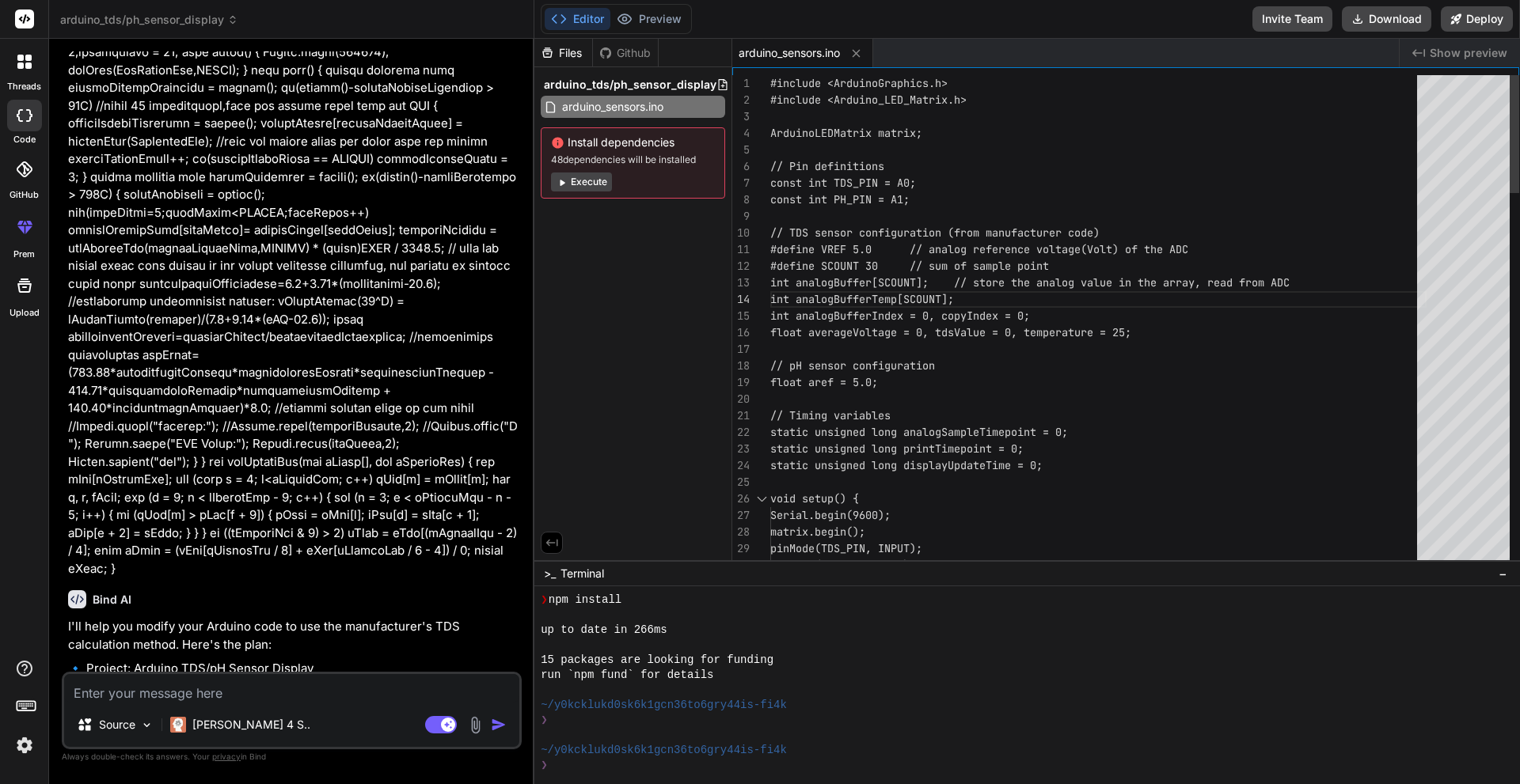
type textarea "#include <ArduinoGraphics.h> #include <Arduino_LED_Matrix.h> ArduinoLEDMatrix m…"
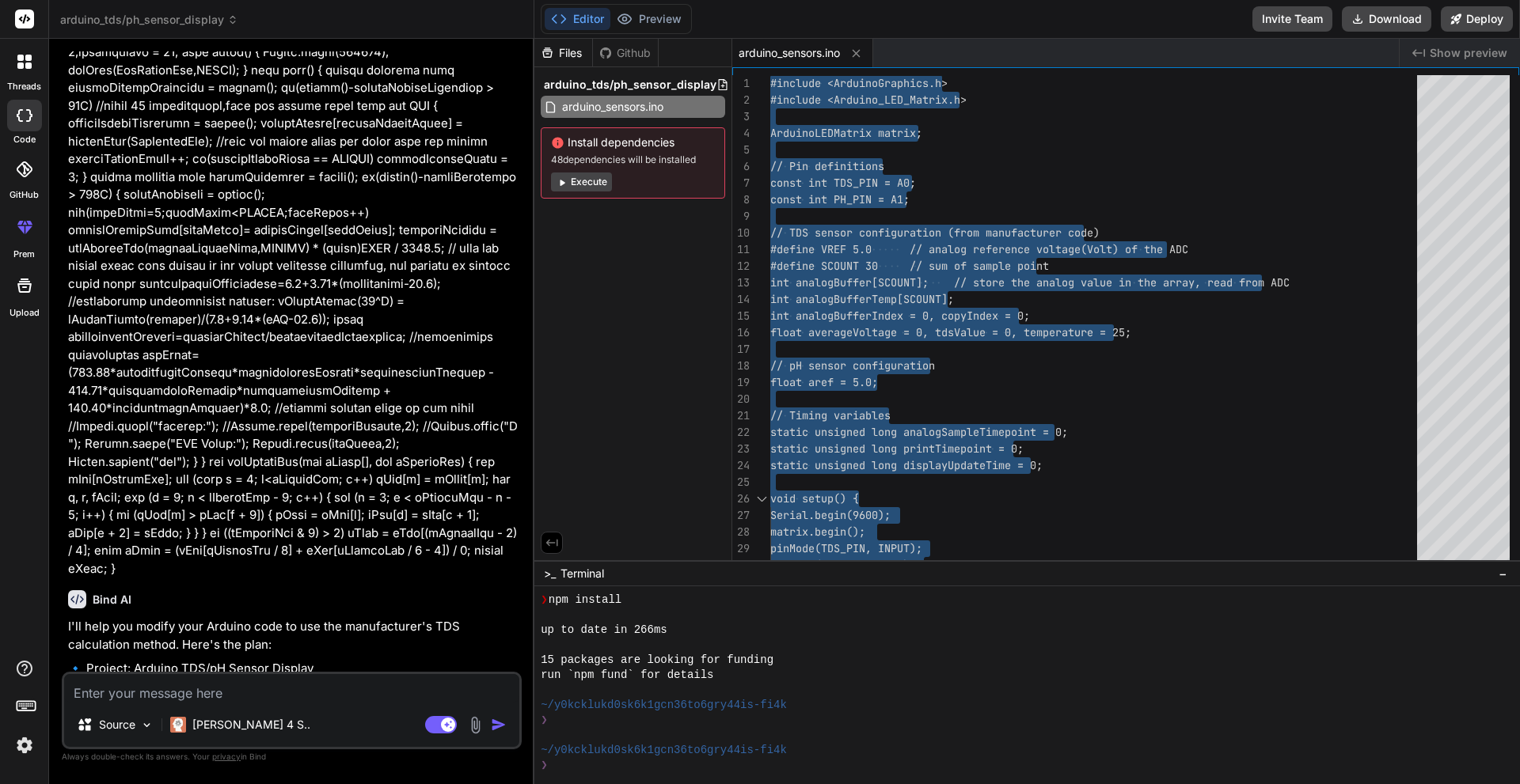
click at [326, 698] on textarea at bounding box center [291, 689] width 455 height 29
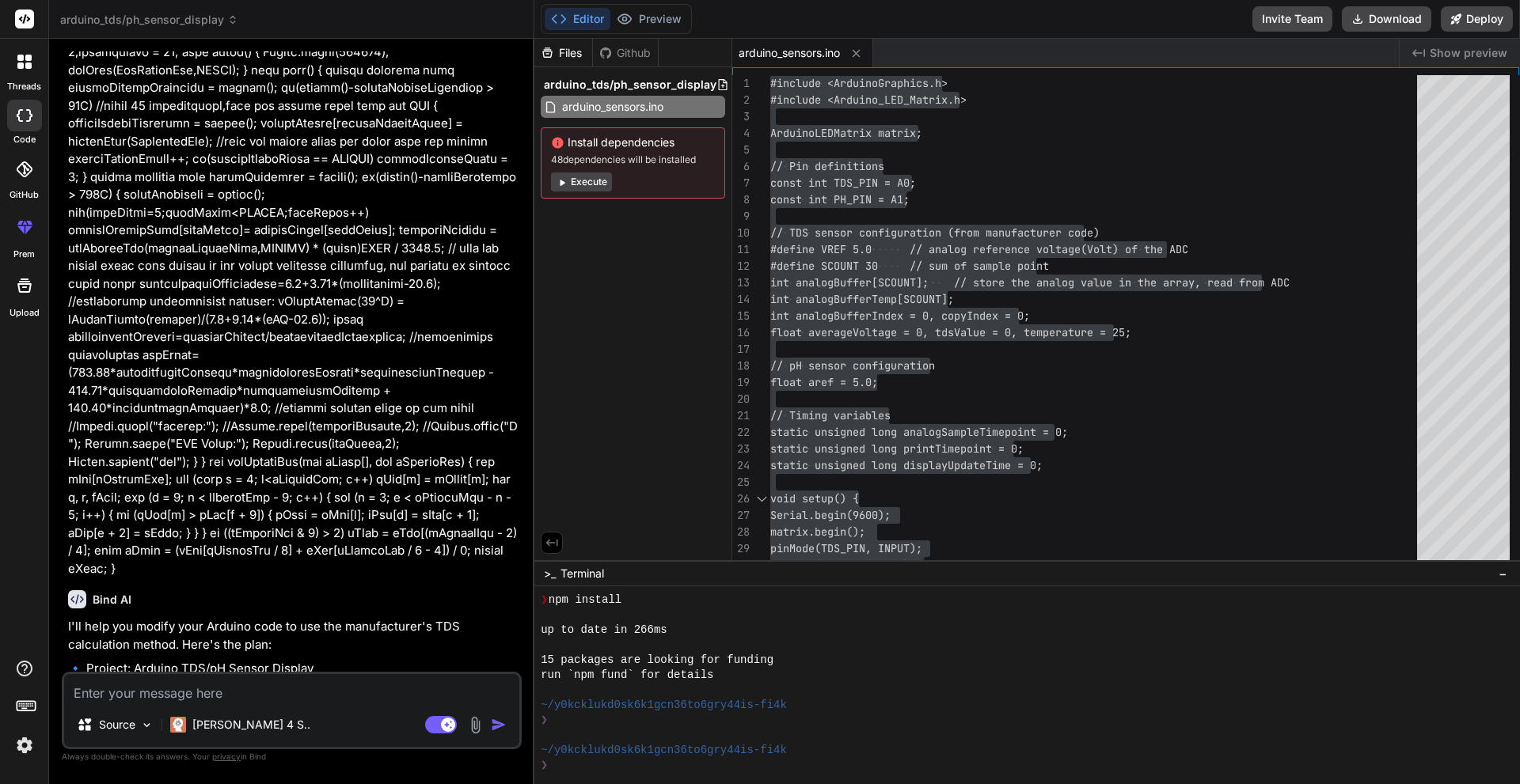
type textarea "x"
type textarea "t"
type textarea "x"
type textarea "th"
type textarea "x"
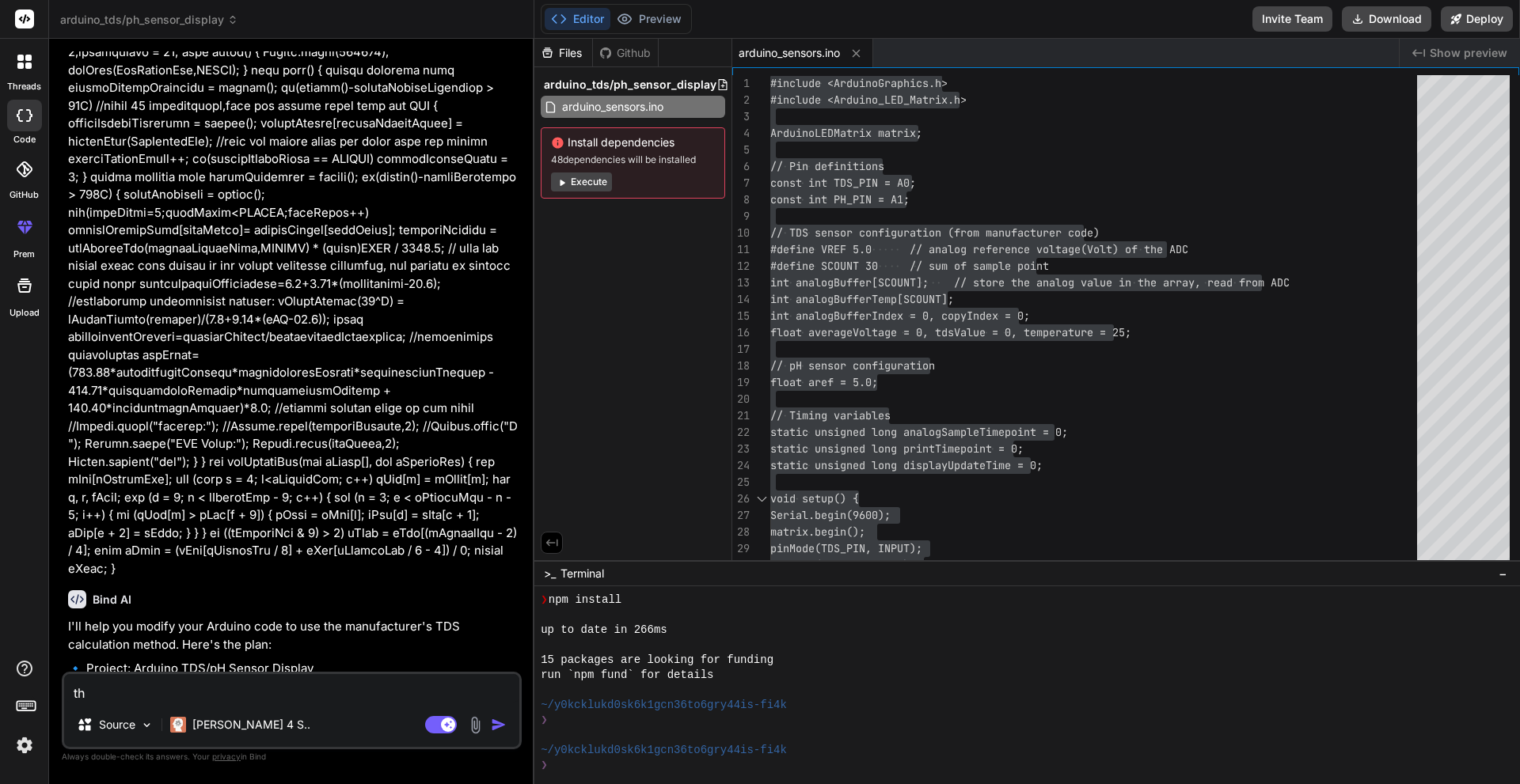
type textarea "tha"
type textarea "x"
type textarea "than"
type textarea "x"
type textarea "thank"
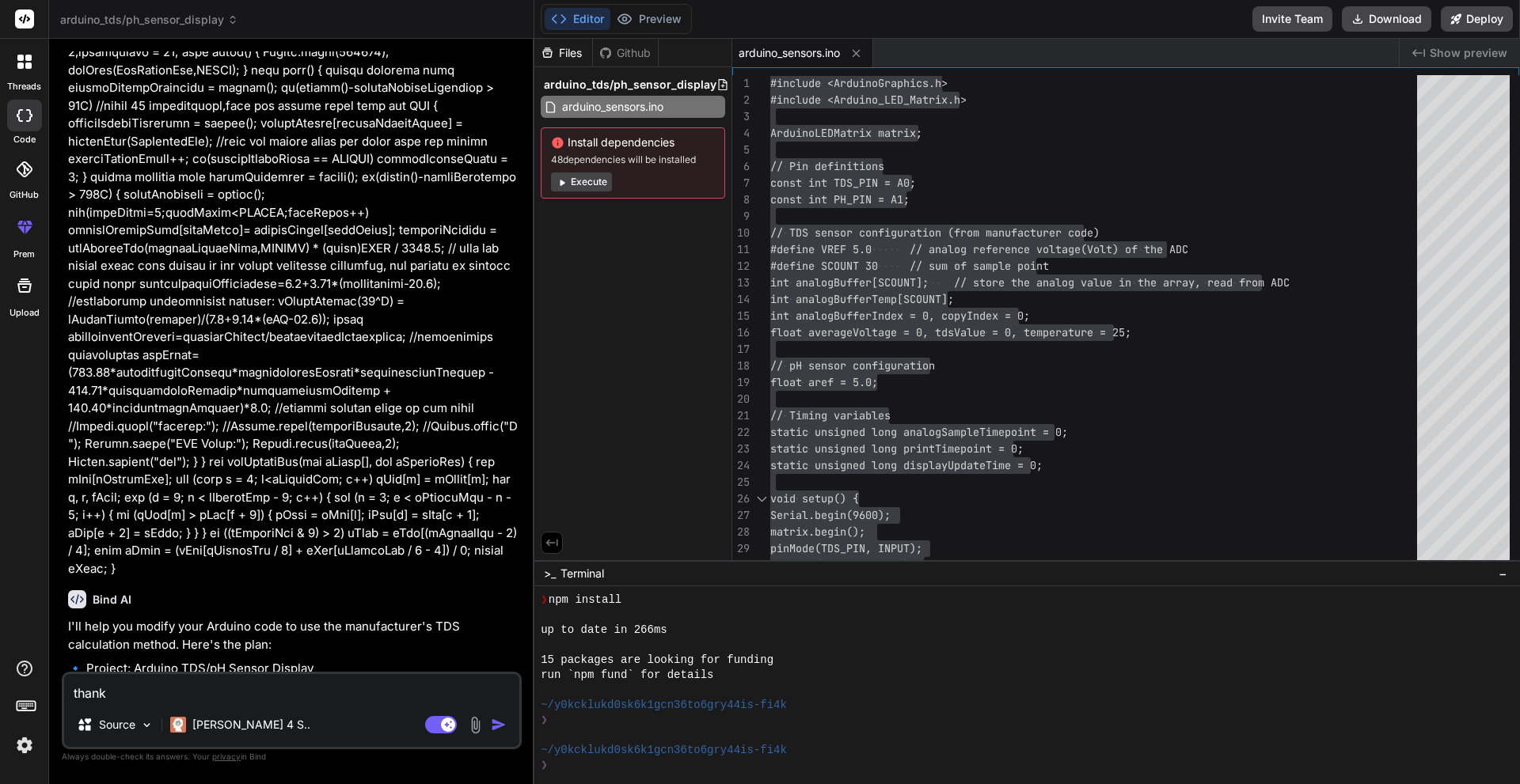
type textarea "x"
type textarea "thank"
type textarea "x"
type textarea "thank y"
type textarea "x"
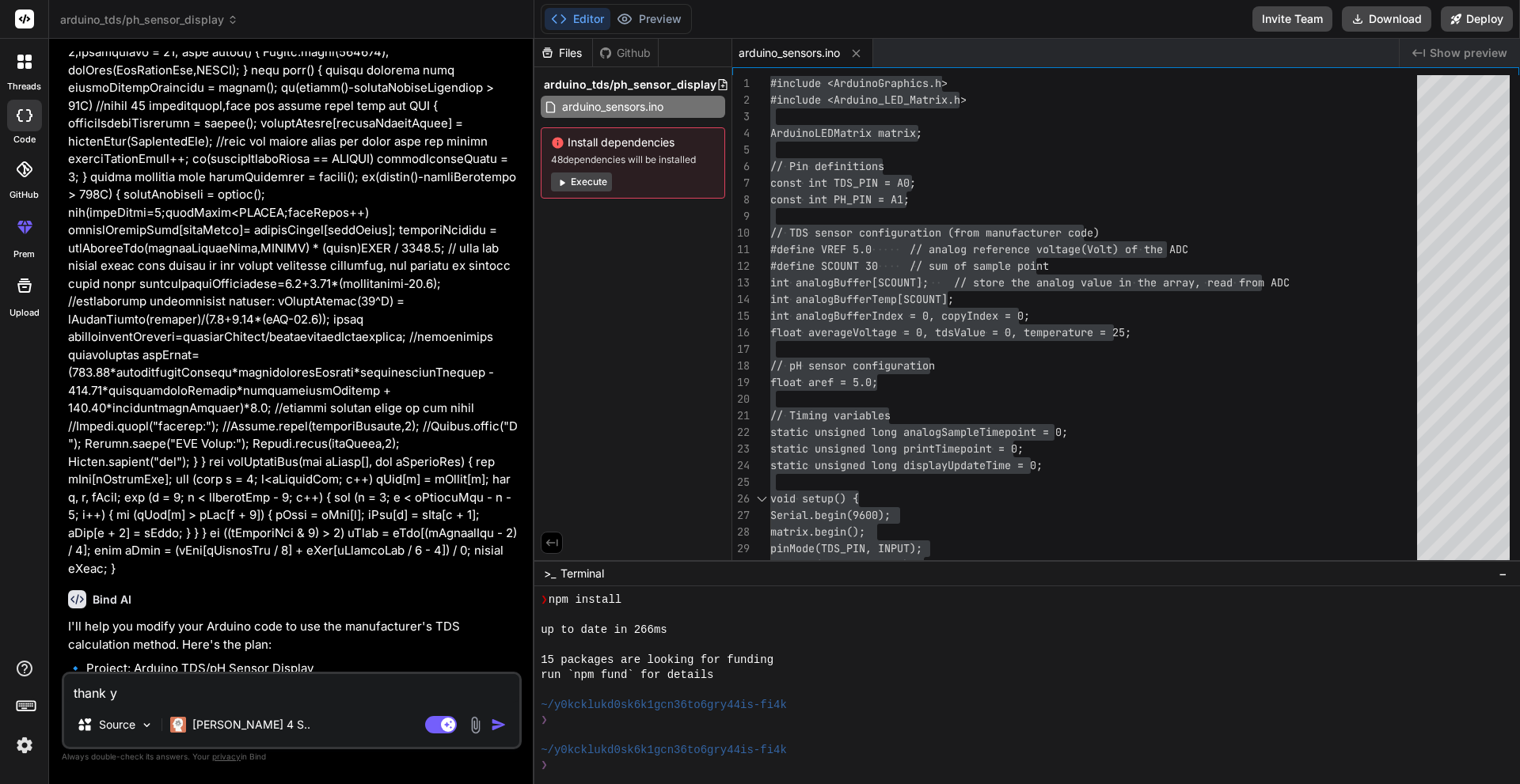
type textarea "thank yo"
type textarea "x"
type textarea "thank you"
type textarea "x"
type textarea "thank you,"
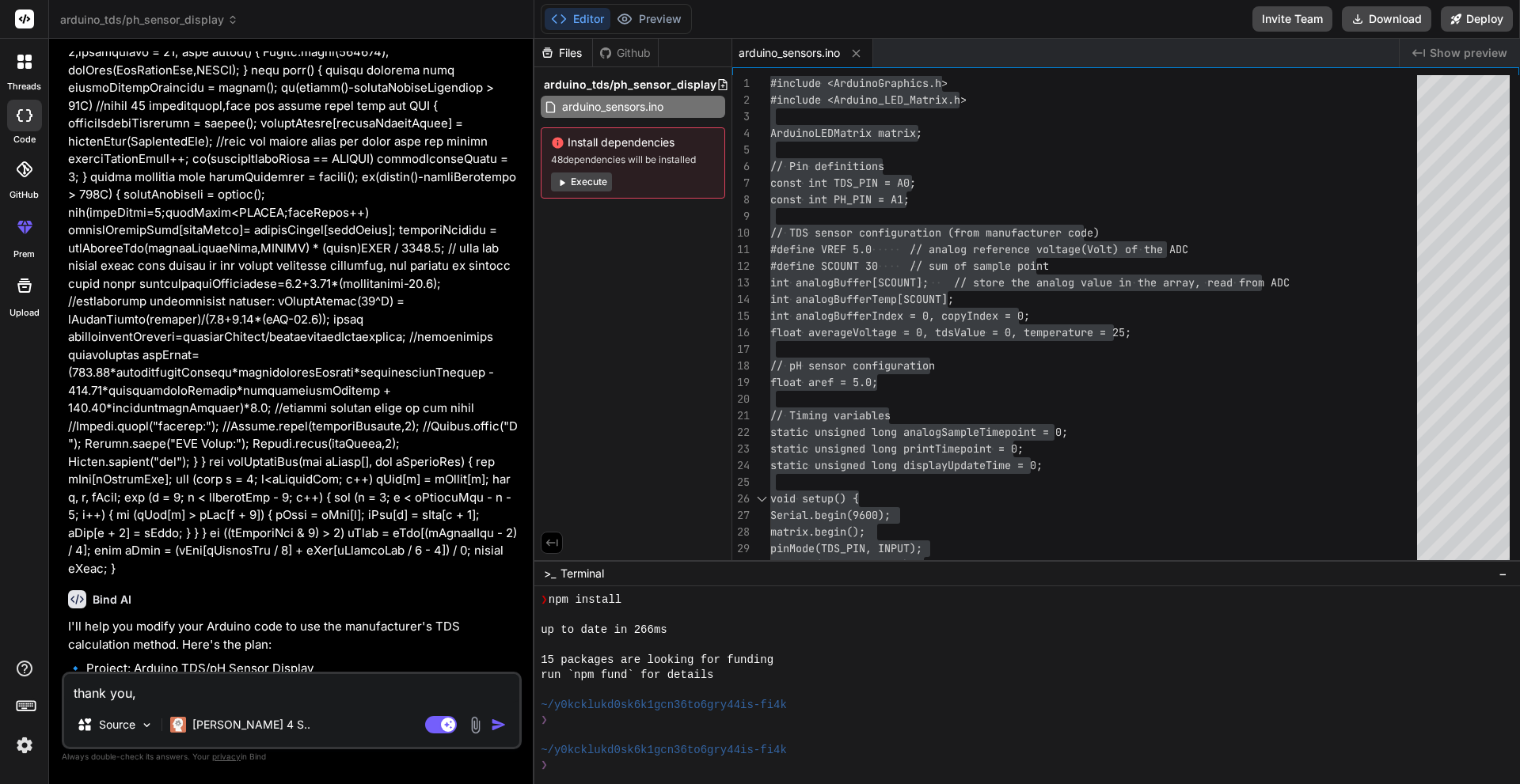
type textarea "x"
type textarea "thank you,"
type textarea "x"
type textarea "thank you, w"
type textarea "x"
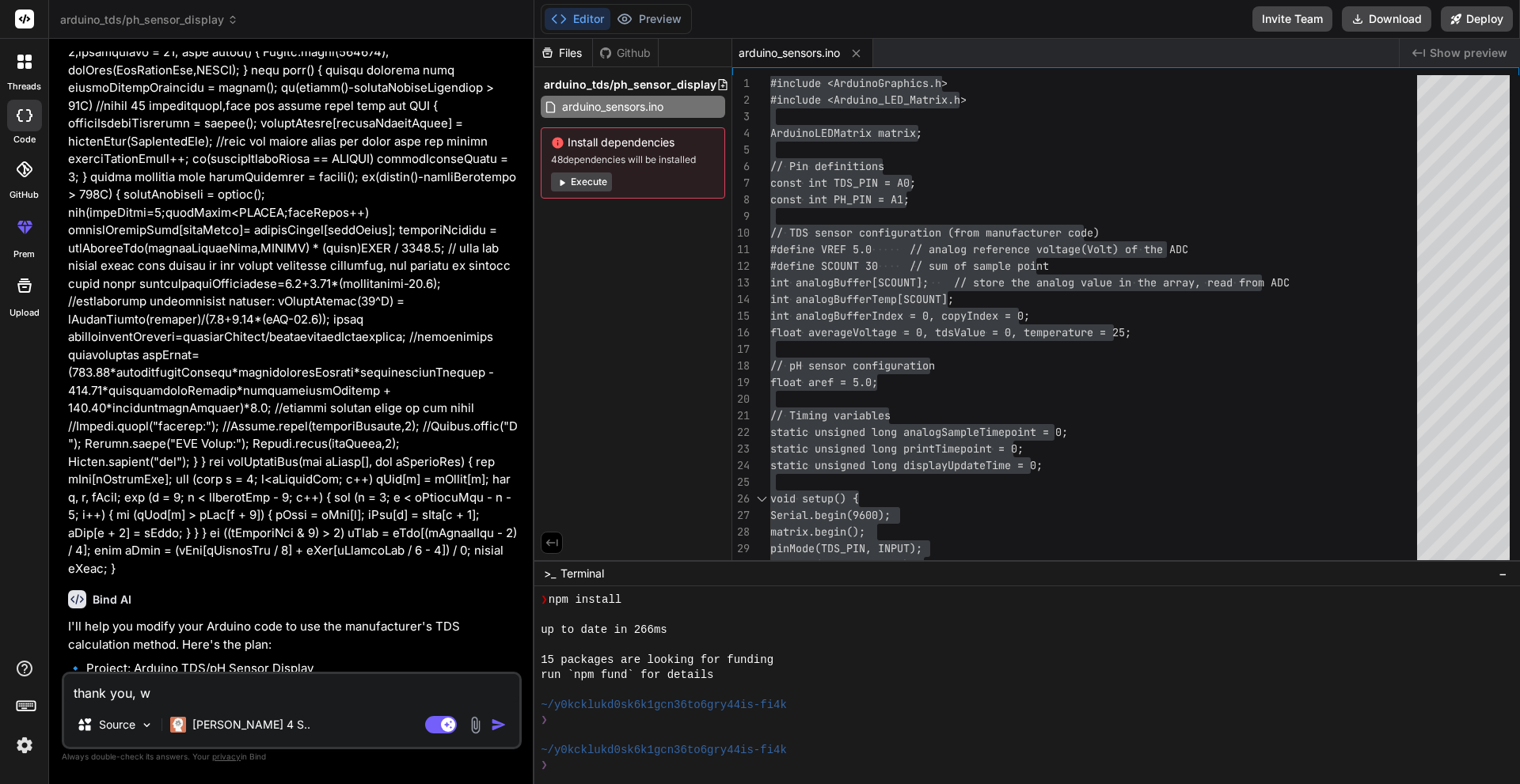
type textarea "thank you, wh"
type textarea "x"
type textarea "thank you, why"
type textarea "x"
type textarea "thank you, why"
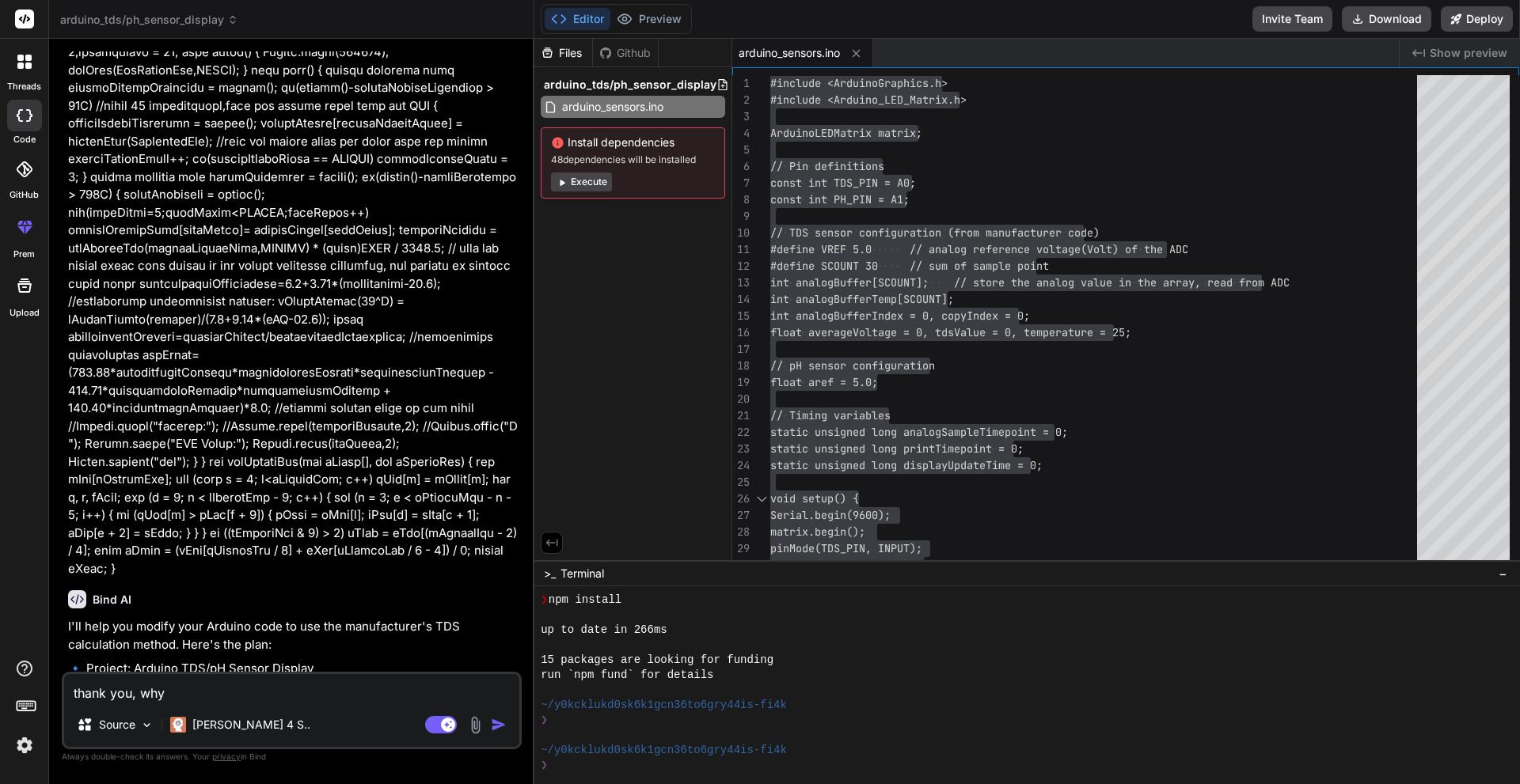
type textarea "x"
type textarea "thank you, why d"
type textarea "x"
type textarea "thank you, why do"
type textarea "x"
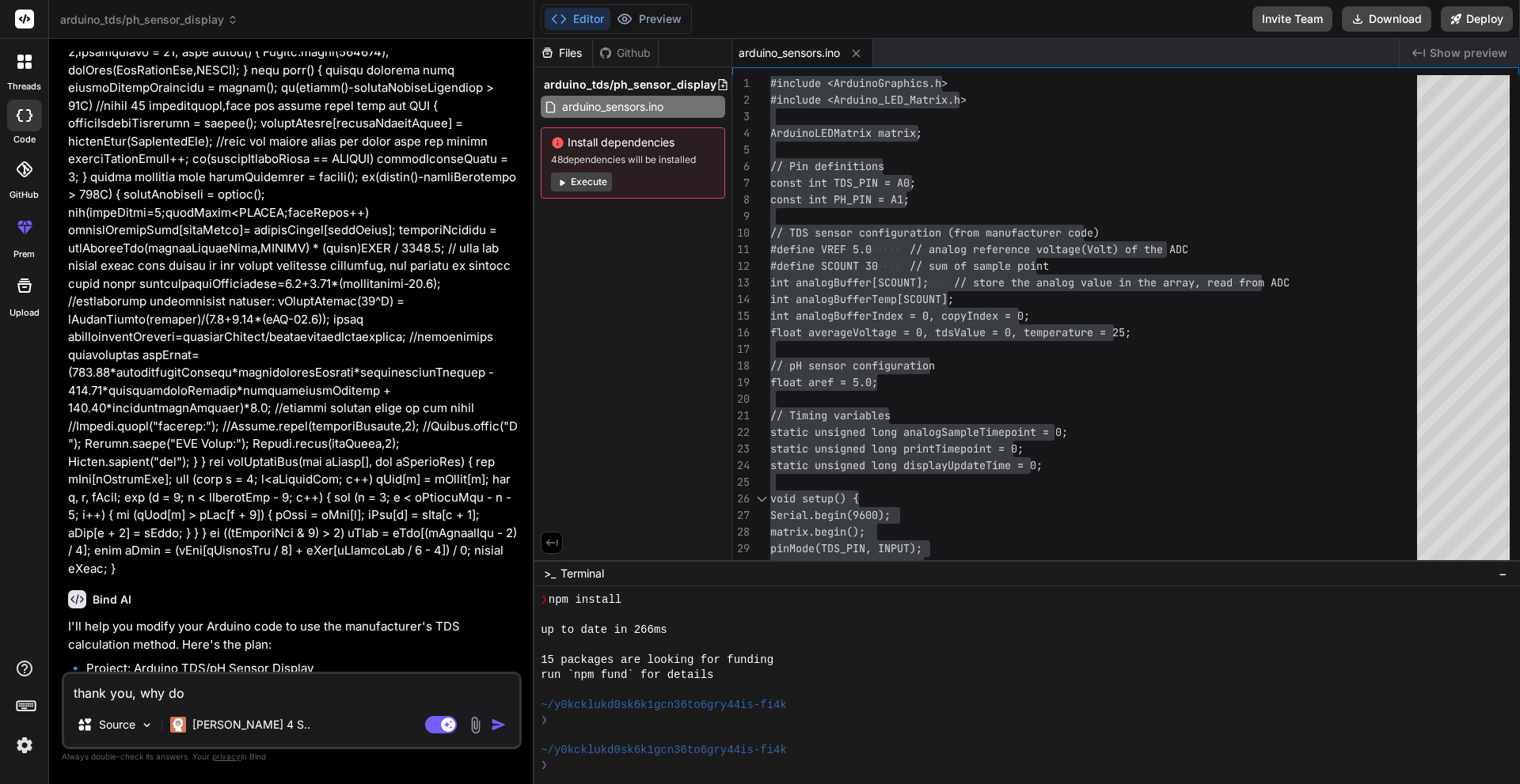
type textarea "thank you, why [PERSON_NAME]"
type textarea "x"
type textarea "thank you, why does"
type textarea "x"
type textarea "thank you, why does"
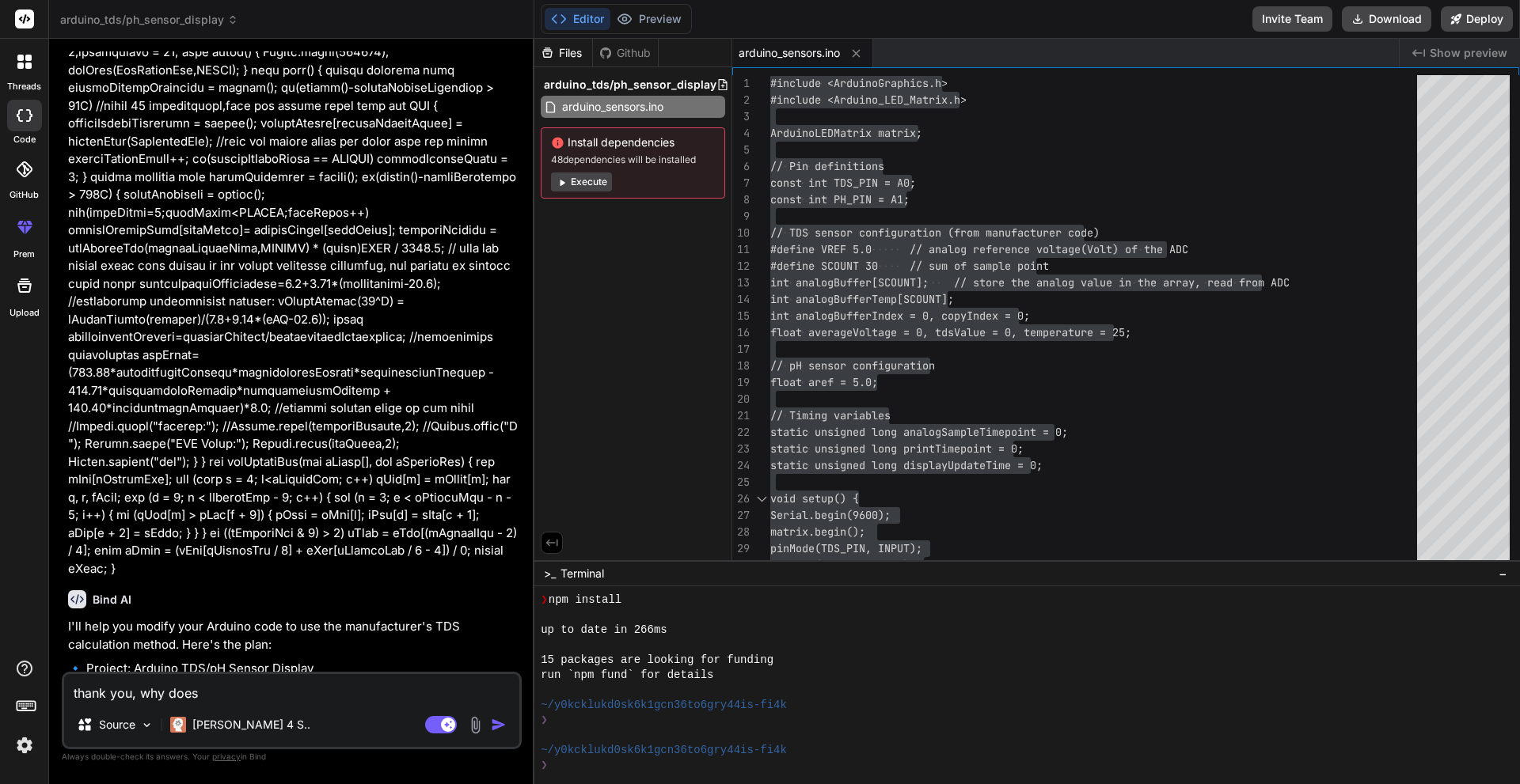
type textarea "x"
type textarea "thank you, why does i"
type textarea "x"
type textarea "thank you, why does it"
type textarea "x"
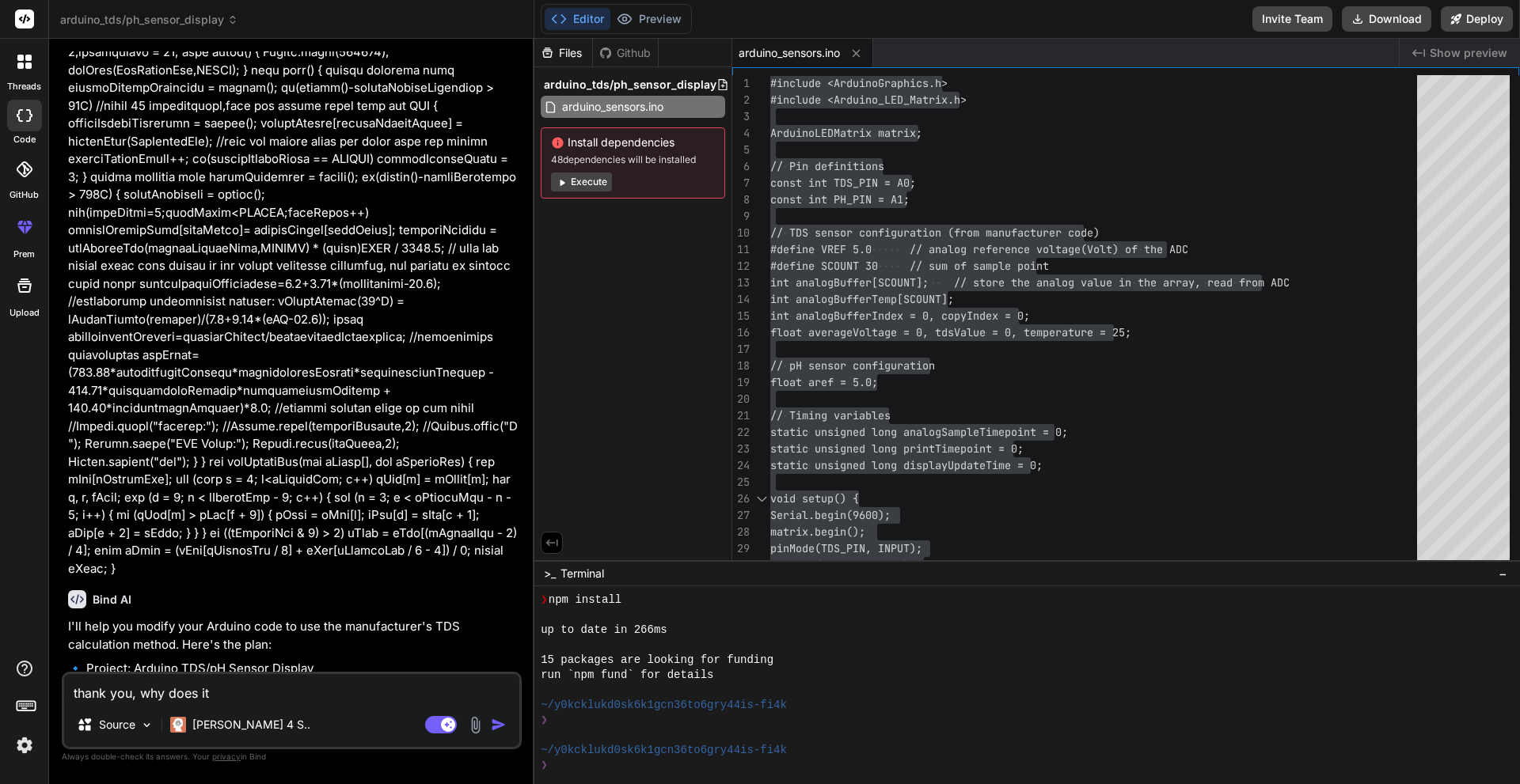
type textarea "thank you, why does it"
type textarea "x"
type textarea "thank you, why does it d"
type textarea "x"
type textarea "thank you, why does it di"
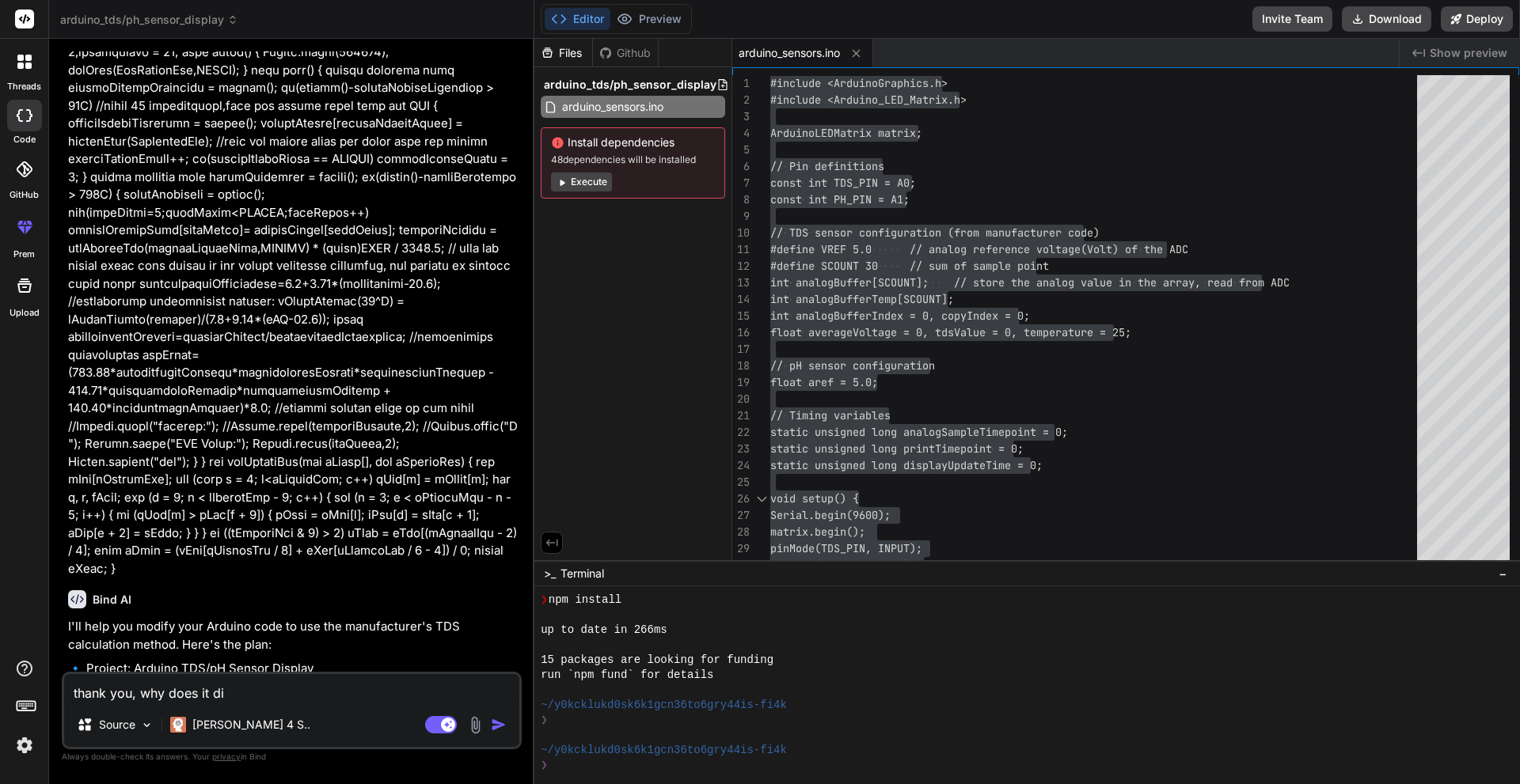
type textarea "x"
type textarea "thank you, why does it dis"
type textarea "x"
type textarea "thank you, why does it disp"
type textarea "x"
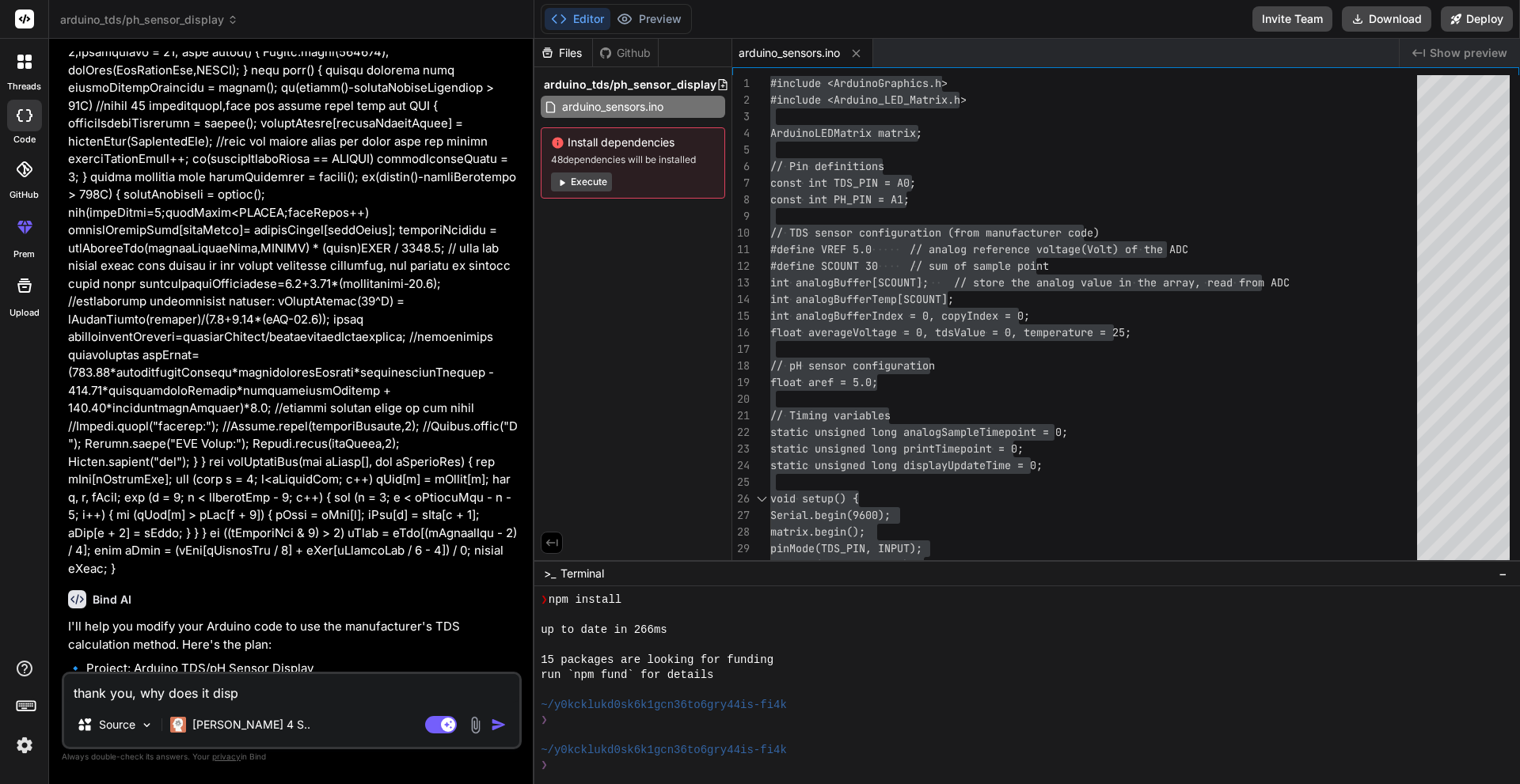
type textarea "thank you, why does it displ"
type textarea "x"
type textarea "thank you, why does it displa"
type textarea "x"
type textarea "thank you, why does it display"
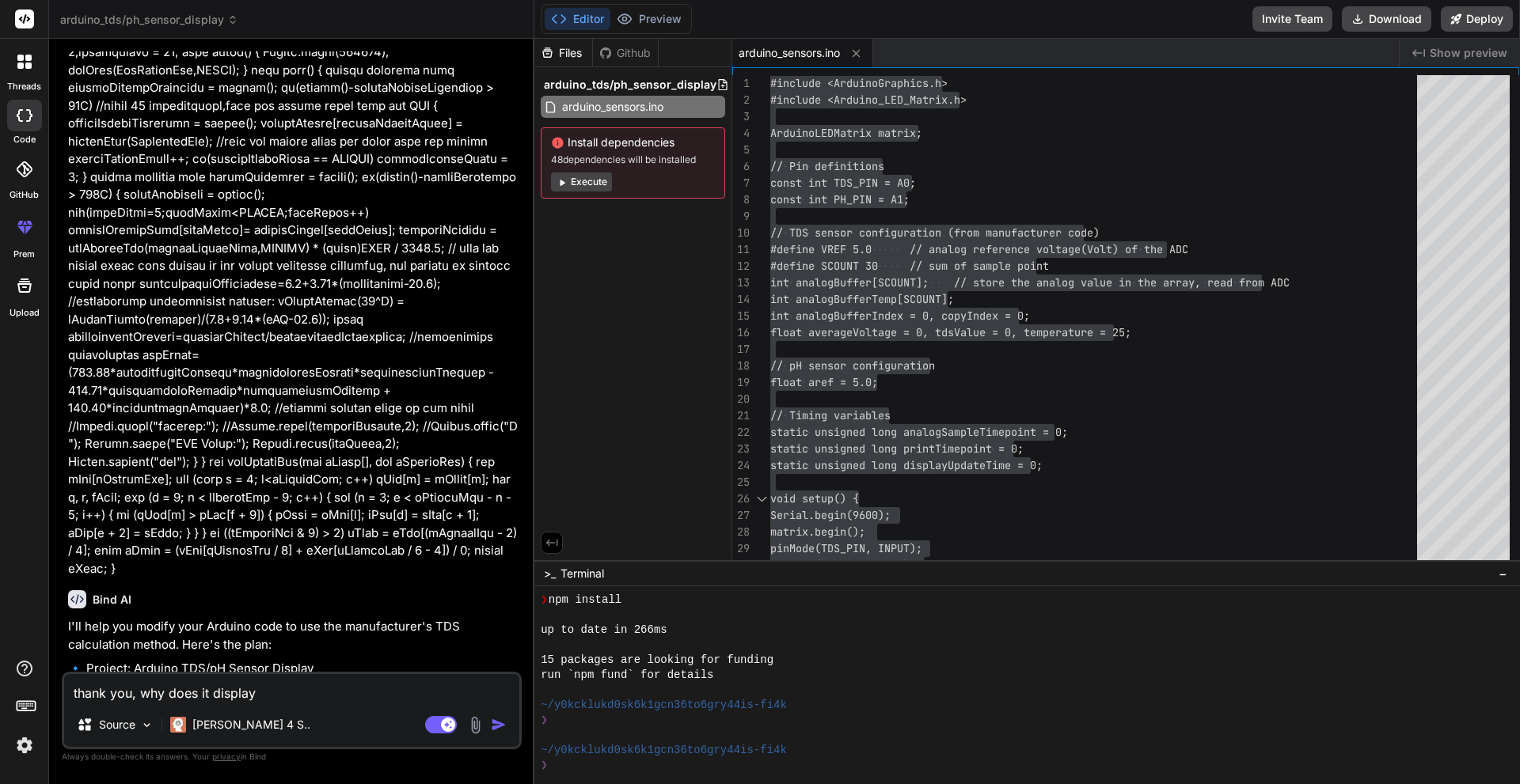
type textarea "x"
type textarea "thank you, why does it display"
type textarea "x"
type textarea "thank you, why does it display t"
type textarea "x"
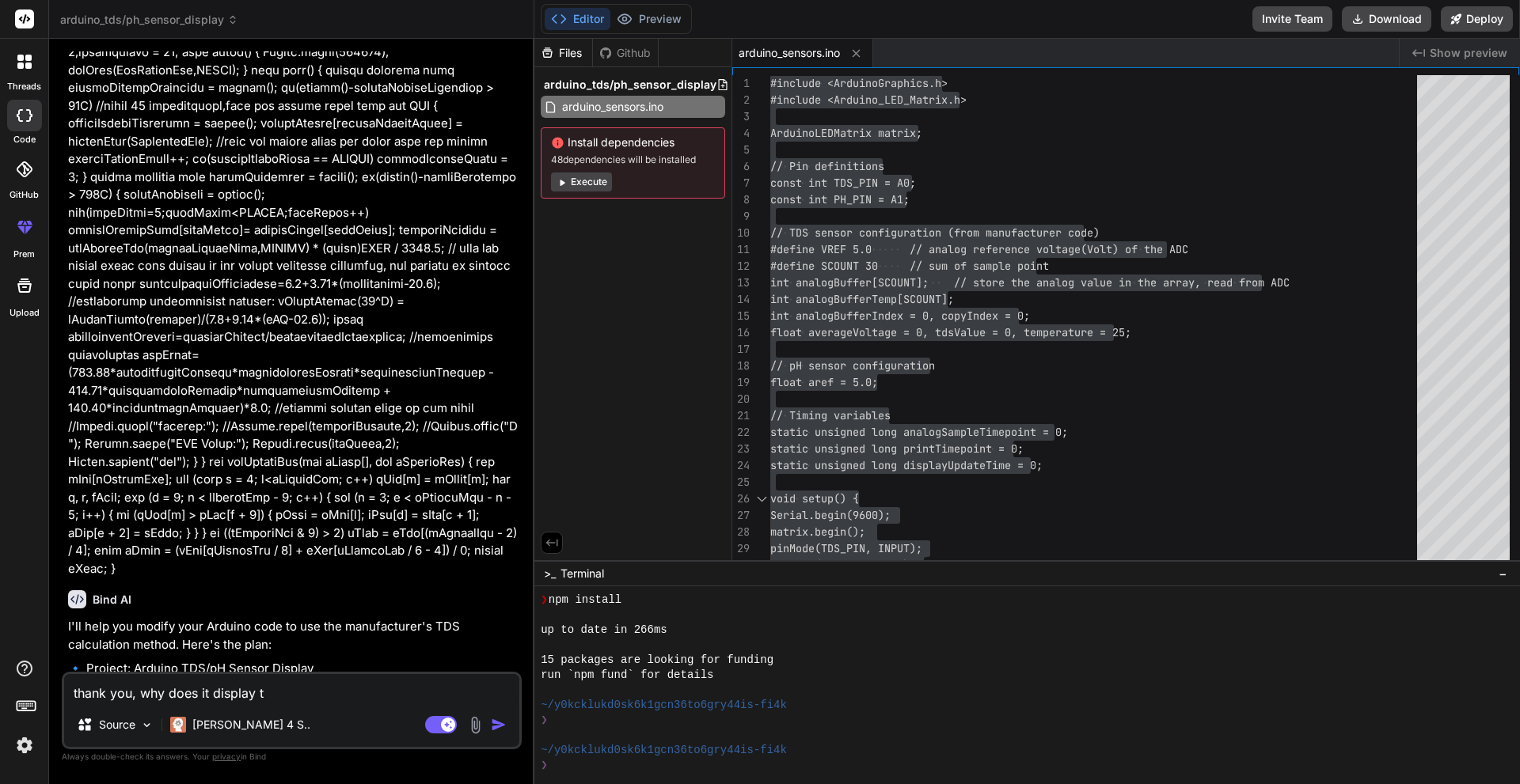
type textarea "thank you, why does it display th"
type textarea "x"
type textarea "thank you, why does it display the"
type textarea "x"
type textarea "thank you, why does it display the"
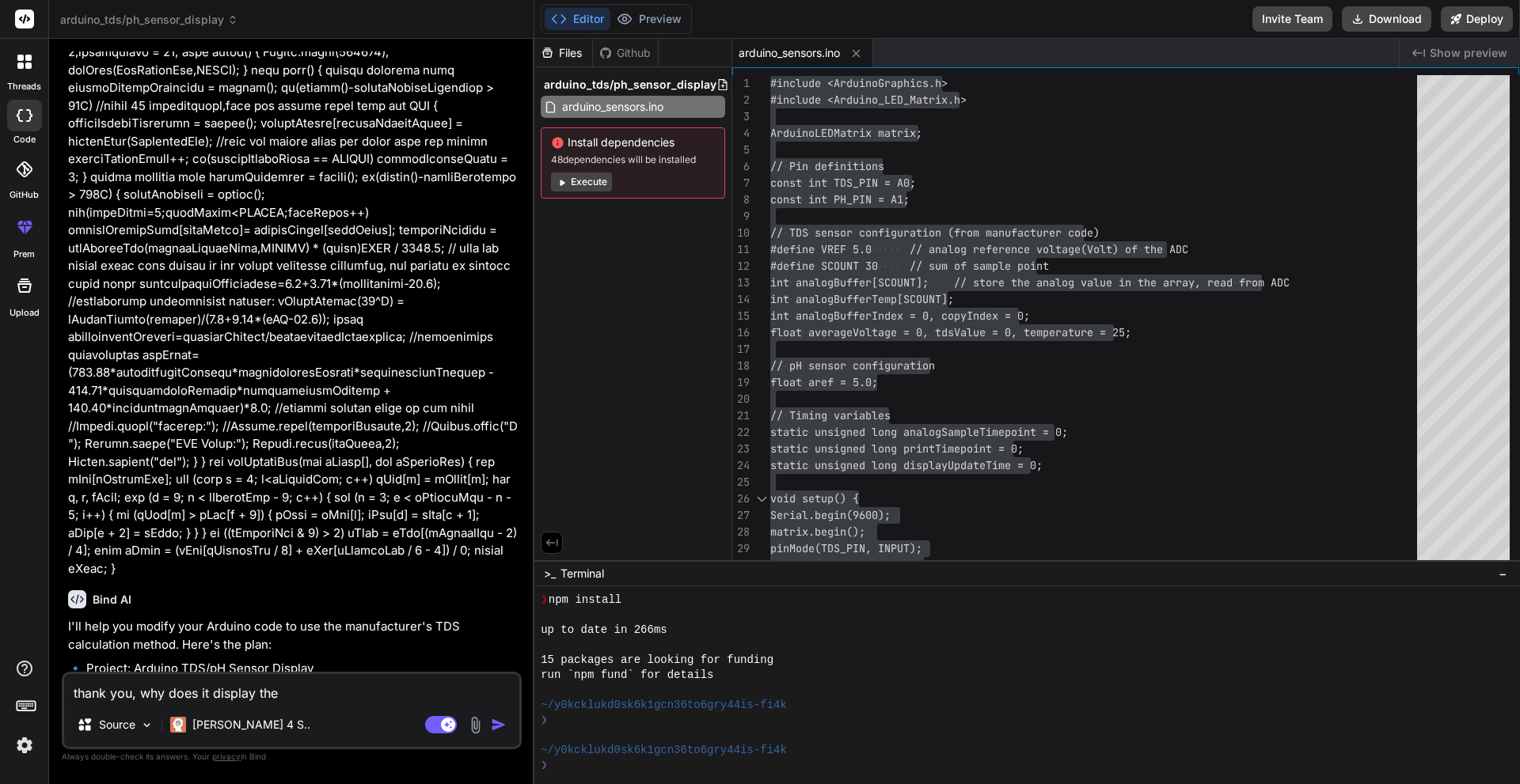
type textarea "x"
type textarea "thank you, why does it display the P"
type textarea "x"
type textarea "thank you, why does it display the Ph"
type textarea "x"
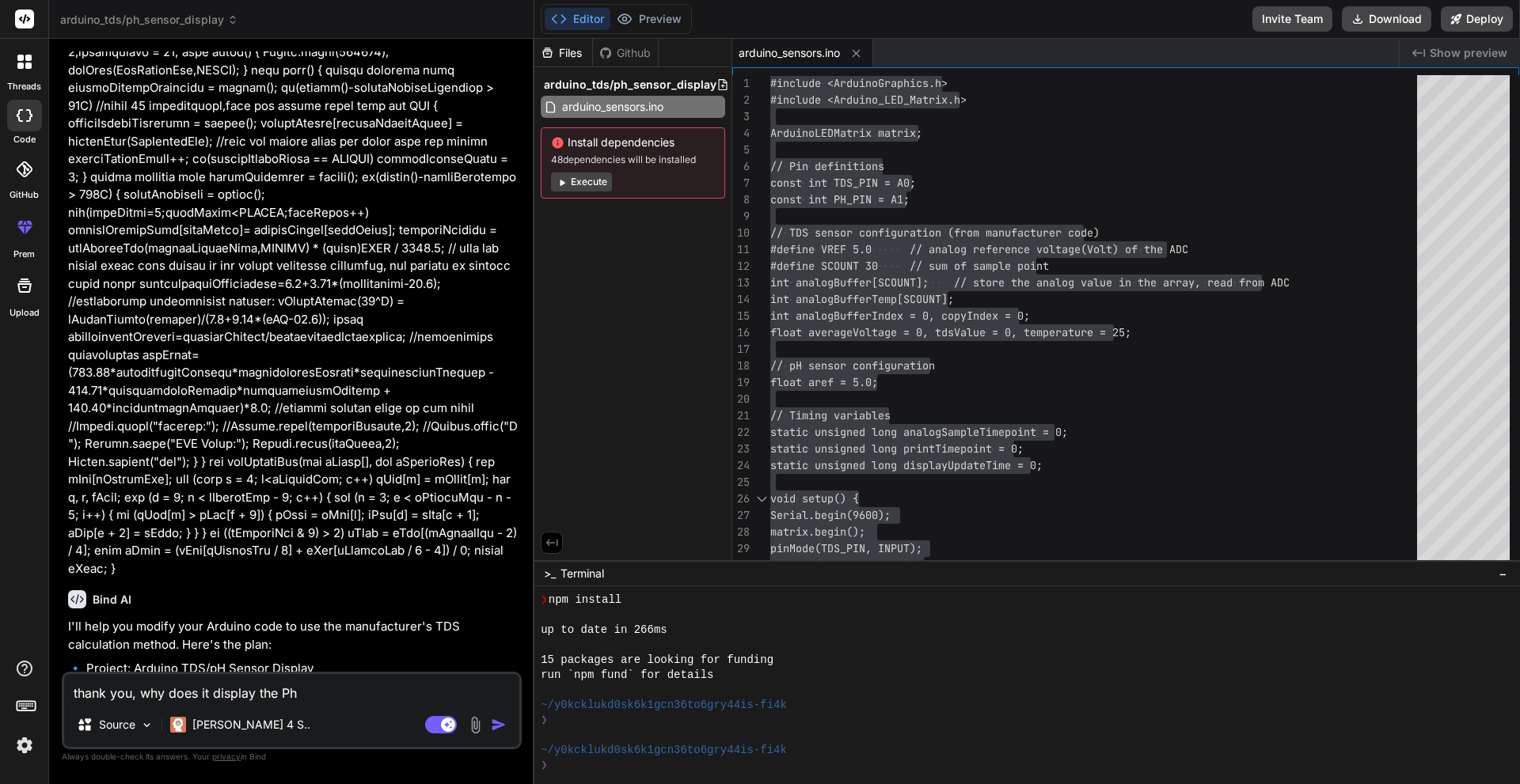
type textarea "thank you, why does it display the Ph"
type textarea "x"
type textarea "thank you, why does it display the Ph l"
type textarea "x"
type textarea "thank you, why does it display the Ph le"
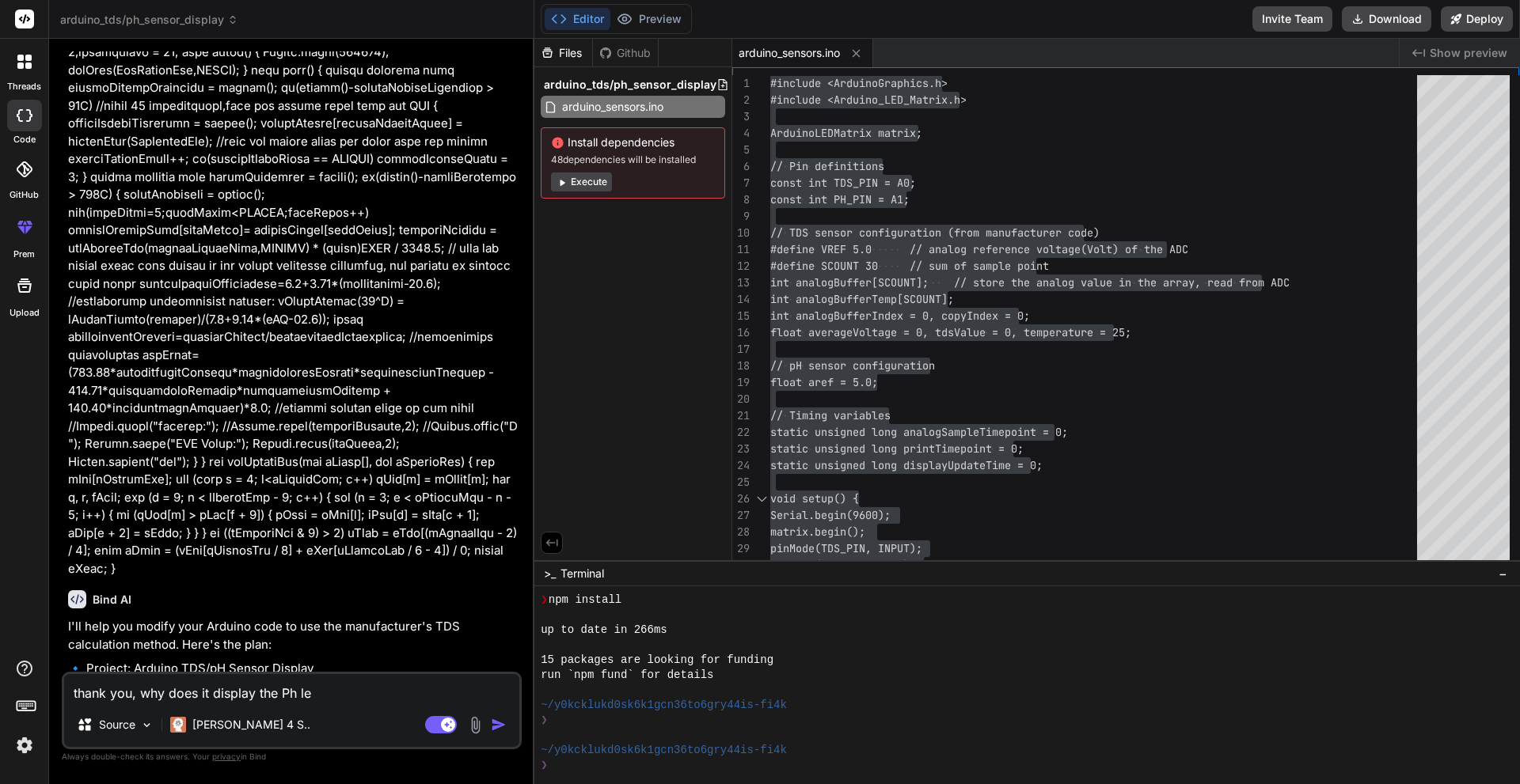
type textarea "x"
type textarea "thank you, why does it display the Ph lev"
type textarea "x"
type textarea "thank you, why does it display the Ph leve"
type textarea "x"
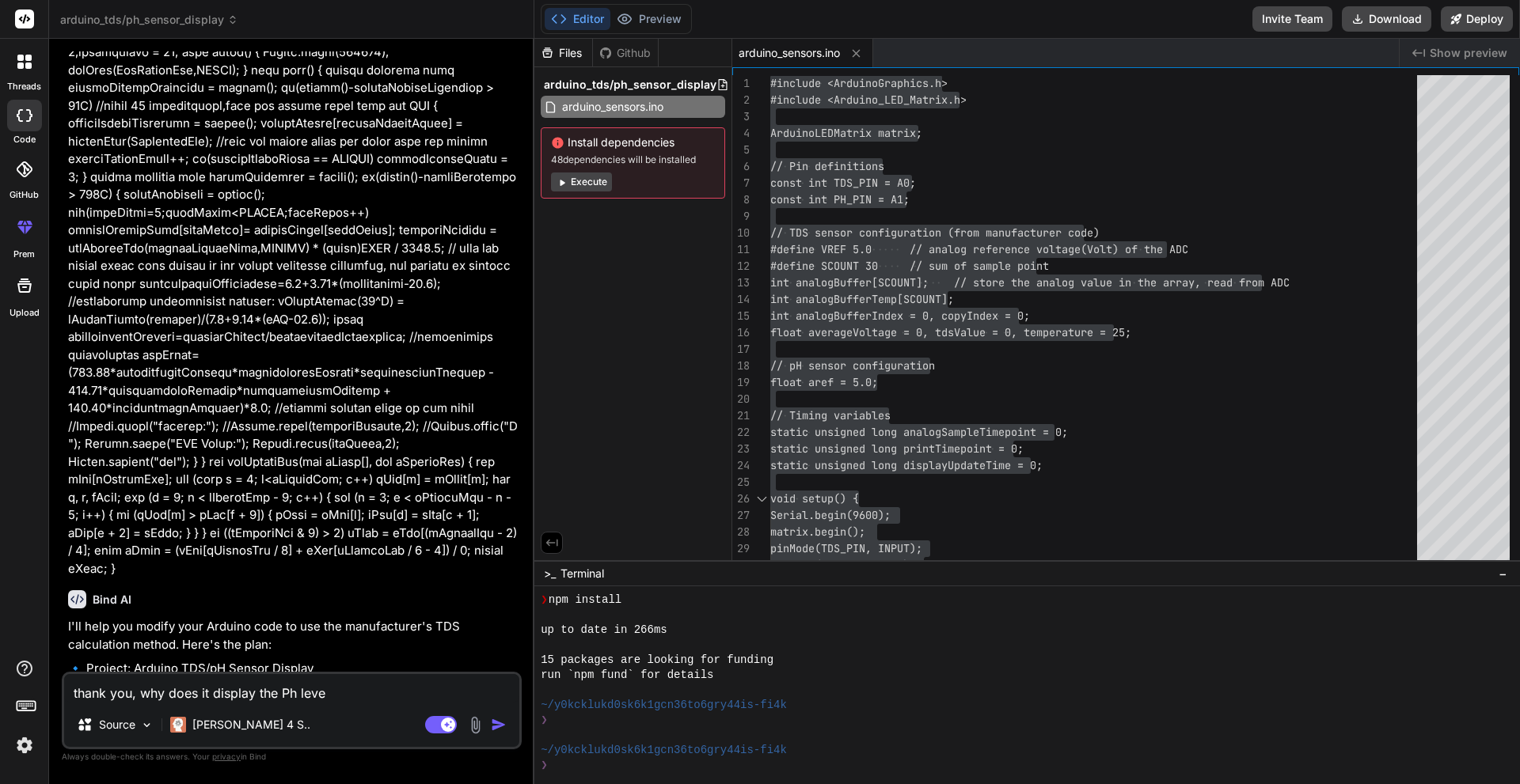
type textarea "thank you, why does it display the Ph level"
type textarea "x"
type textarea "thank you, why does it display the Ph level"
type textarea "x"
type textarea "thank you, why does it display the Ph level o"
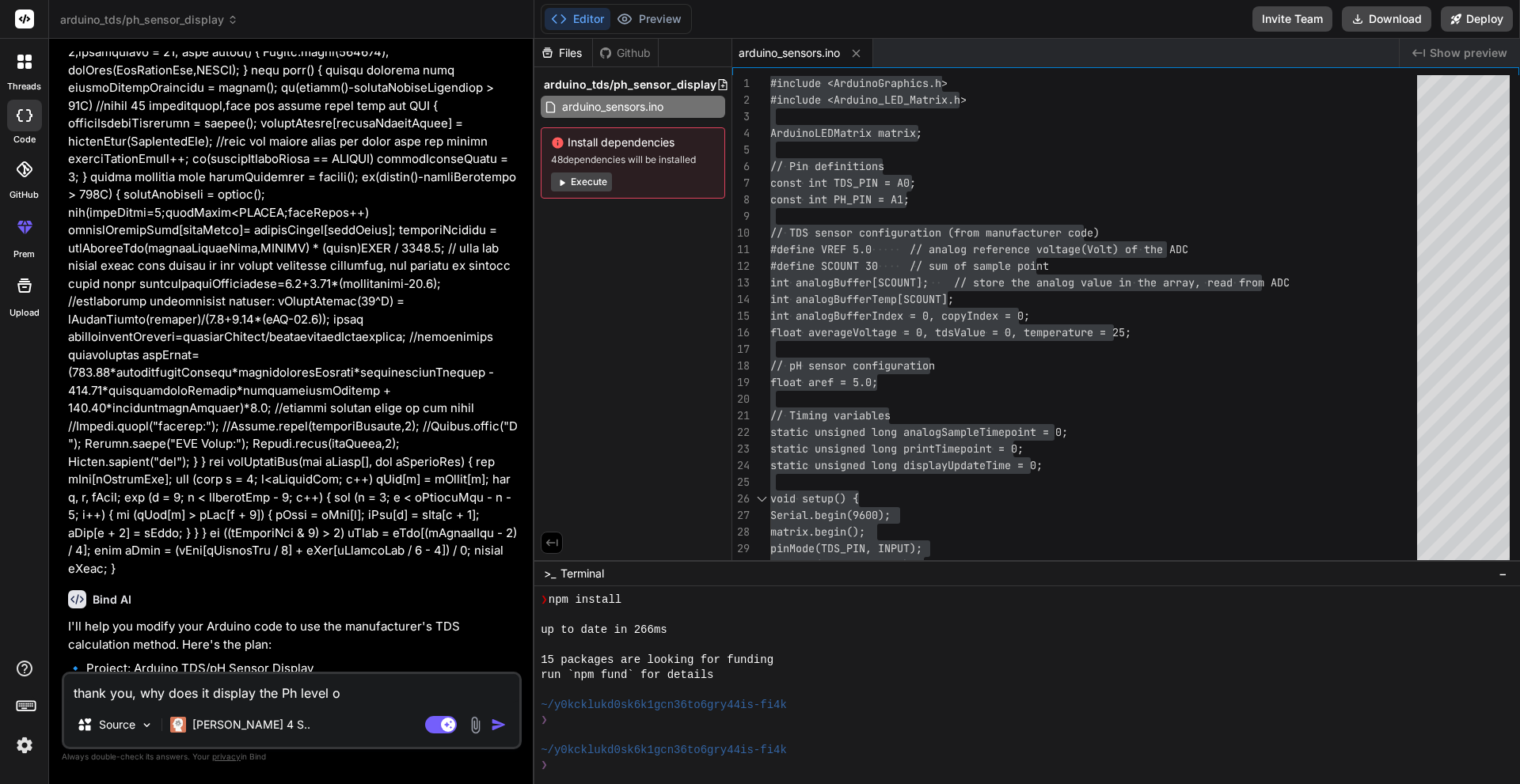
type textarea "x"
type textarea "thank you, why does it display the Ph level on"
type textarea "x"
type textarea "thank you, why does it display the Ph level on"
type textarea "x"
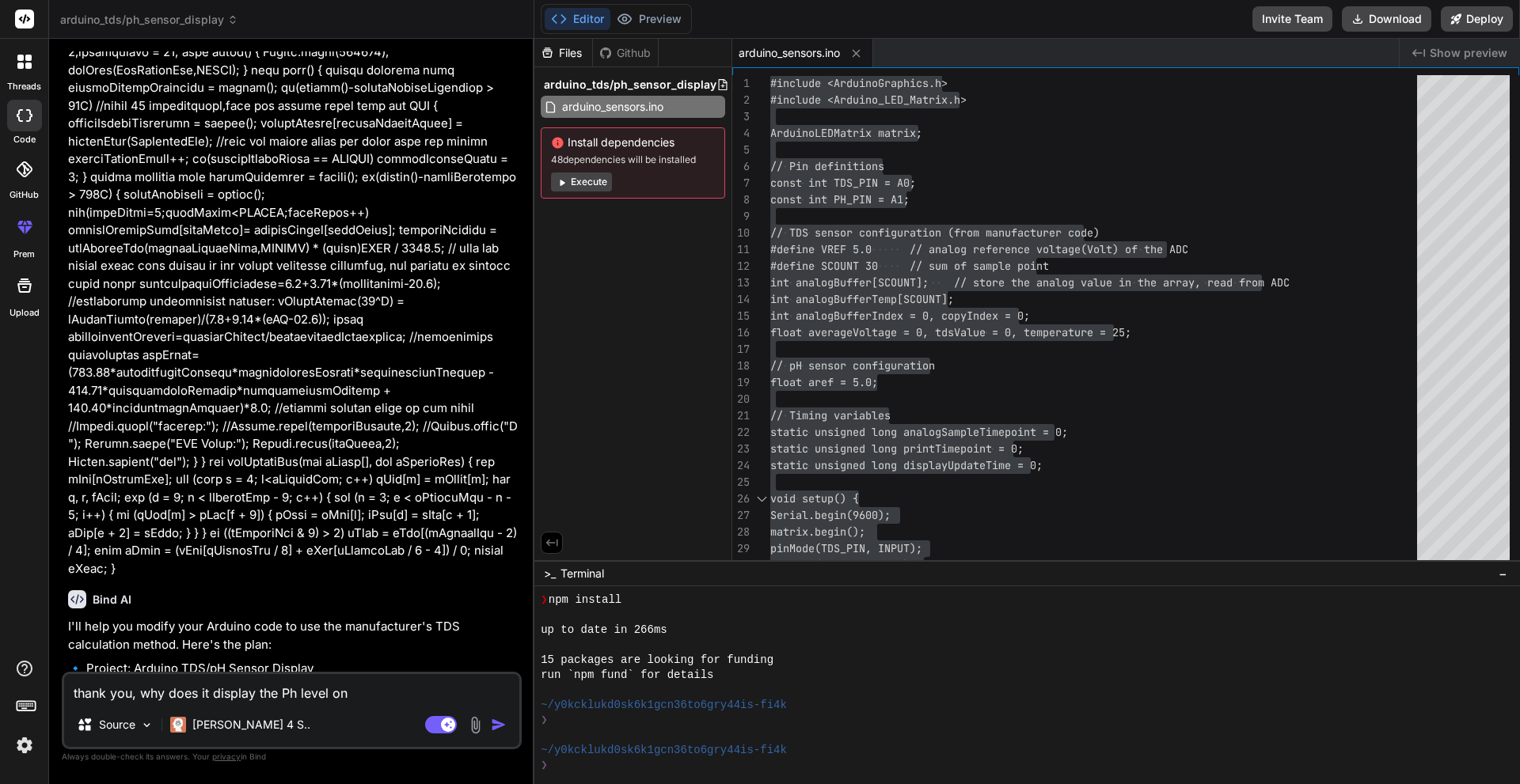
type textarea "thank you, why does it display the Ph level on n"
type textarea "x"
type textarea "thank you, why does it display the Ph level on ne"
type textarea "x"
type textarea "thank you, why does it display the Ph level on neg"
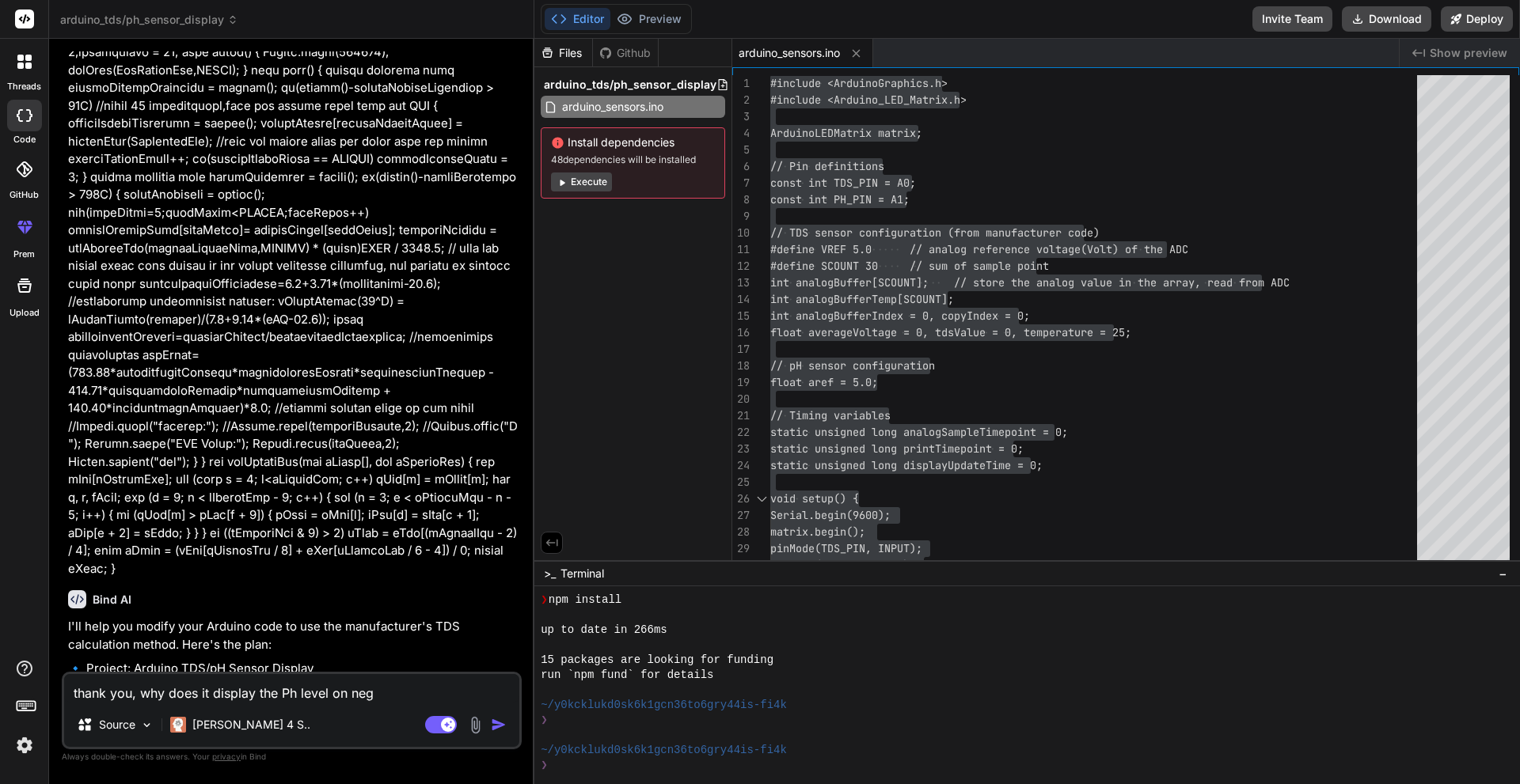
type textarea "x"
type textarea "thank you, why does it display the Ph level on nega"
type textarea "x"
type textarea "thank you, why does it display the Ph level on negat"
type textarea "x"
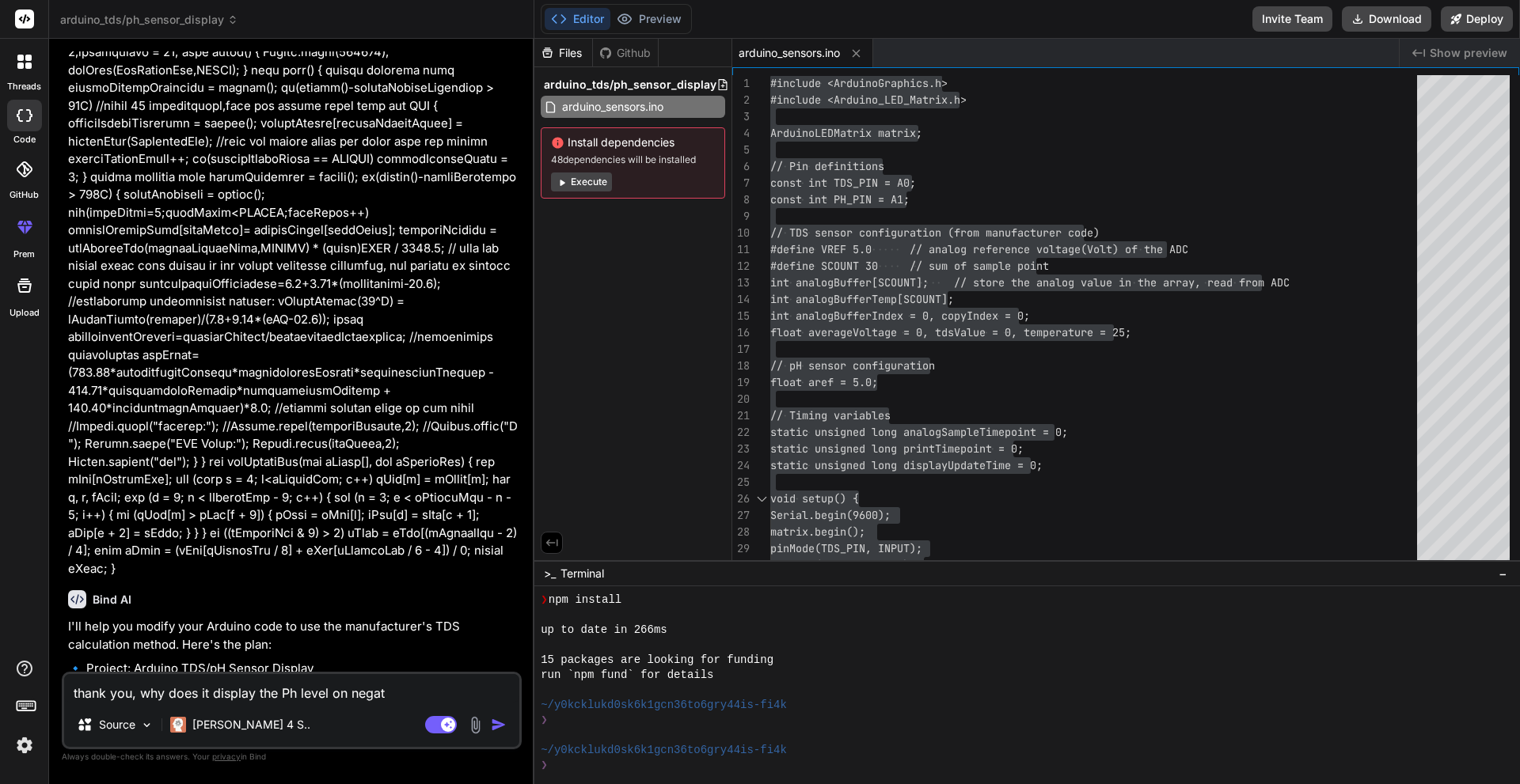
type textarea "thank you, why does it display the Ph level on negati"
type textarea "x"
type textarea "thank you, why does it display the Ph level on negativ"
type textarea "x"
type textarea "thank you, why does it display the Ph level on negative"
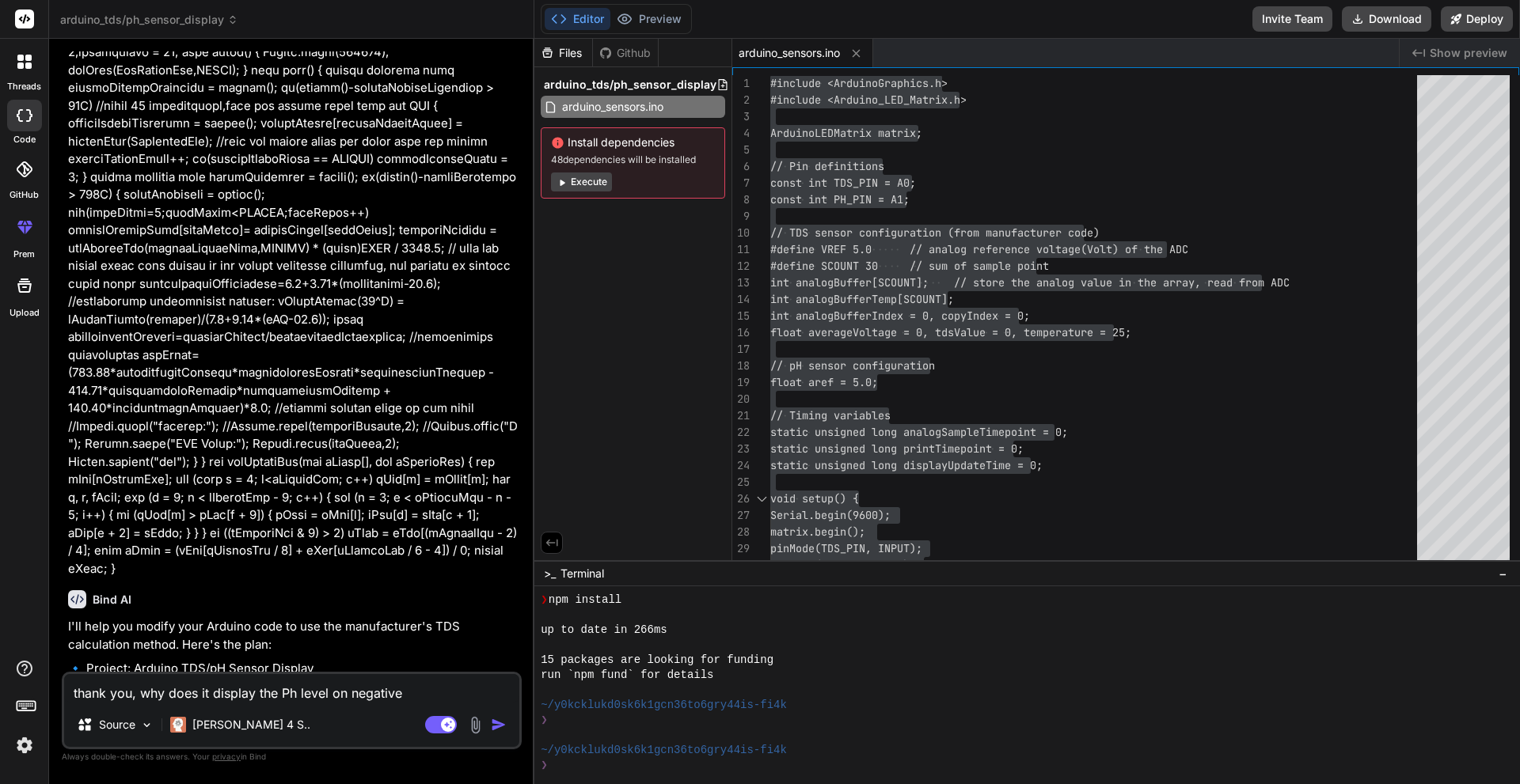
type textarea "x"
type textarea "thank you, why does it display the Ph level on negative"
type textarea "x"
type textarea "thank you, why does it display the Ph level on negative v"
type textarea "x"
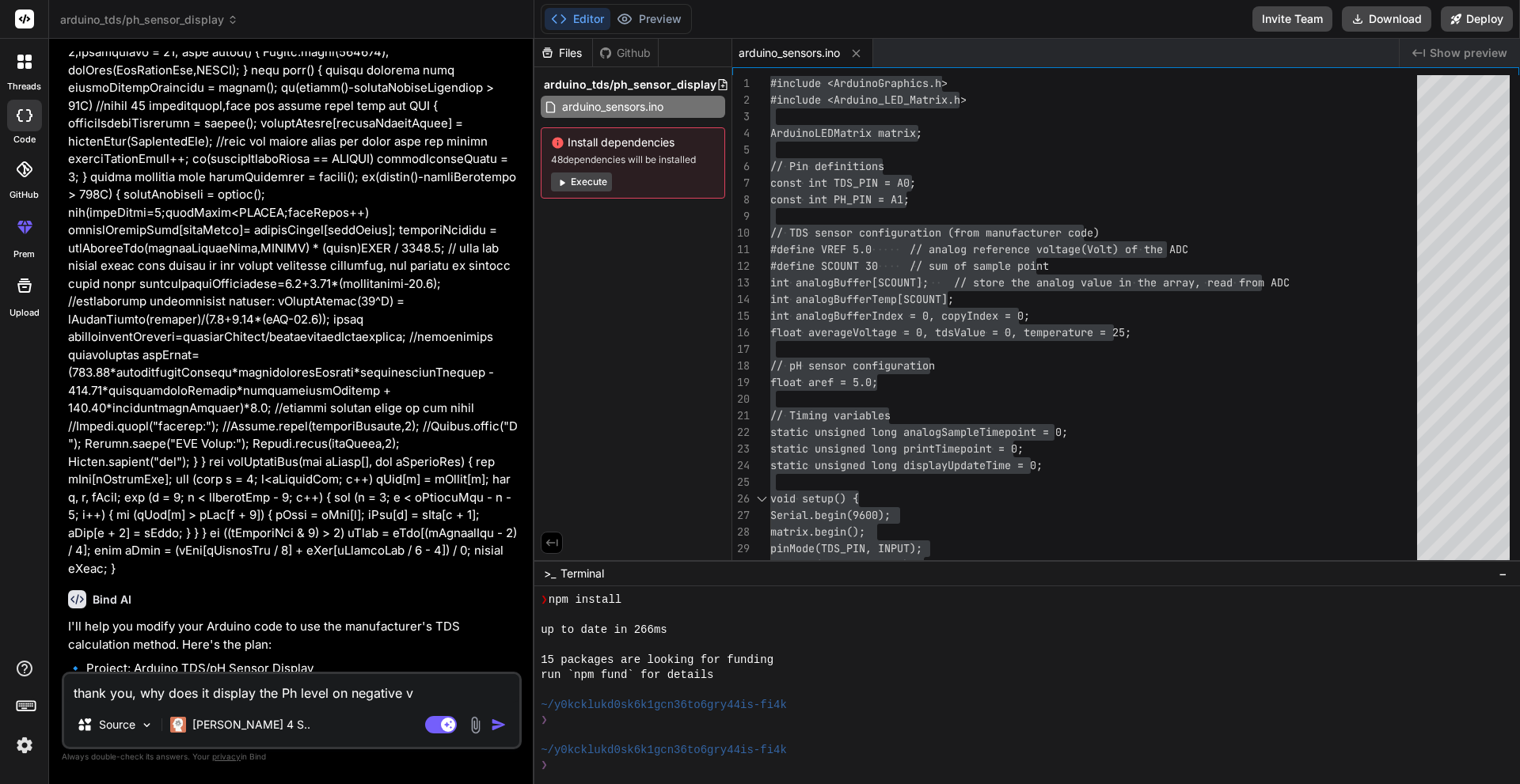
type textarea "thank you, why does it display the Ph level on negative va"
type textarea "x"
type textarea "thank you, why does it display the Ph level on negative val"
type textarea "x"
type textarea "thank you, why does it display the Ph level on negative valu"
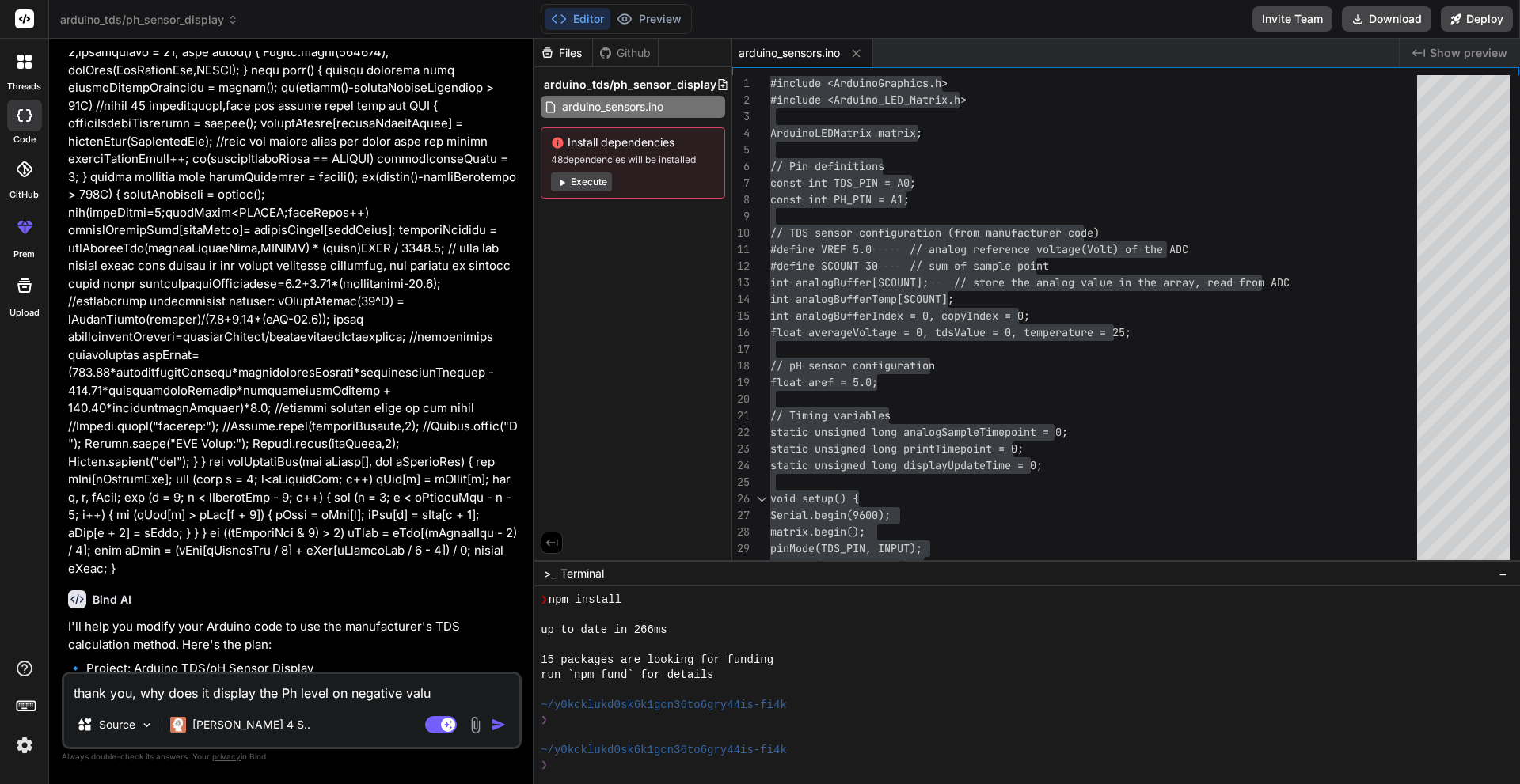
type textarea "x"
type textarea "thank you, why does it display the Ph level on negative value"
type textarea "x"
type textarea "thank you, why does it display the Ph level on negative values"
type textarea "x"
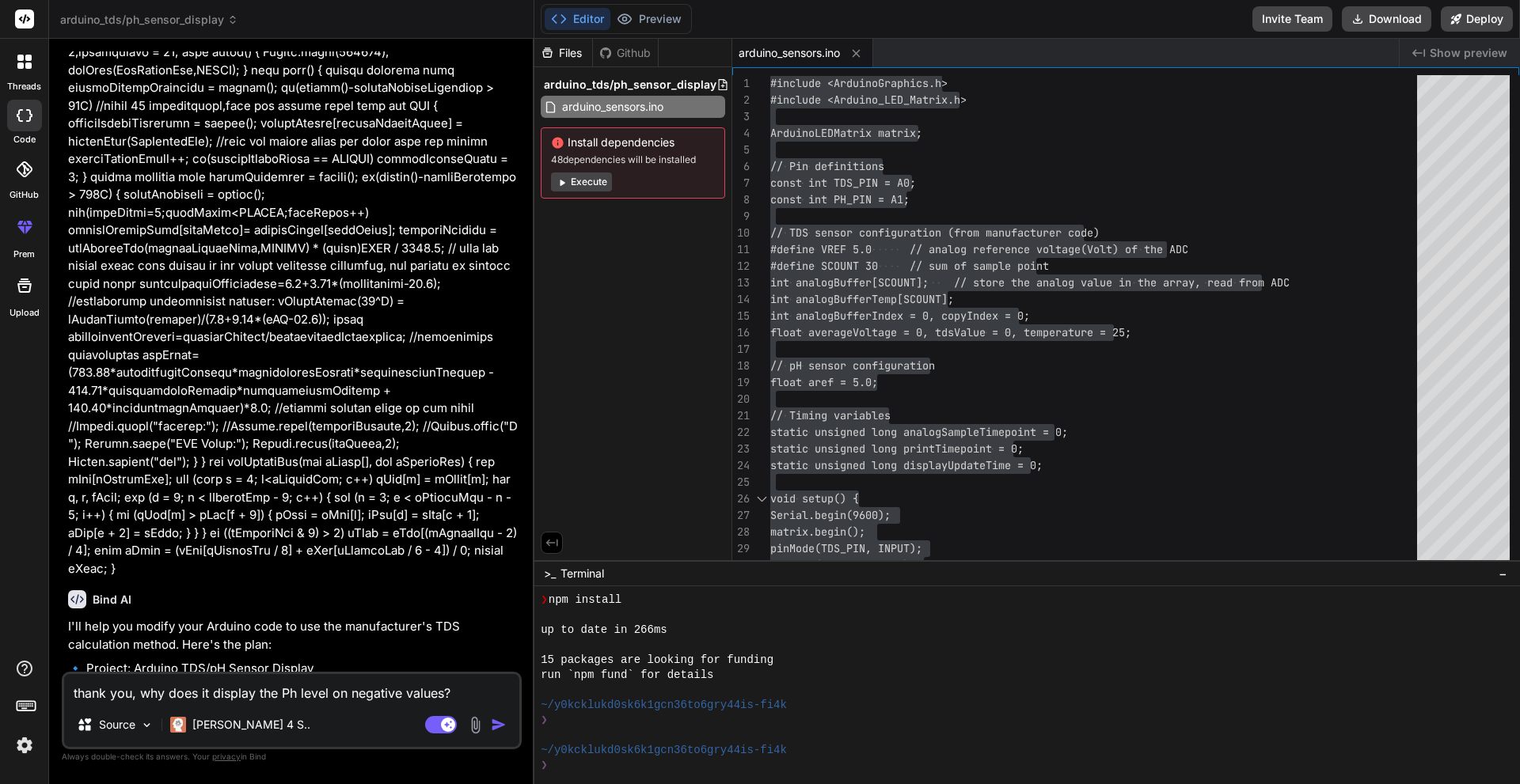
type textarea "thank you, why does it display the Ph level on negative values?"
type textarea "x"
type textarea "thank you, why does it display the Ph level on negative values?"
type textarea "x"
type textarea "thank you, why does it display the Ph level on negative values? i"
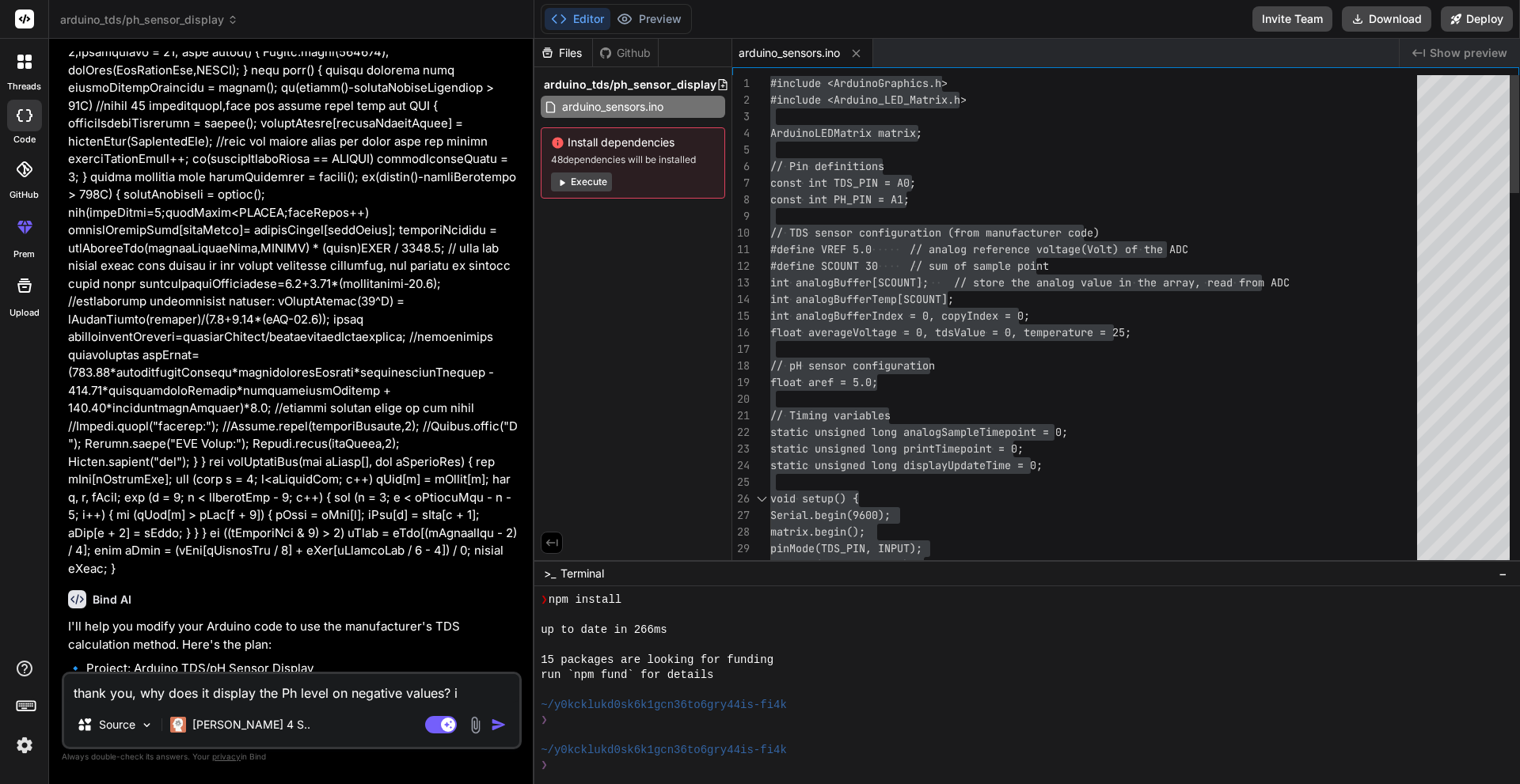
type textarea "x"
type textarea "thank you, why does it display the Ph level on negative values? is"
type textarea "x"
type textarea "thank you, why does it display the Ph level on negative values? is"
type textarea "x"
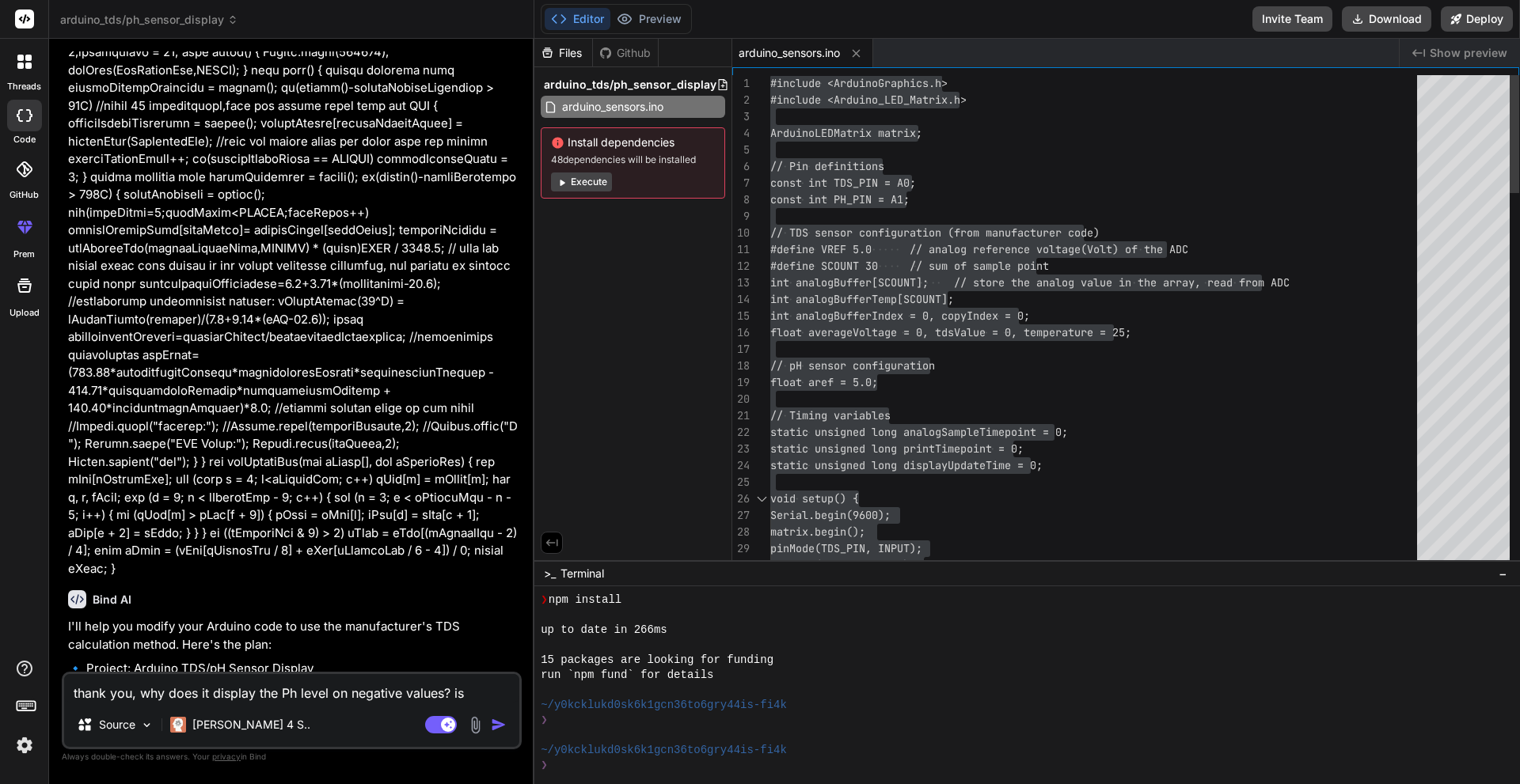
type textarea "thank you, why does it display the Ph level on negative values? is i"
type textarea "x"
type textarea "thank you, why does it display the Ph level on negative values? is it"
type textarea "x"
type textarea "thank you, why does it display the Ph level on negative values? is it"
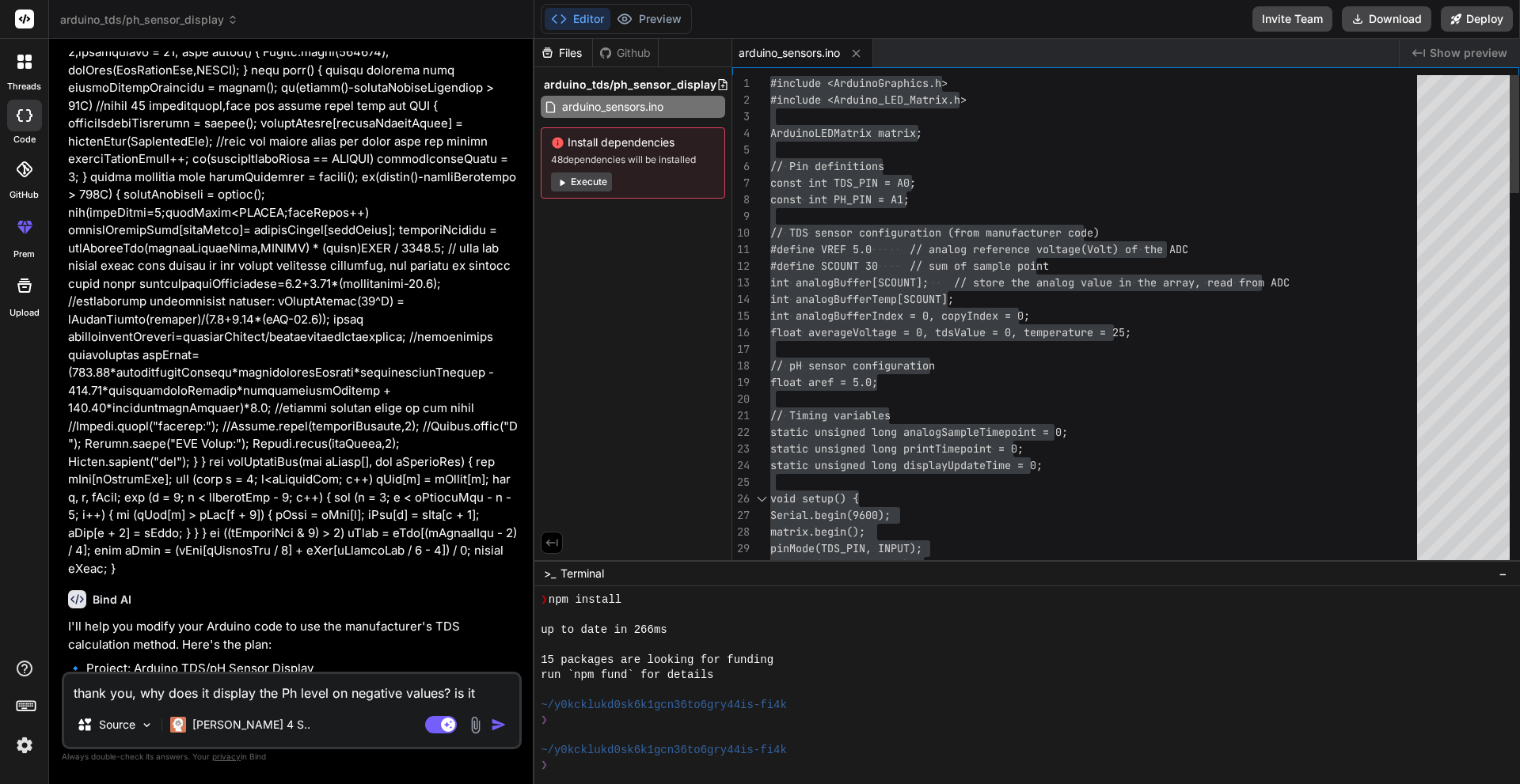
type textarea "x"
type textarea "thank you, why does it display the Ph level on negative values? is it b"
type textarea "x"
type textarea "thank you, why does it display the Ph level on negative values? is it be"
type textarea "x"
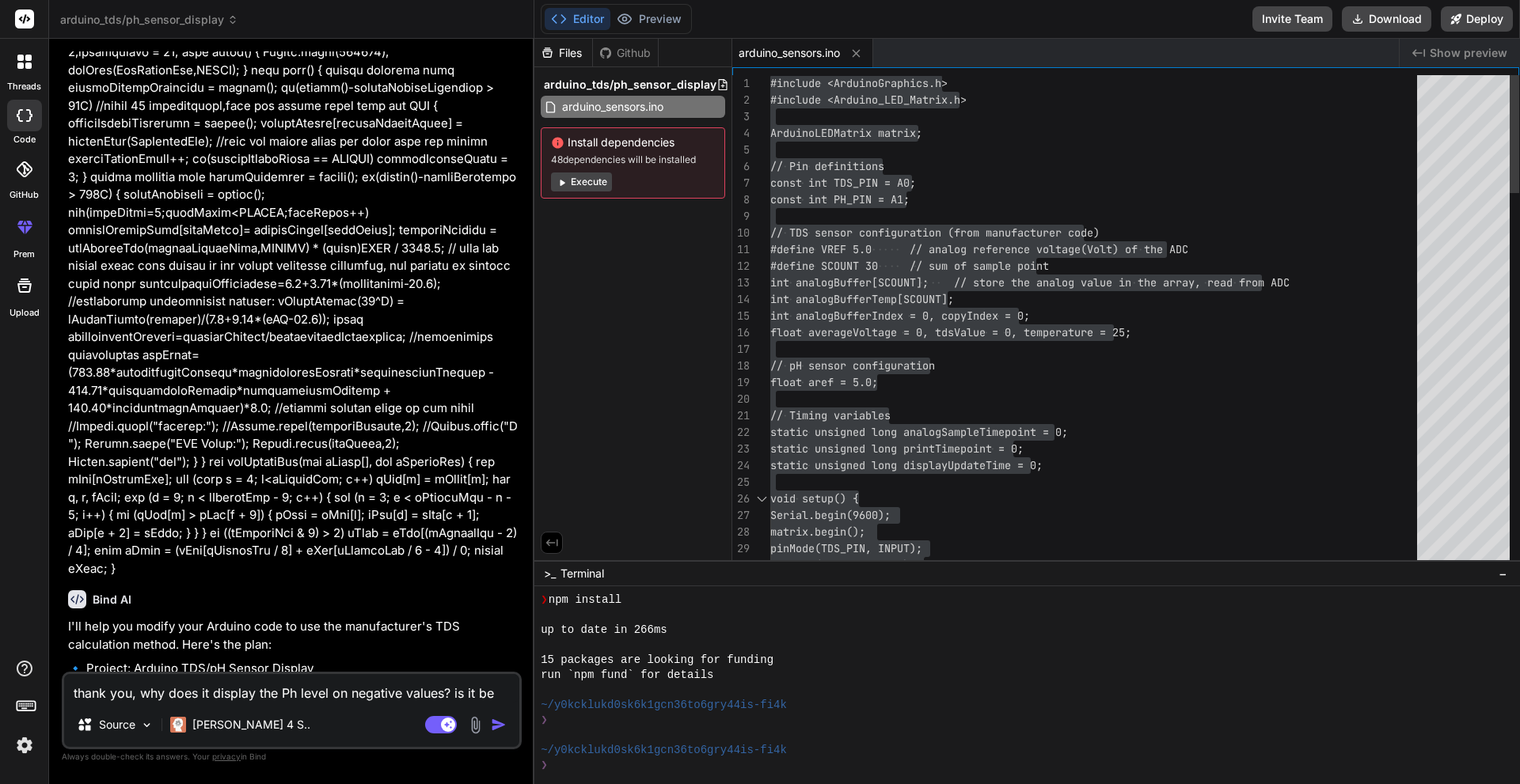
type textarea "thank you, why does it display the Ph level on negative values? is it bec"
type textarea "x"
type textarea "thank you, why does it display the Ph level on negative values? is it beca"
type textarea "x"
type textarea "thank you, why does it display the Ph level on negative values? is it becas"
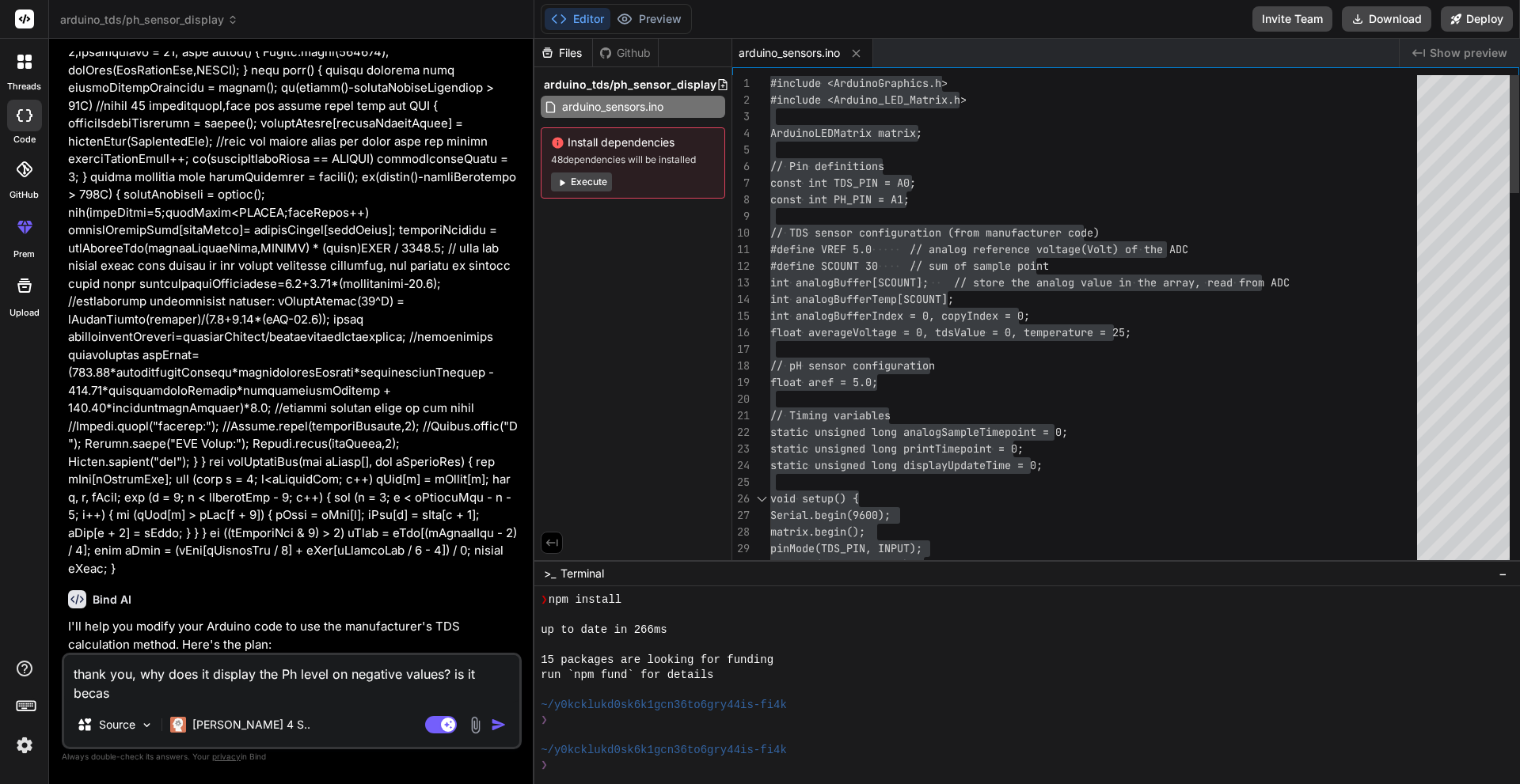
type textarea "x"
type textarea "thank you, why does it display the Ph level on negative values? is it beca"
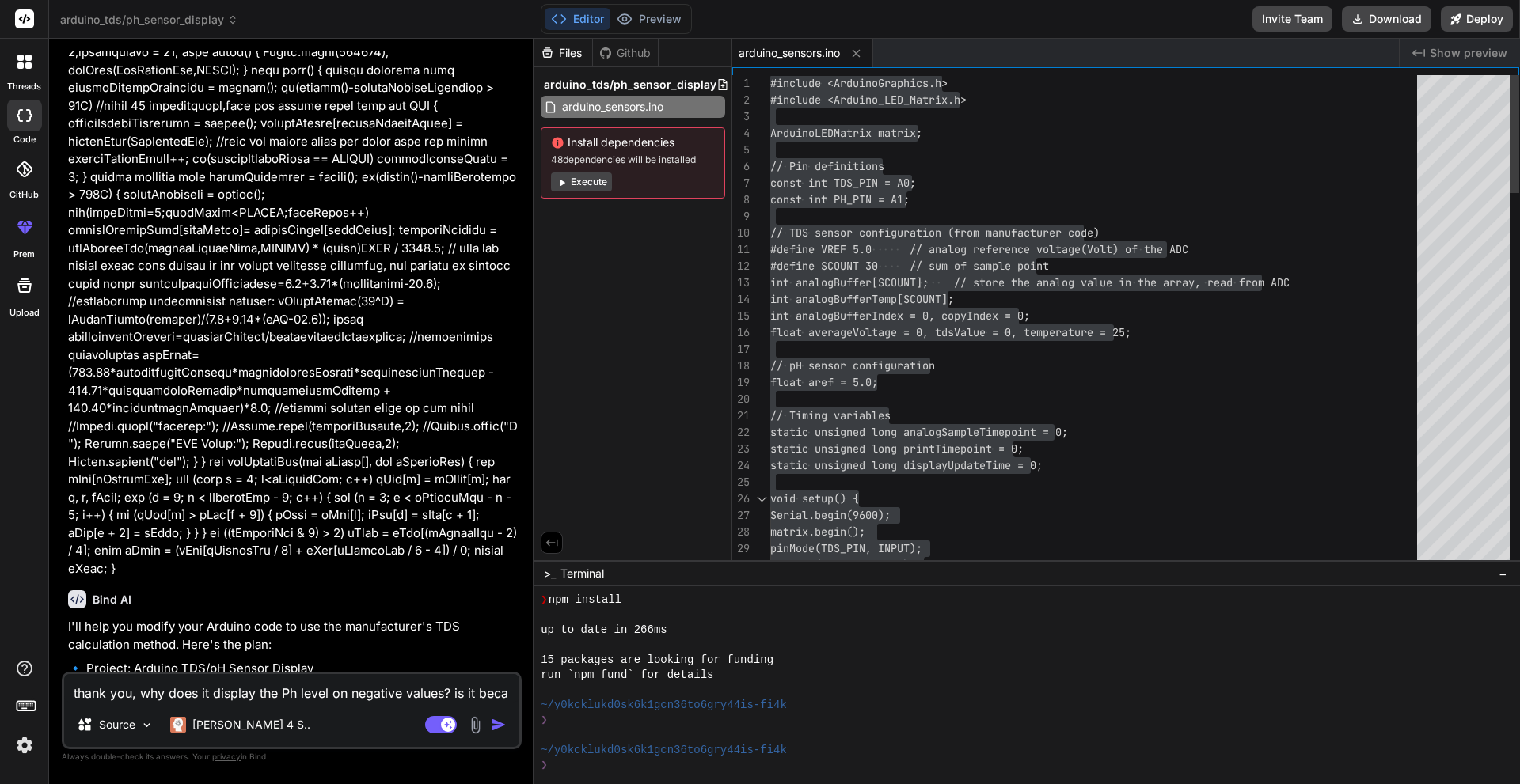
type textarea "x"
type textarea "thank you, why does it display the Ph level on negative values? is it becau"
type textarea "x"
type textarea "thank you, why does it display the Ph level on negative values? is it becaus"
type textarea "x"
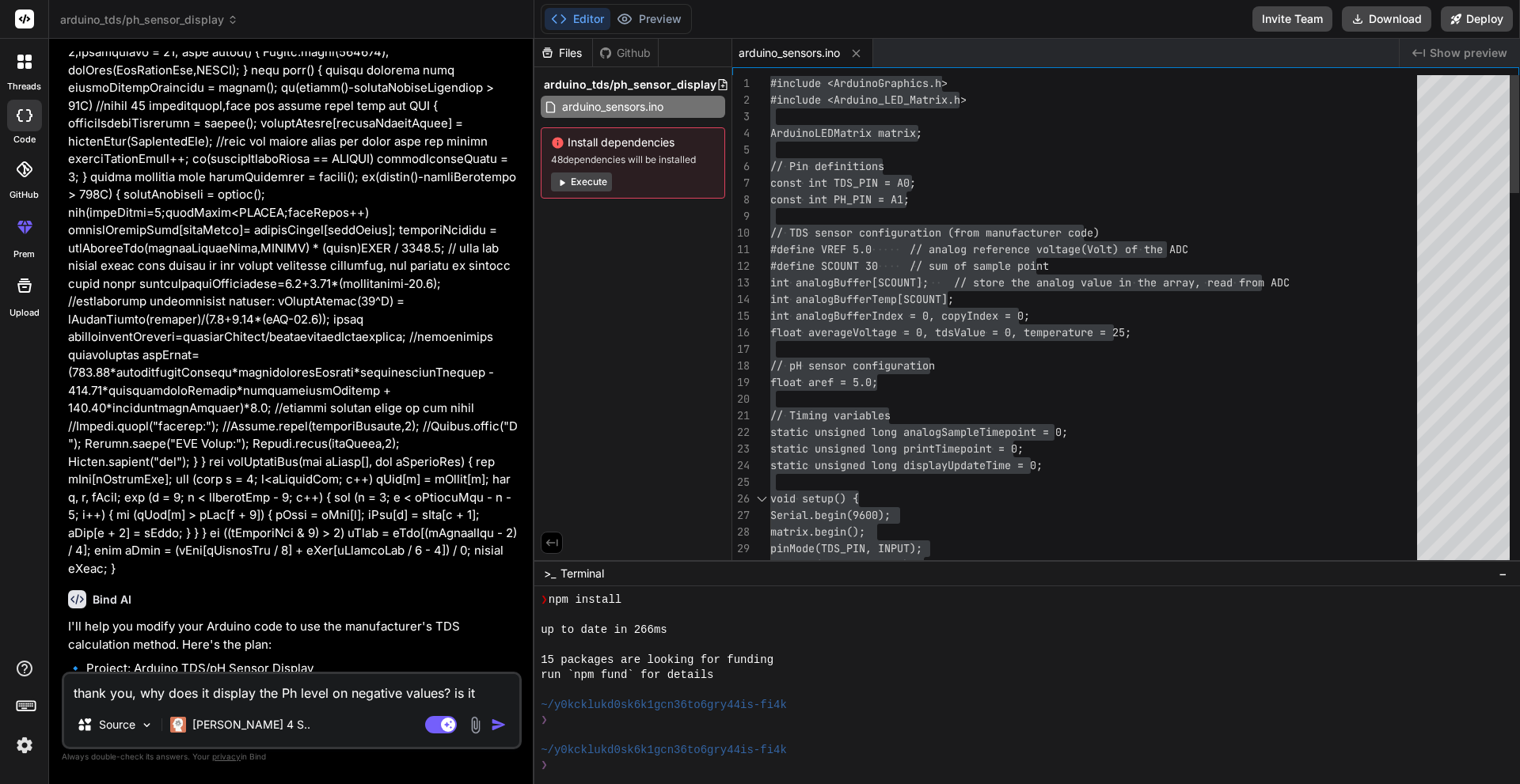
type textarea "thank you, why does it display the Ph level on negative values? is it because"
type textarea "x"
type textarea "thank you, why does it display the Ph level on negative values? is it because"
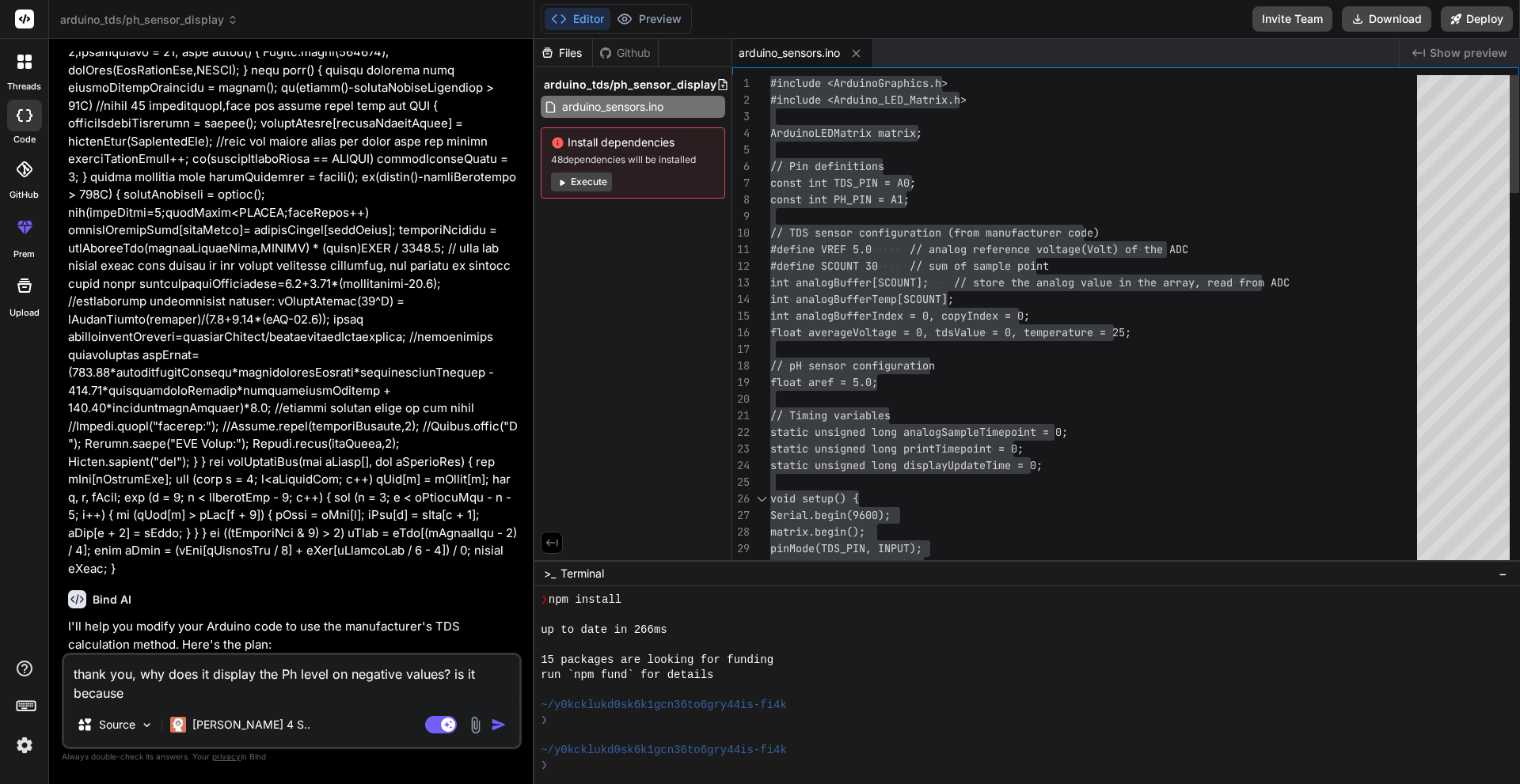
type textarea "x"
type textarea "thank you, why does it display the Ph level on negative values? is it because o"
type textarea "x"
type textarea "thank you, why does it display the Ph level on negative values? is it because of"
type textarea "x"
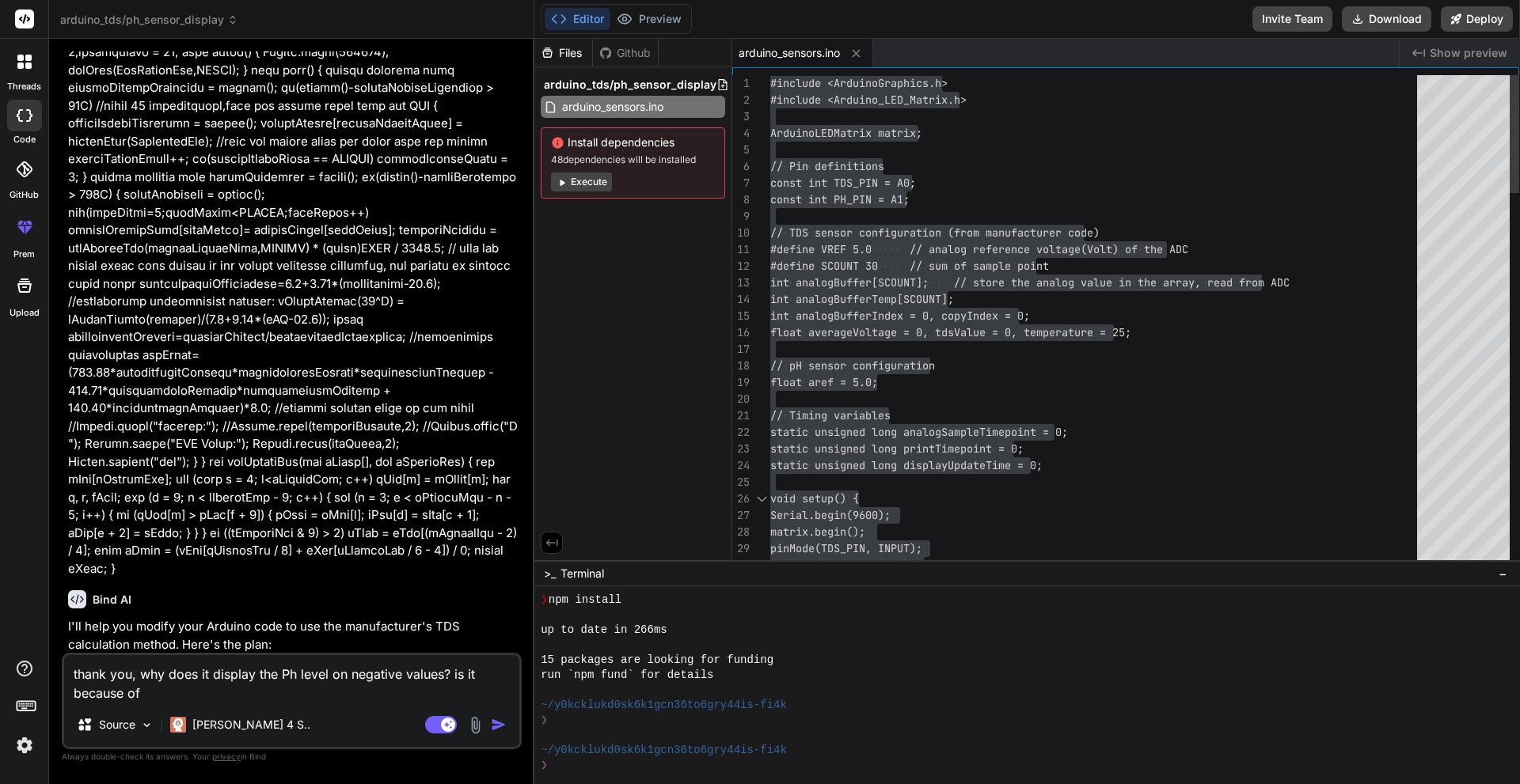
type textarea "thank you, why does it display the Ph level on negative values? is it because of"
type textarea "x"
type textarea "thank you, why does it display the Ph level on negative values? is it because o…"
type textarea "x"
type textarea "thank you, why does it display the Ph level on negative values? is it because o…"
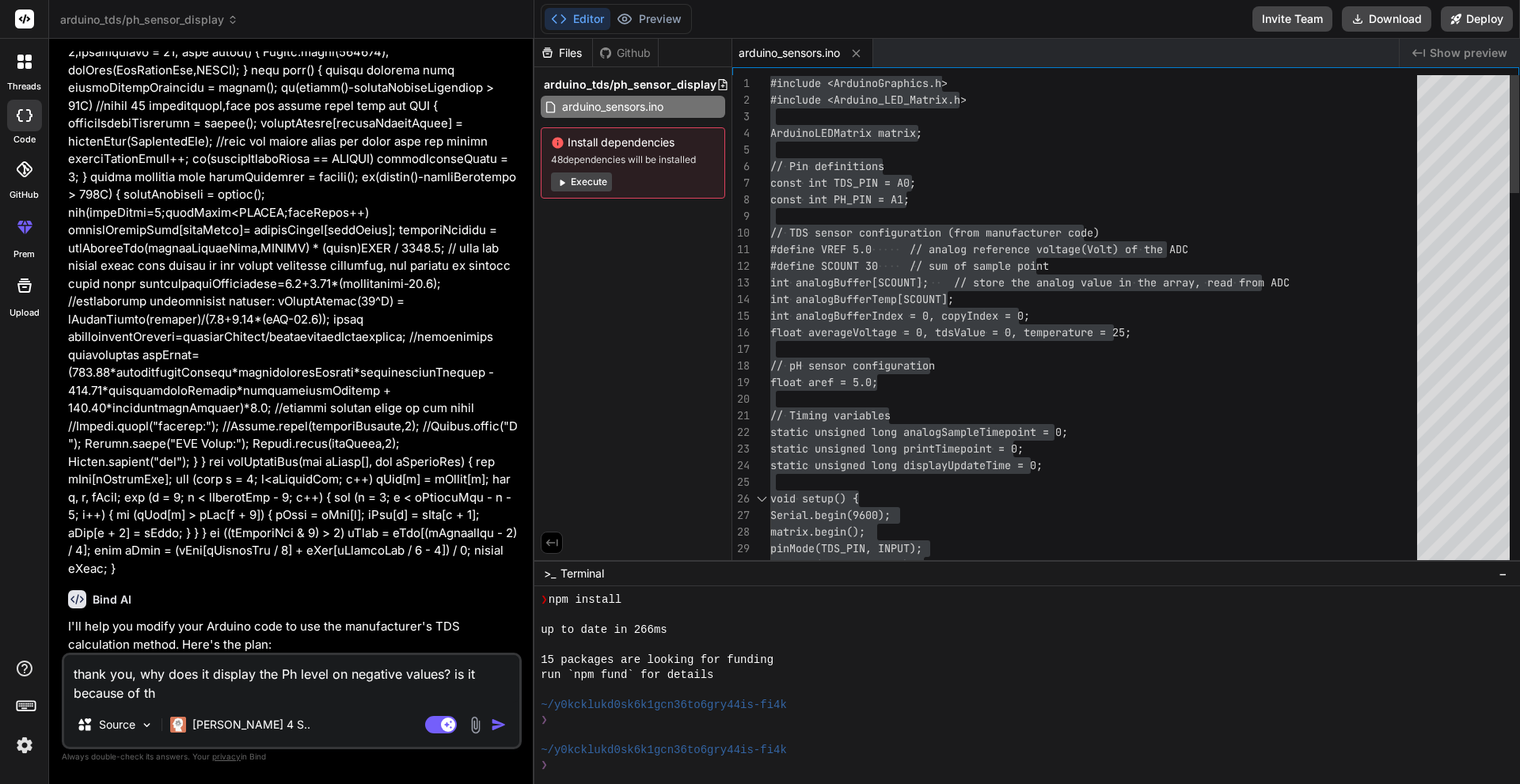
type textarea "x"
type textarea "thank you, why does it display the Ph level on negative values? is it because o…"
type textarea "x"
type textarea "thank you, why does it display the Ph level on negative values? is it because o…"
type textarea "x"
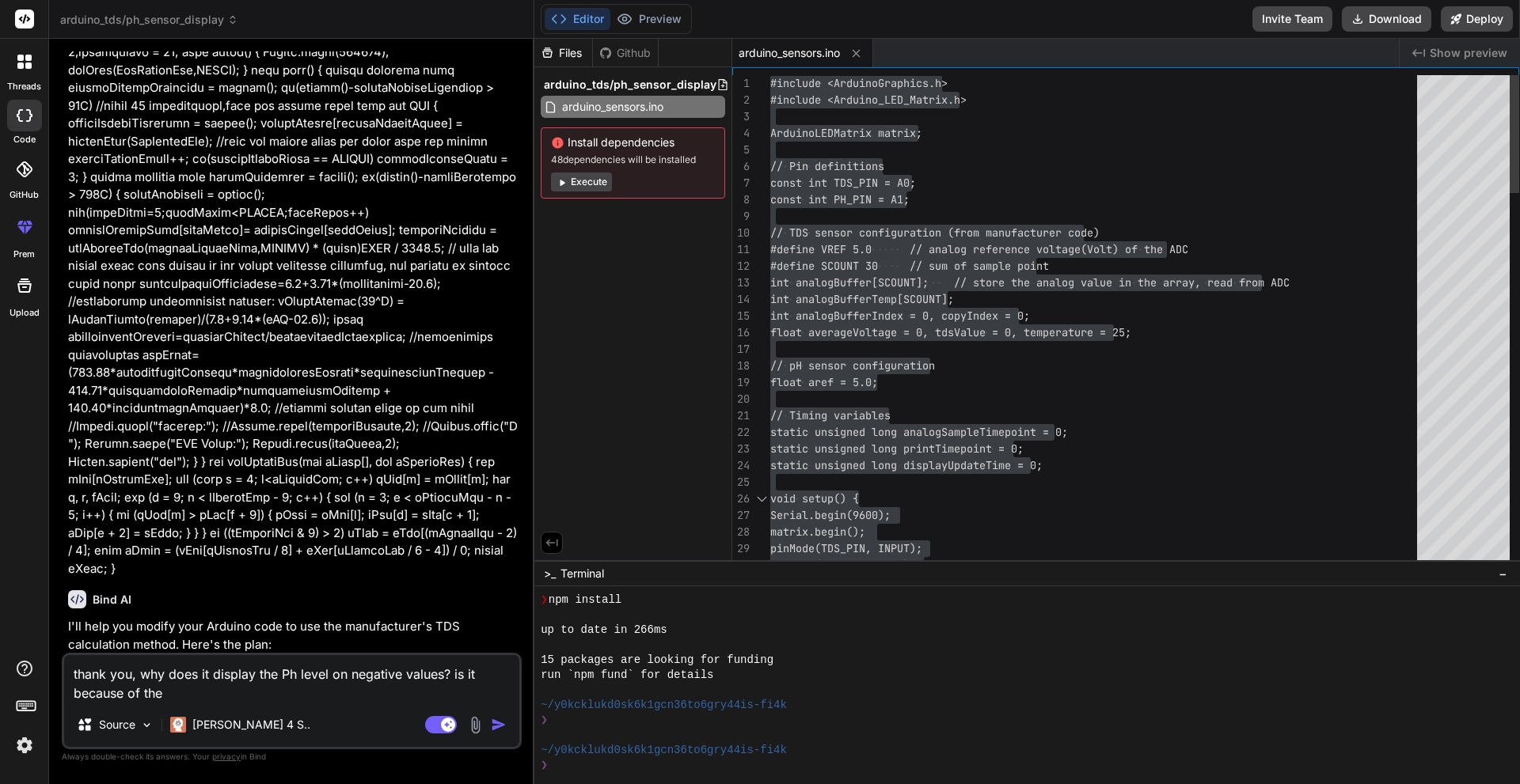
type textarea "thank you, why does it display the Ph level on negative values? is it because o…"
type textarea "x"
type textarea "thank you, why does it display the Ph level on negative values? is it because o…"
type textarea "x"
type textarea "thank you, why does it display the Ph level on negative values? is it because o…"
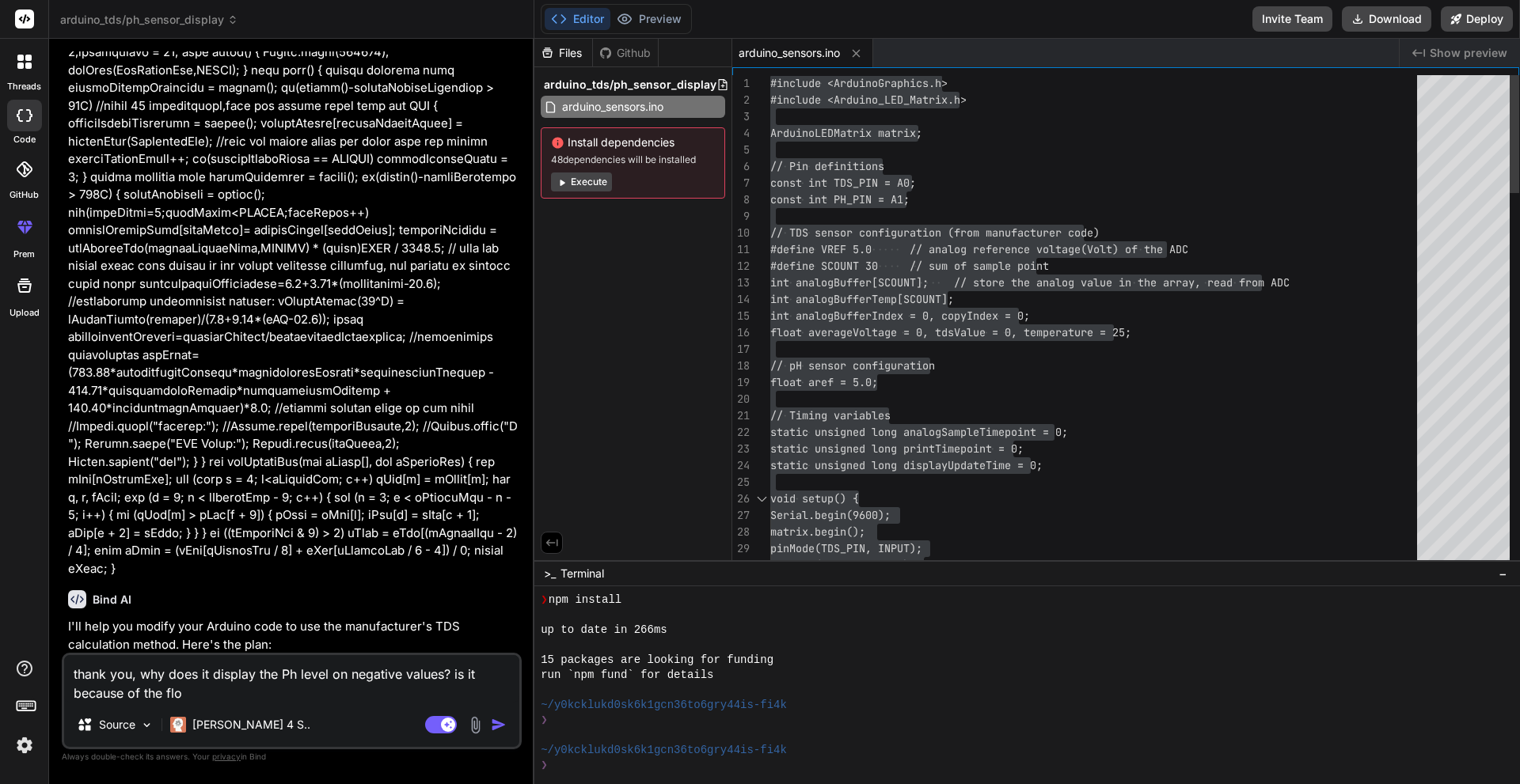
type textarea "x"
type textarea "thank you, why does it display the Ph level on negative values? is it because o…"
type textarea "x"
type textarea "thank you, why does it display the Ph level on negative values? is it because o…"
type textarea "x"
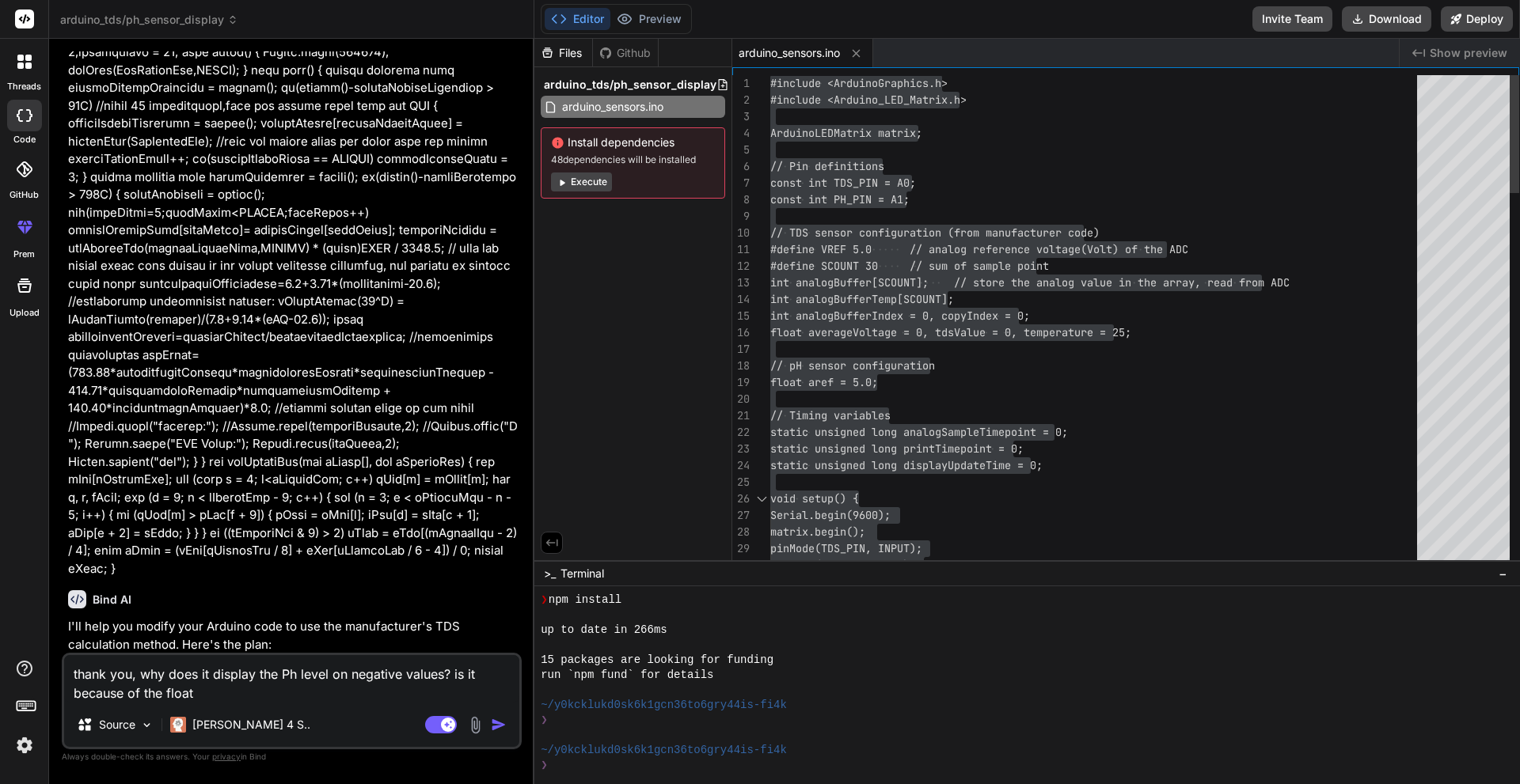
type textarea "thank you, why does it display the Ph level on negative values? is it because o…"
type textarea "x"
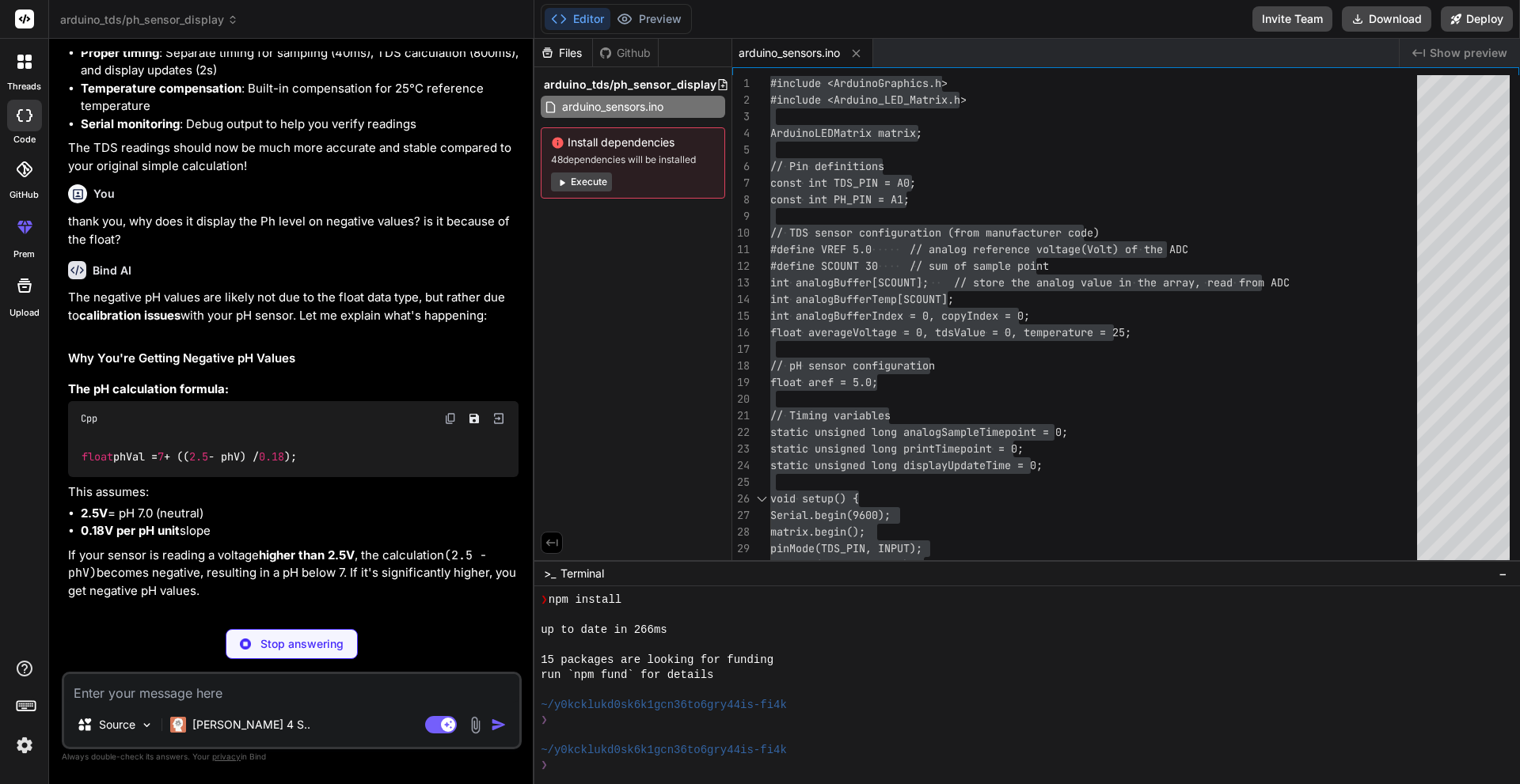
scroll to position [1439, 0]
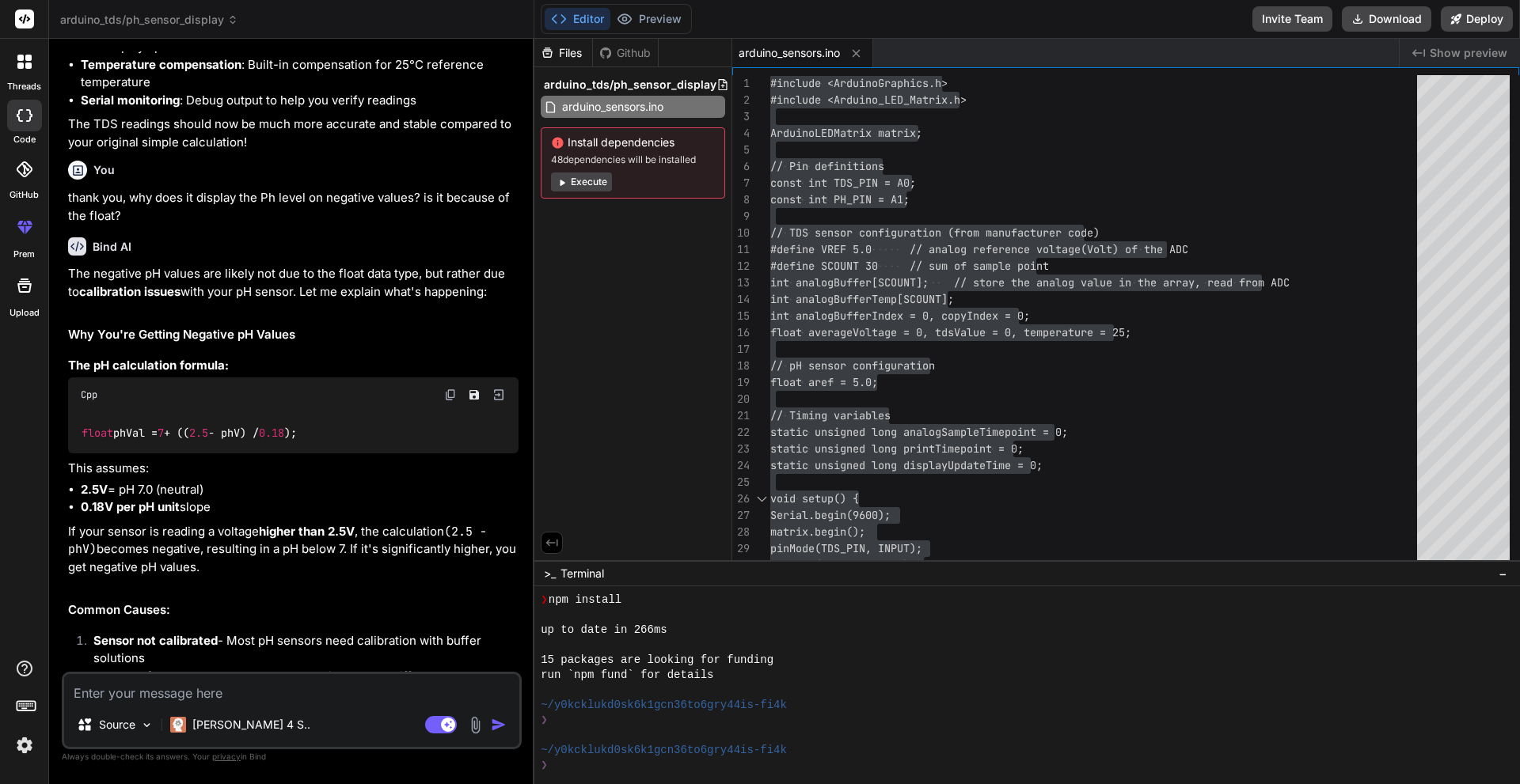
type textarea "x"
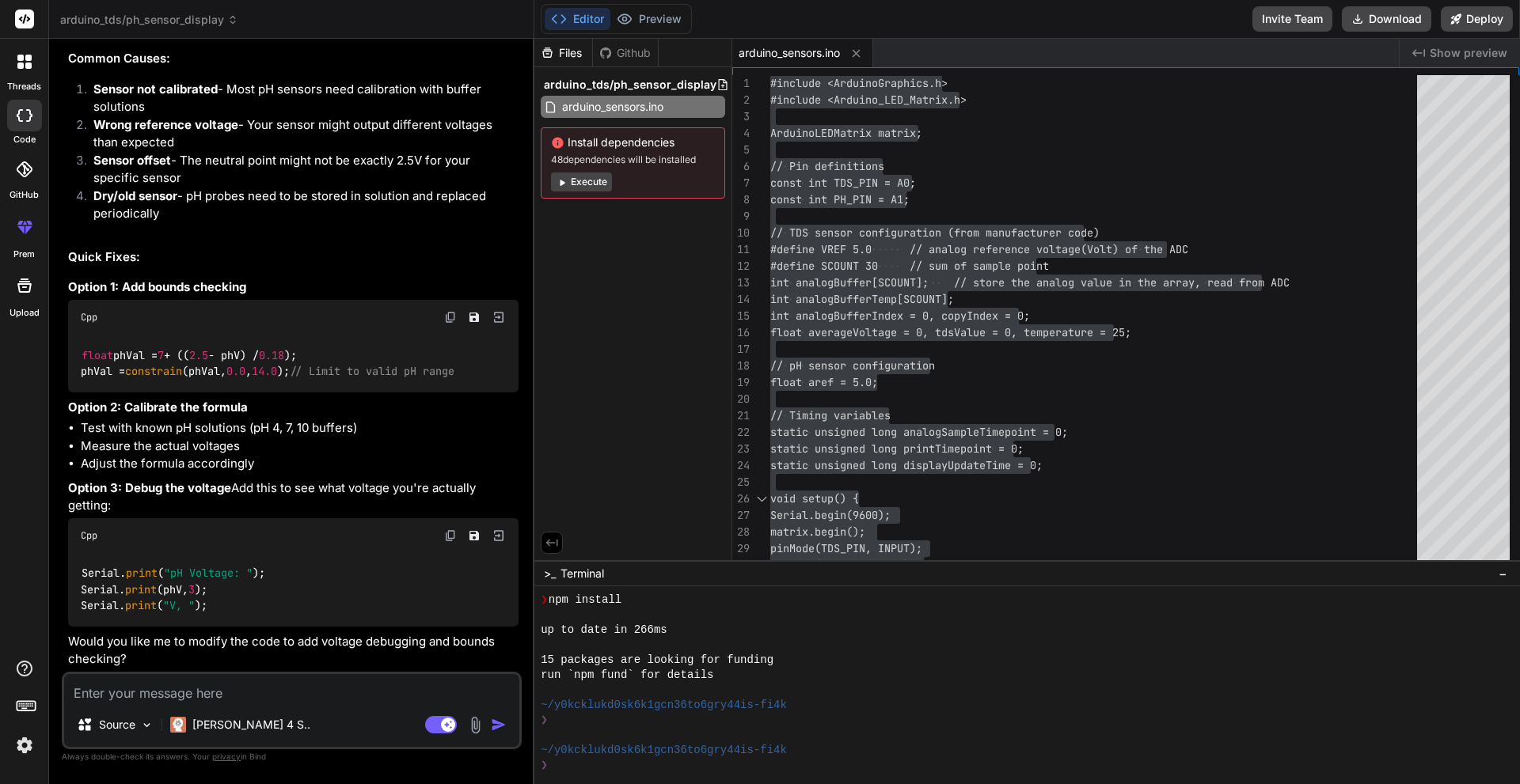
scroll to position [2008, 0]
click at [245, 697] on textarea at bounding box center [291, 689] width 455 height 29
type textarea "x"
type textarea "C"
type textarea "x"
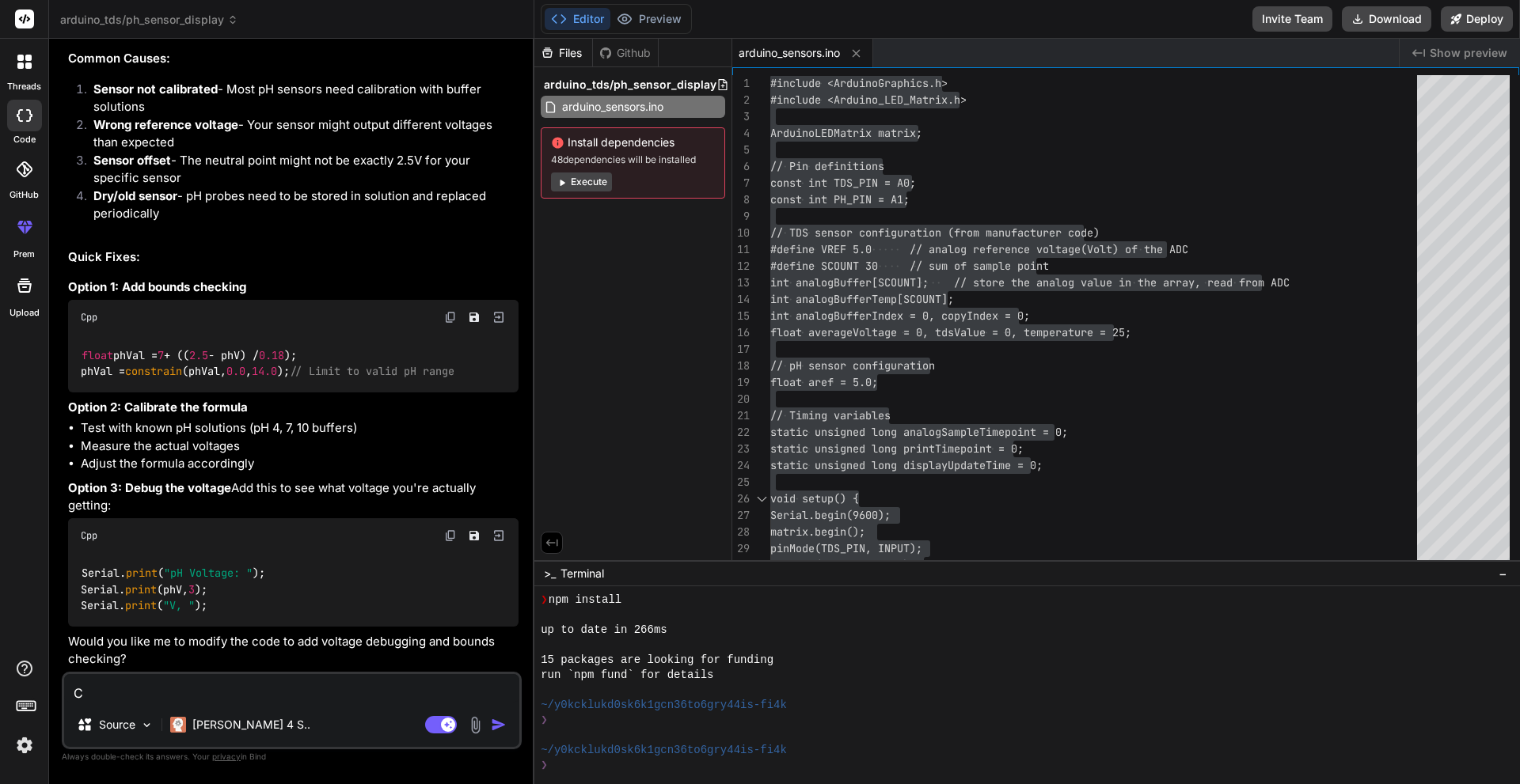
type textarea "Ca"
type textarea "x"
type textarea "Can"
type textarea "x"
type textarea "Can"
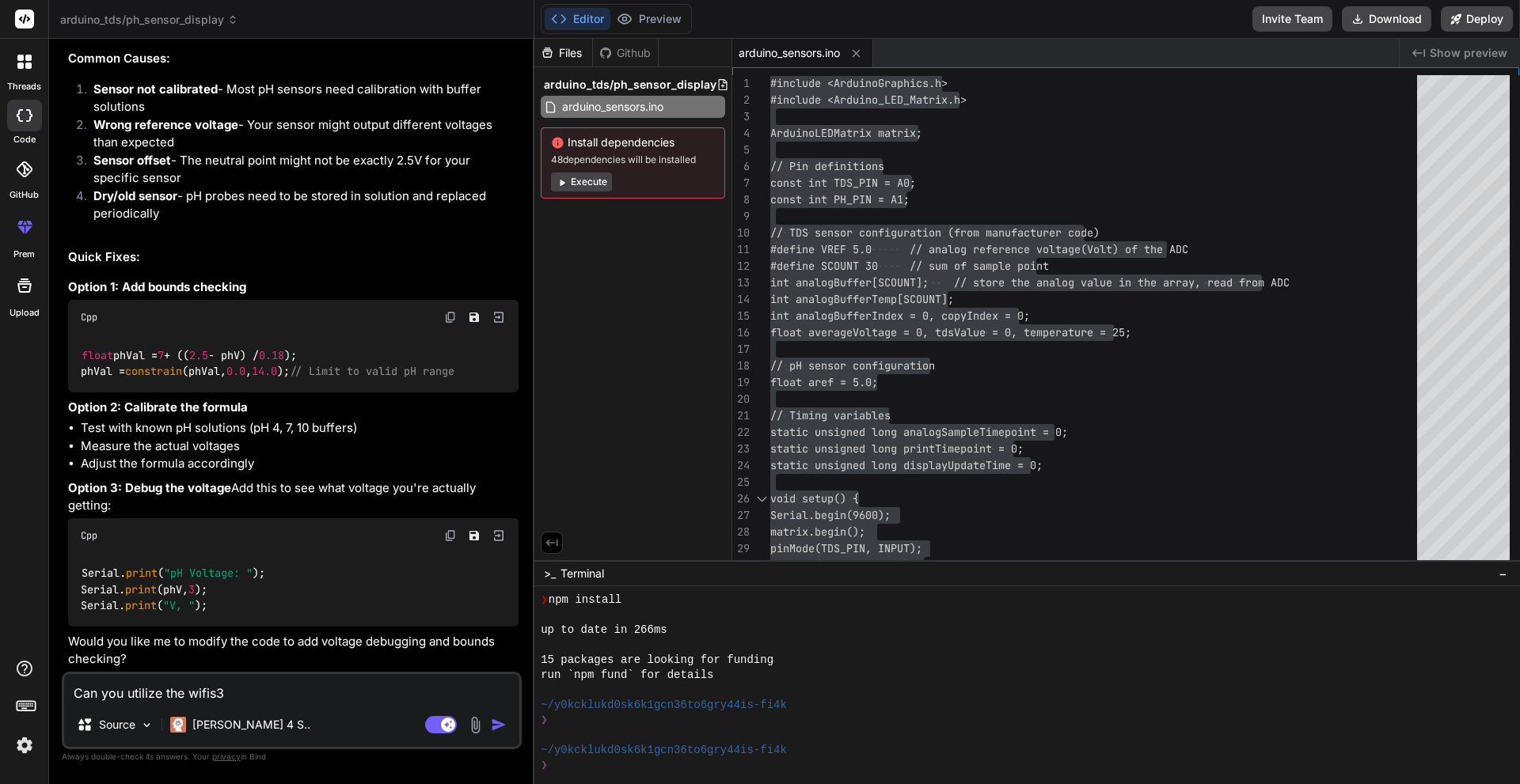
click at [284, 692] on textarea "Can you utilize the wifis3" at bounding box center [291, 689] width 455 height 29
click at [295, 695] on textarea "Can you utilize the wifis3" at bounding box center [291, 689] width 455 height 29
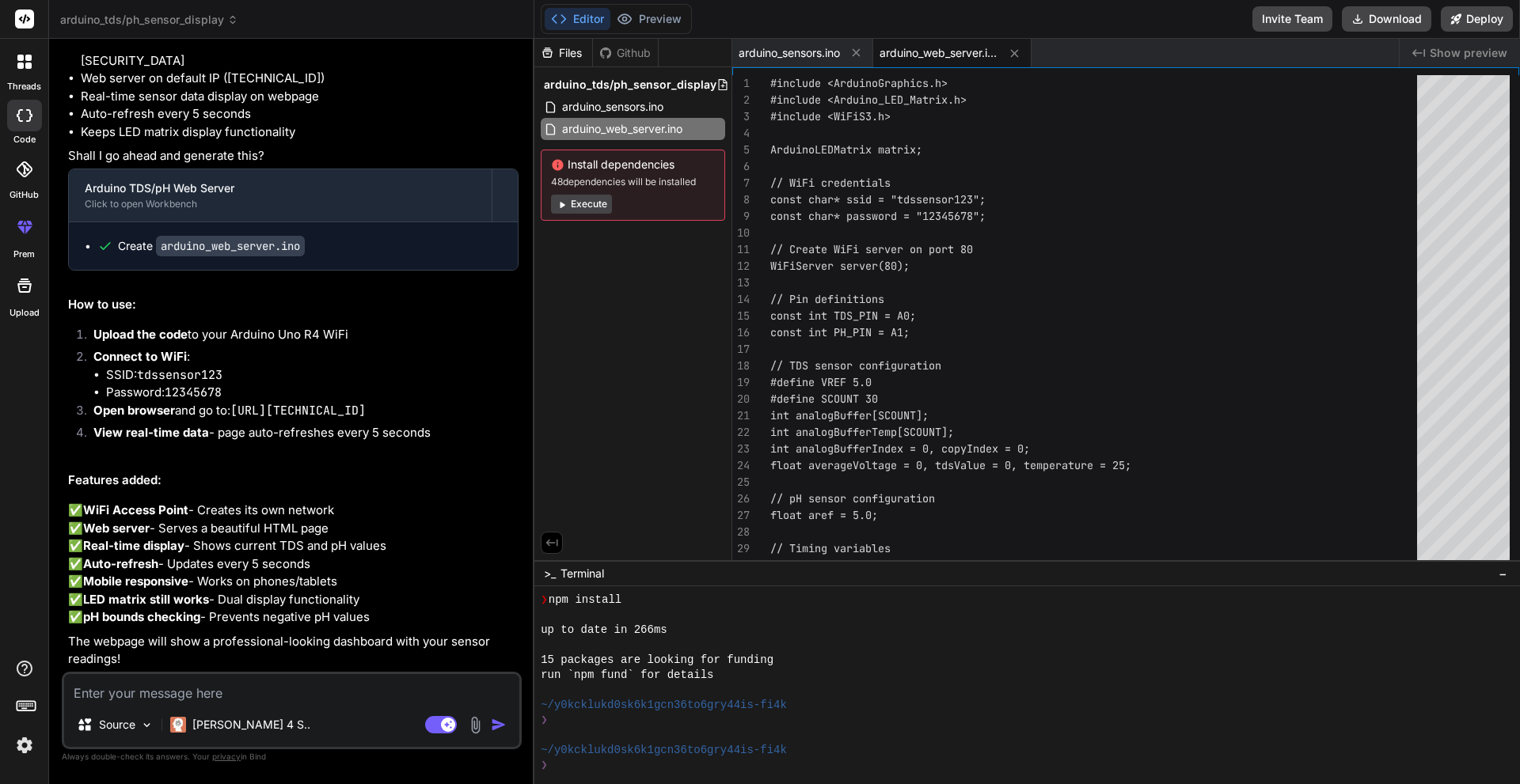
scroll to position [3026, 0]
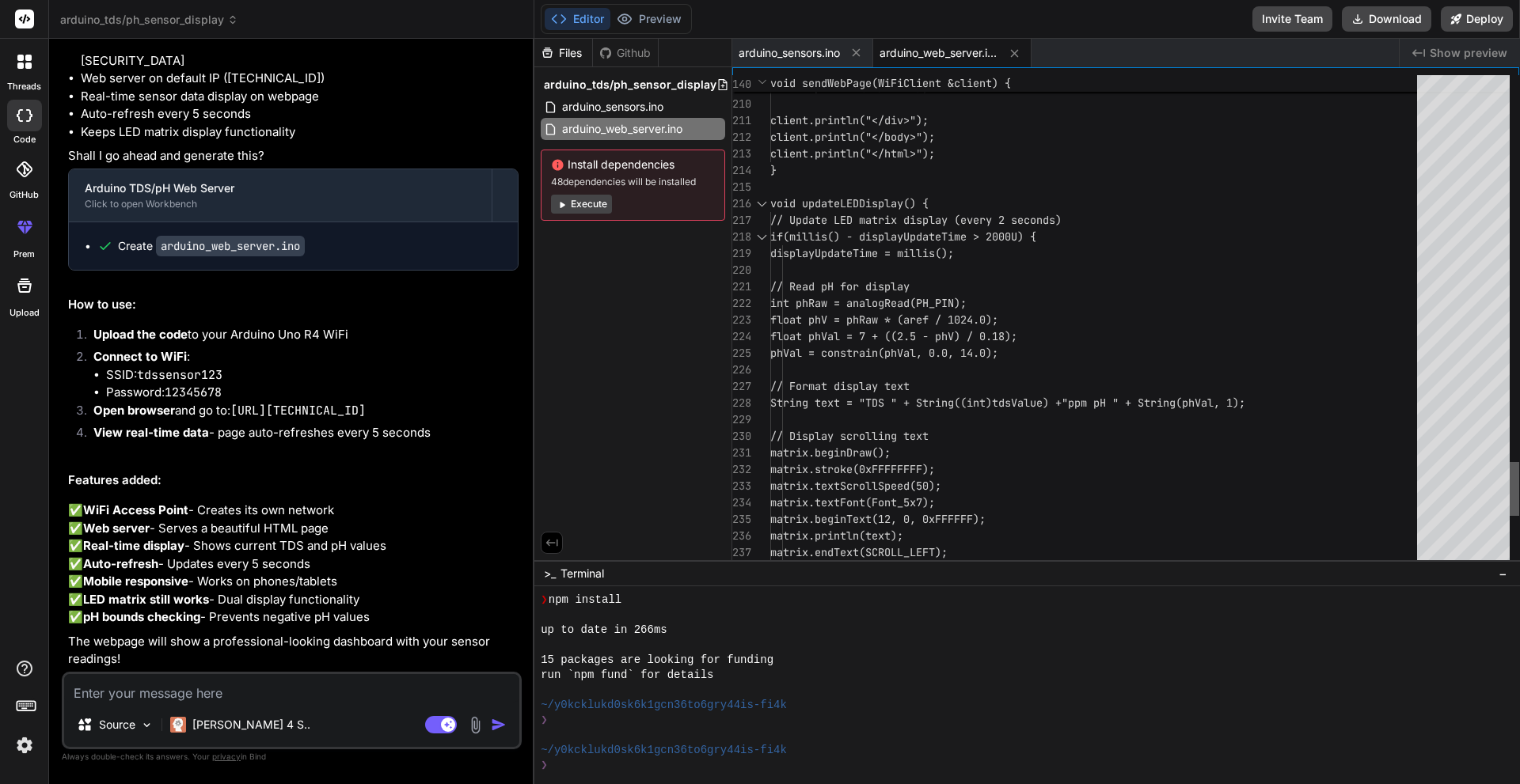
click at [1519, 489] on div at bounding box center [1514, 321] width 10 height 493
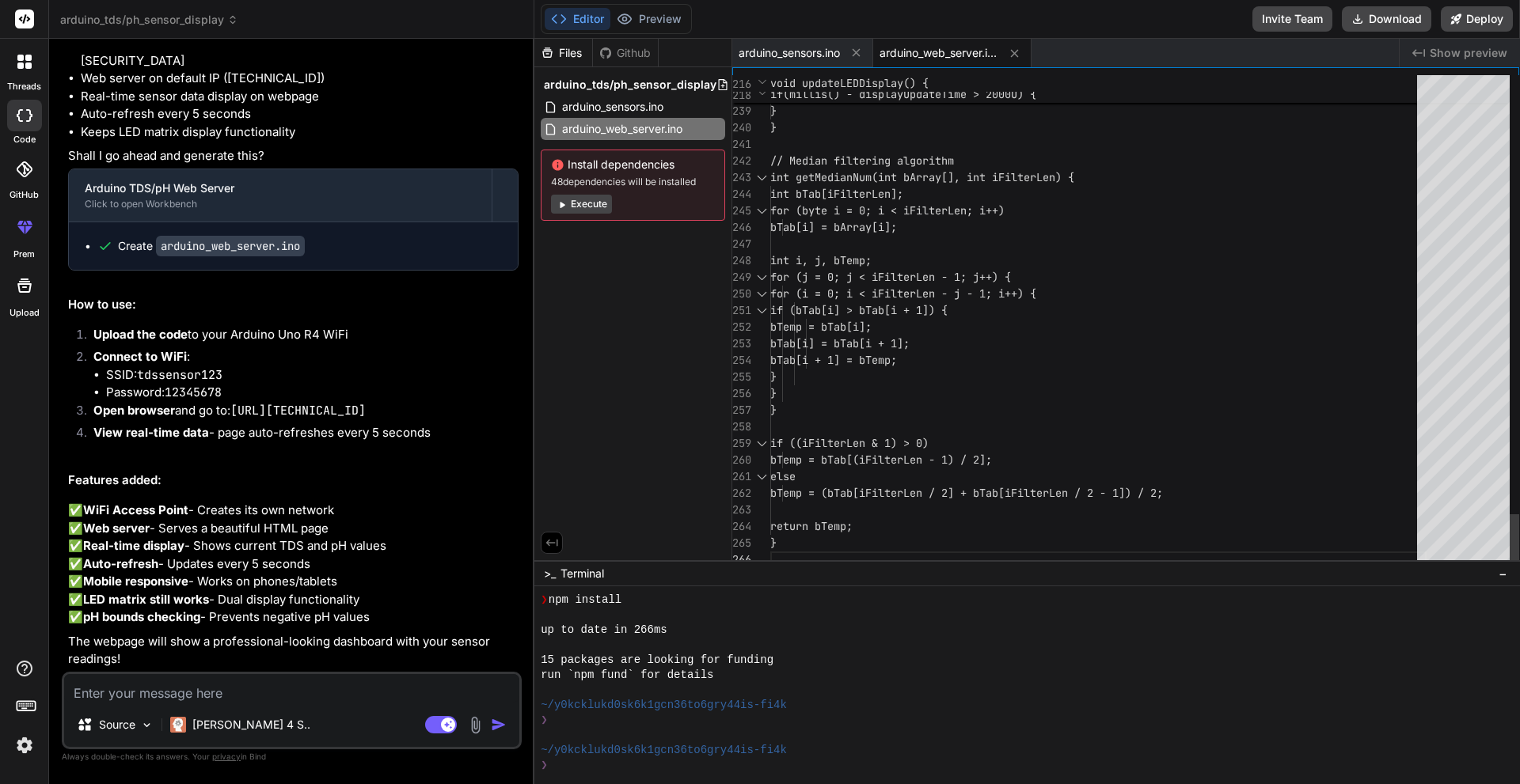
scroll to position [0, 0]
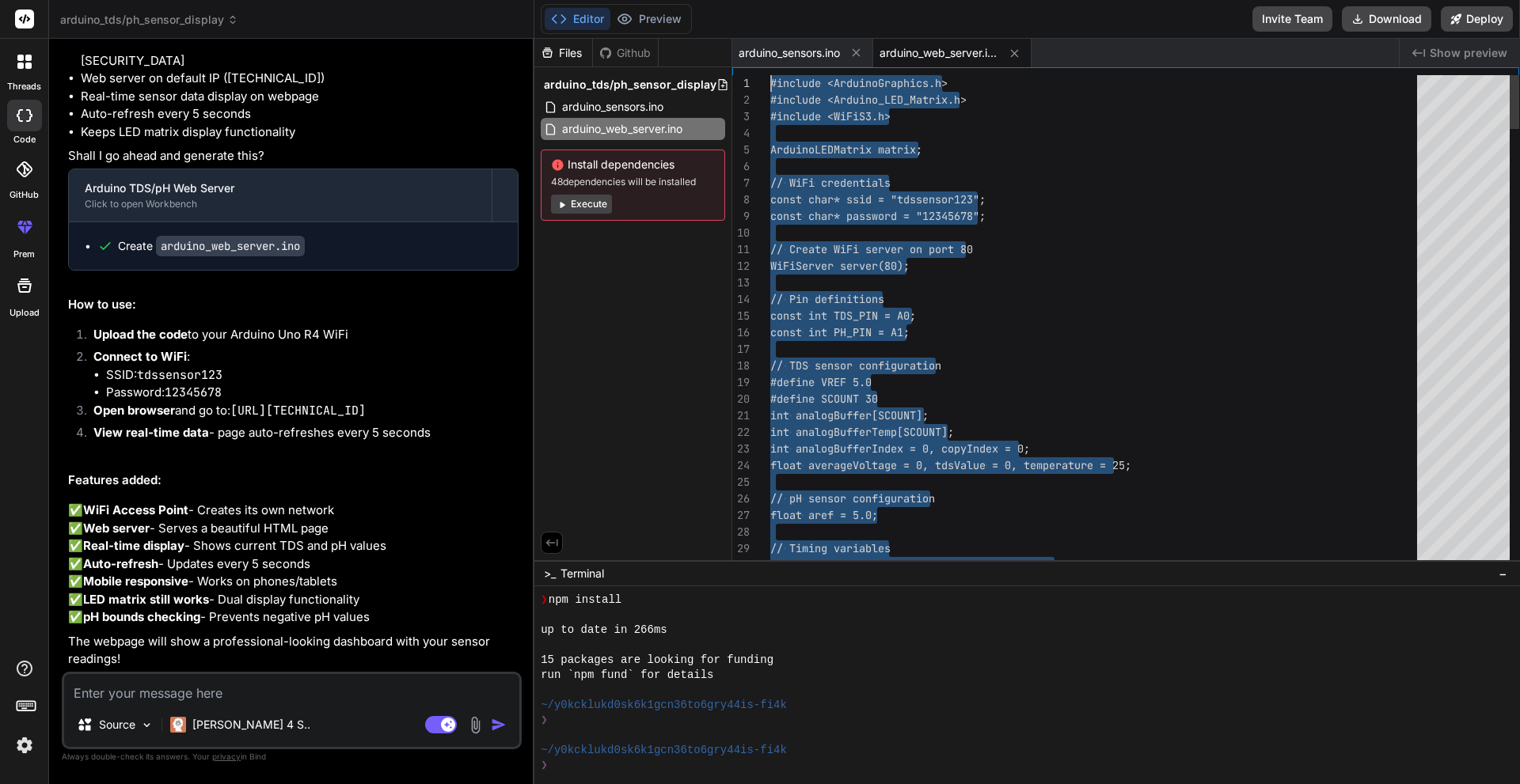
drag, startPoint x: 784, startPoint y: 542, endPoint x: 770, endPoint y: 76, distance: 466.2
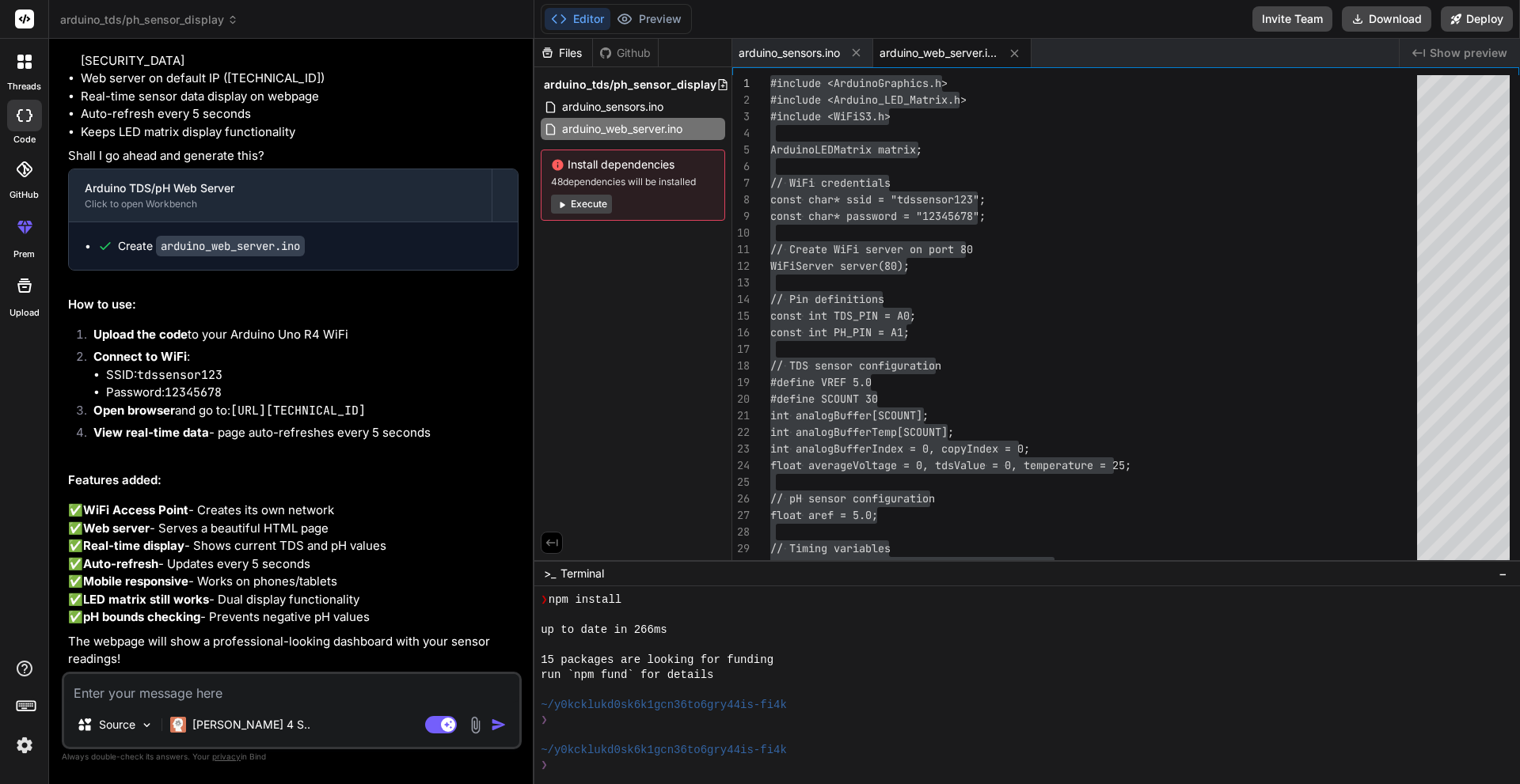
click at [873, 711] on div "~/y0kcklukd0sk6k1gcn36to6gry44is-fi4k" at bounding box center [1019, 705] width 958 height 15
